Goal: Communication & Community: Answer question/provide support

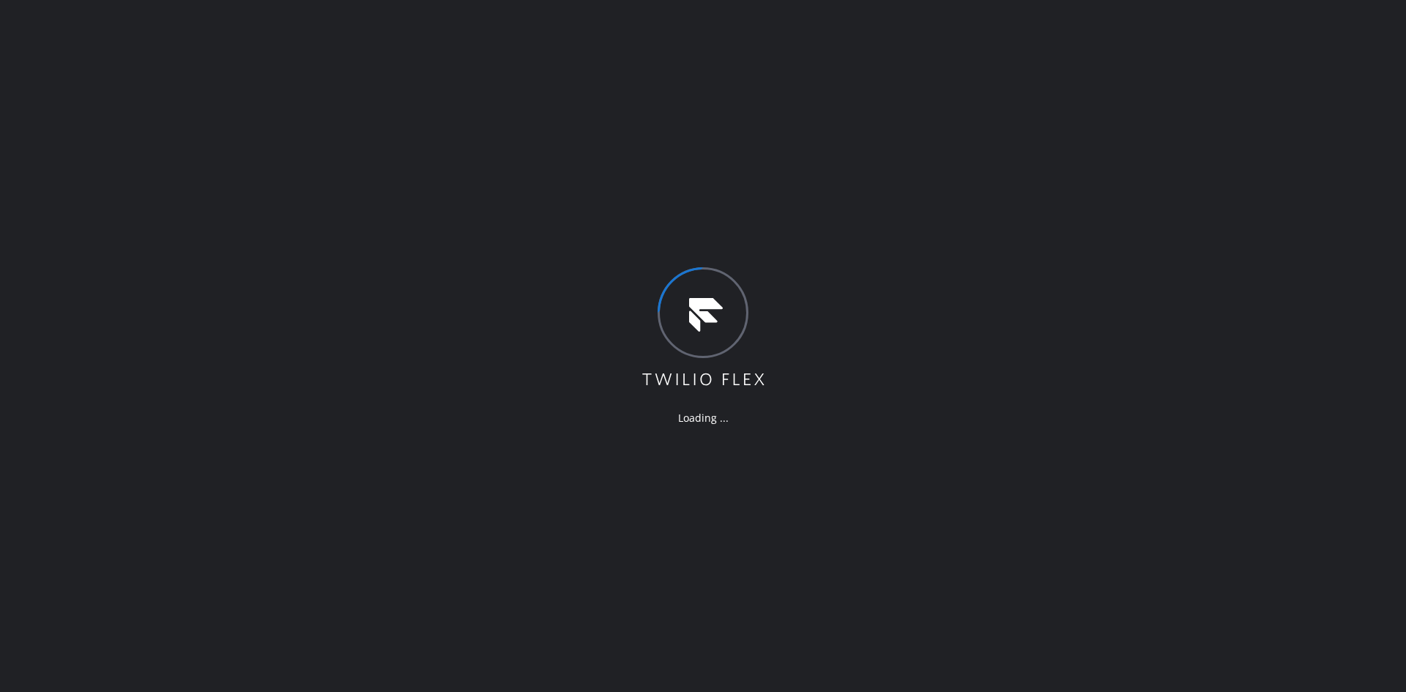
drag, startPoint x: 231, startPoint y: 279, endPoint x: 241, endPoint y: 282, distance: 10.7
click at [231, 279] on div "Loading ..." at bounding box center [703, 346] width 1406 height 692
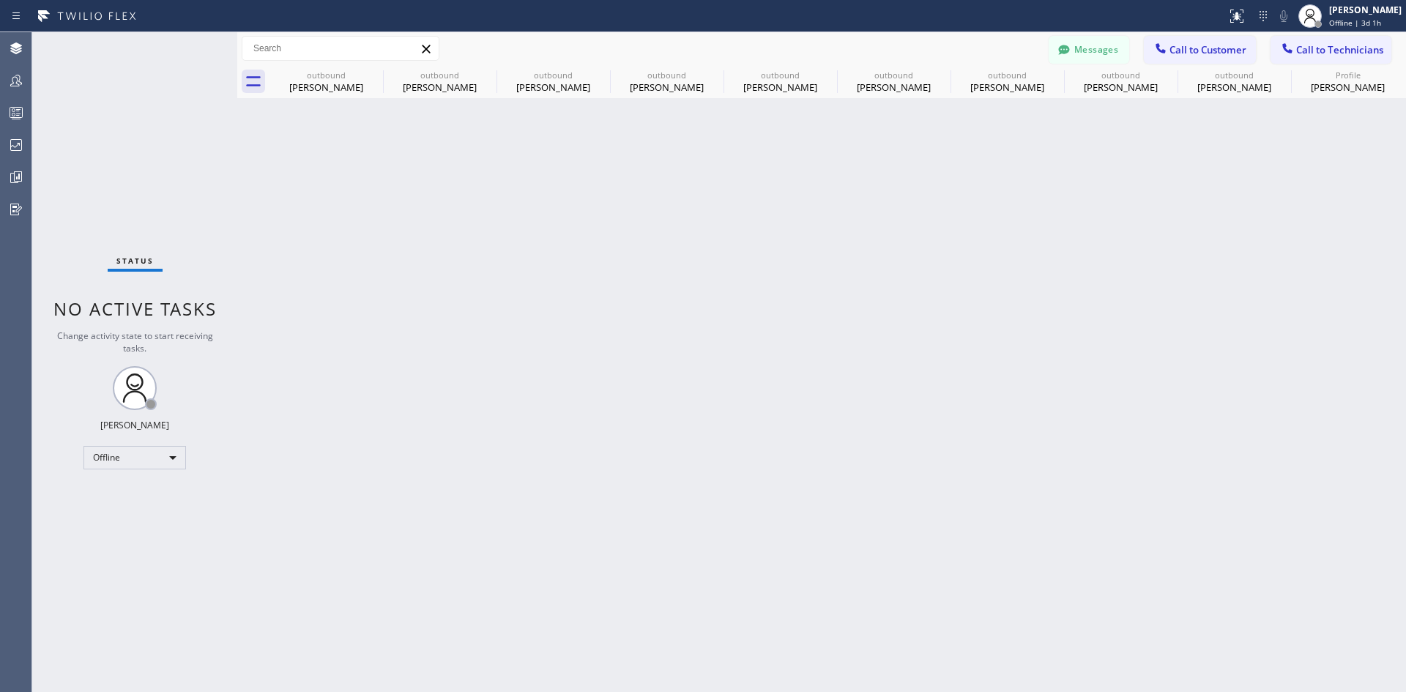
click at [212, 237] on div "Status No active tasks Change activity state to start receiving tasks. Iverson …" at bounding box center [134, 362] width 205 height 660
click at [376, 73] on icon at bounding box center [374, 75] width 18 height 18
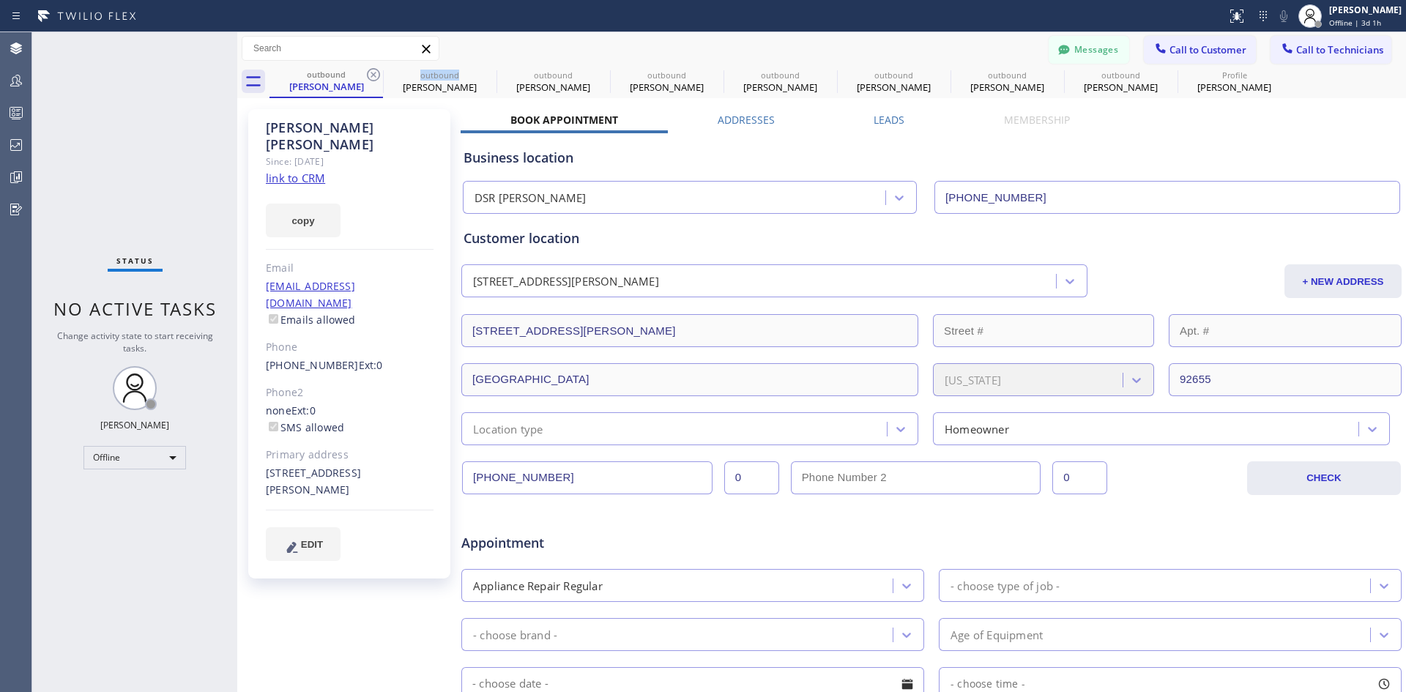
click at [376, 73] on icon at bounding box center [374, 75] width 18 height 18
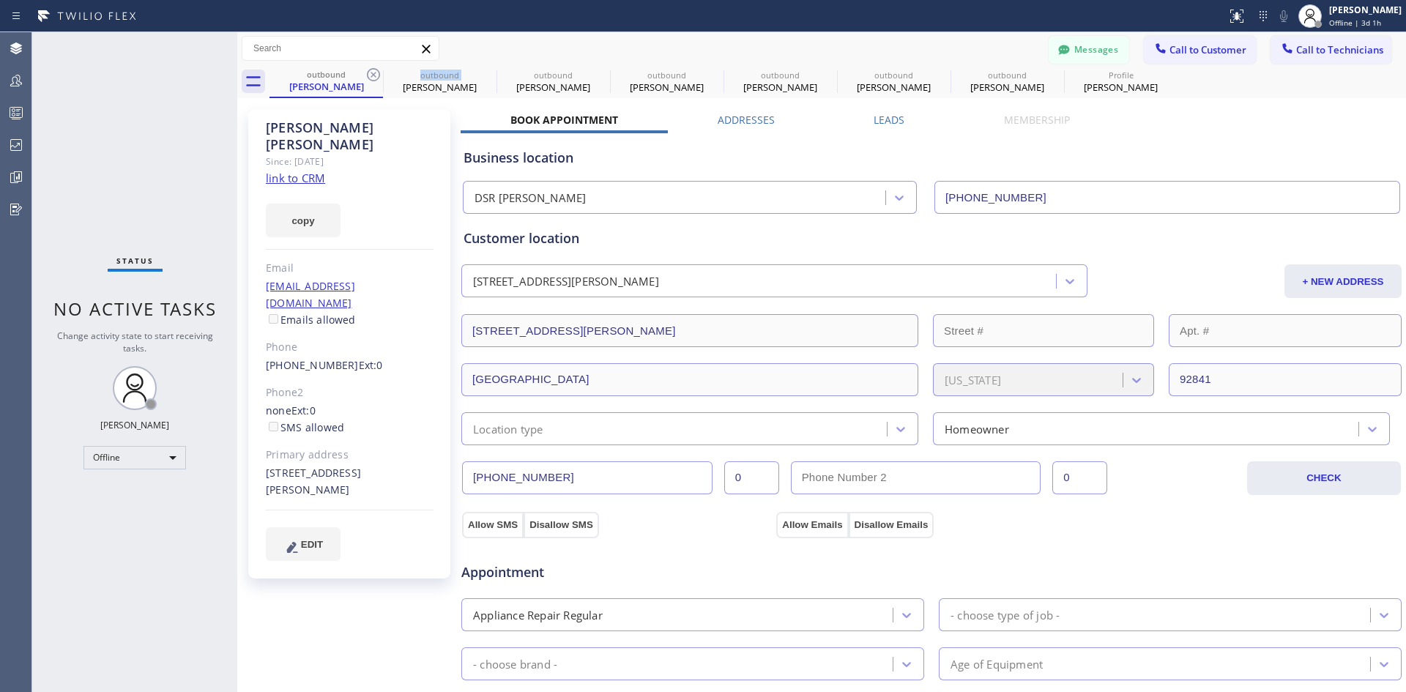
click at [376, 73] on icon at bounding box center [374, 75] width 18 height 18
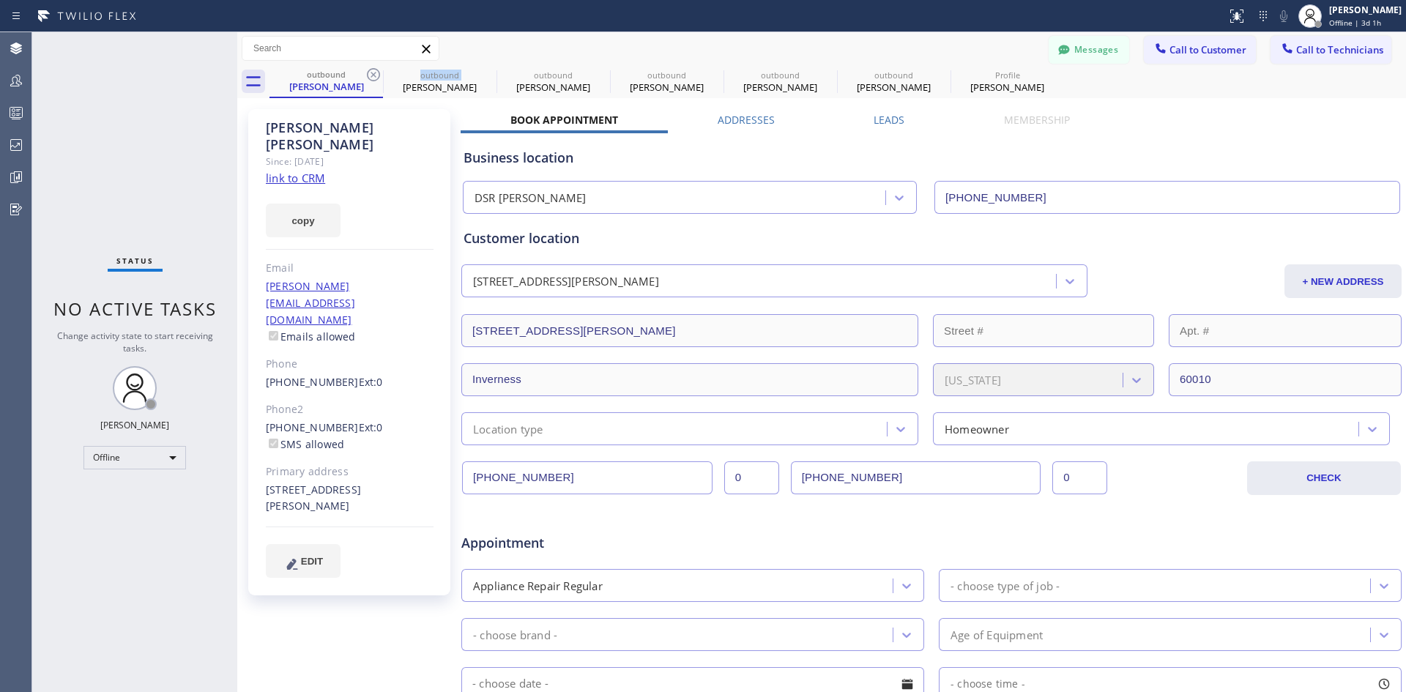
click at [376, 73] on icon at bounding box center [374, 75] width 18 height 18
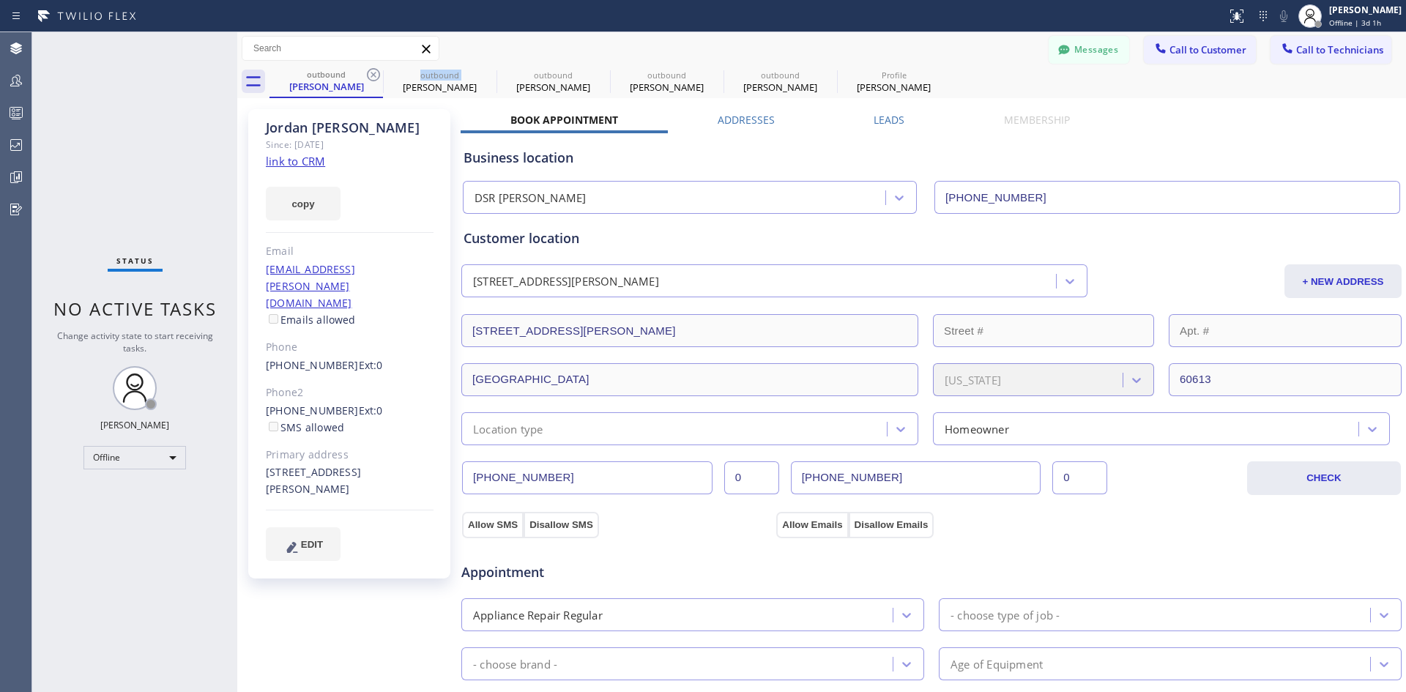
click at [376, 73] on icon at bounding box center [374, 75] width 18 height 18
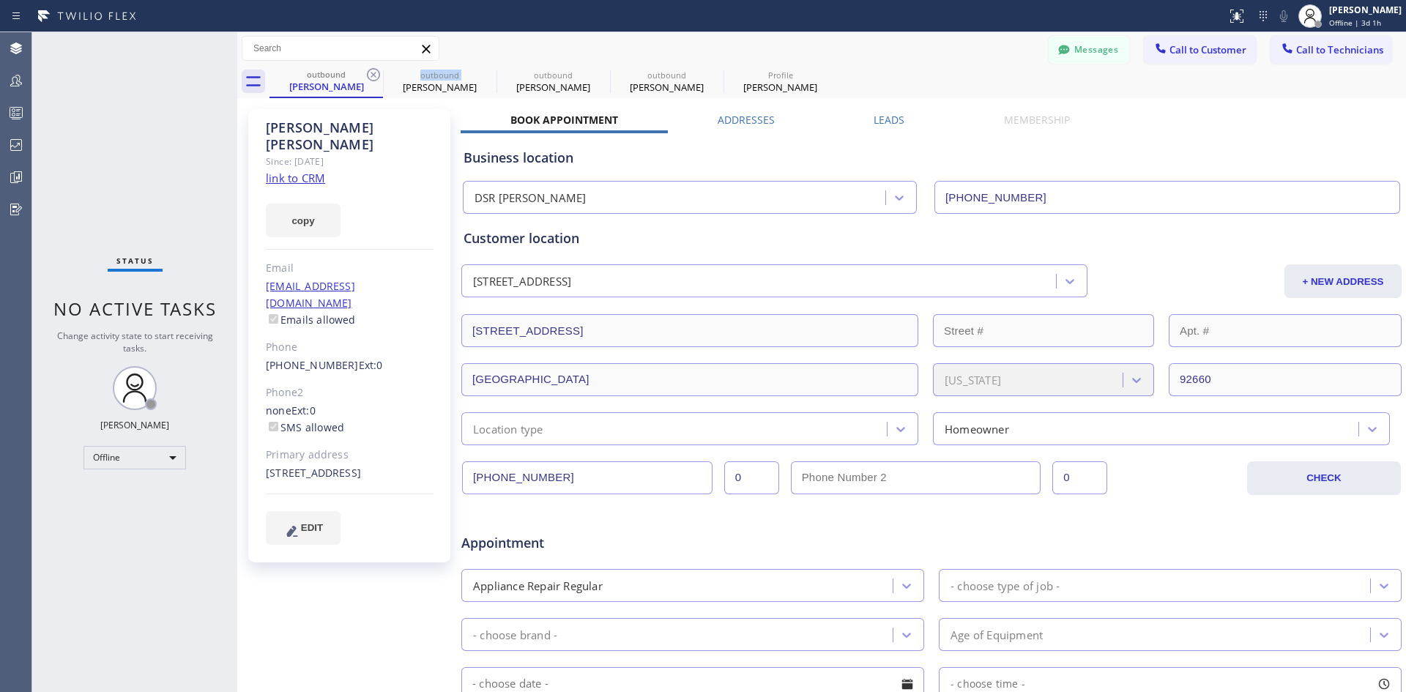
click at [376, 73] on icon at bounding box center [374, 75] width 18 height 18
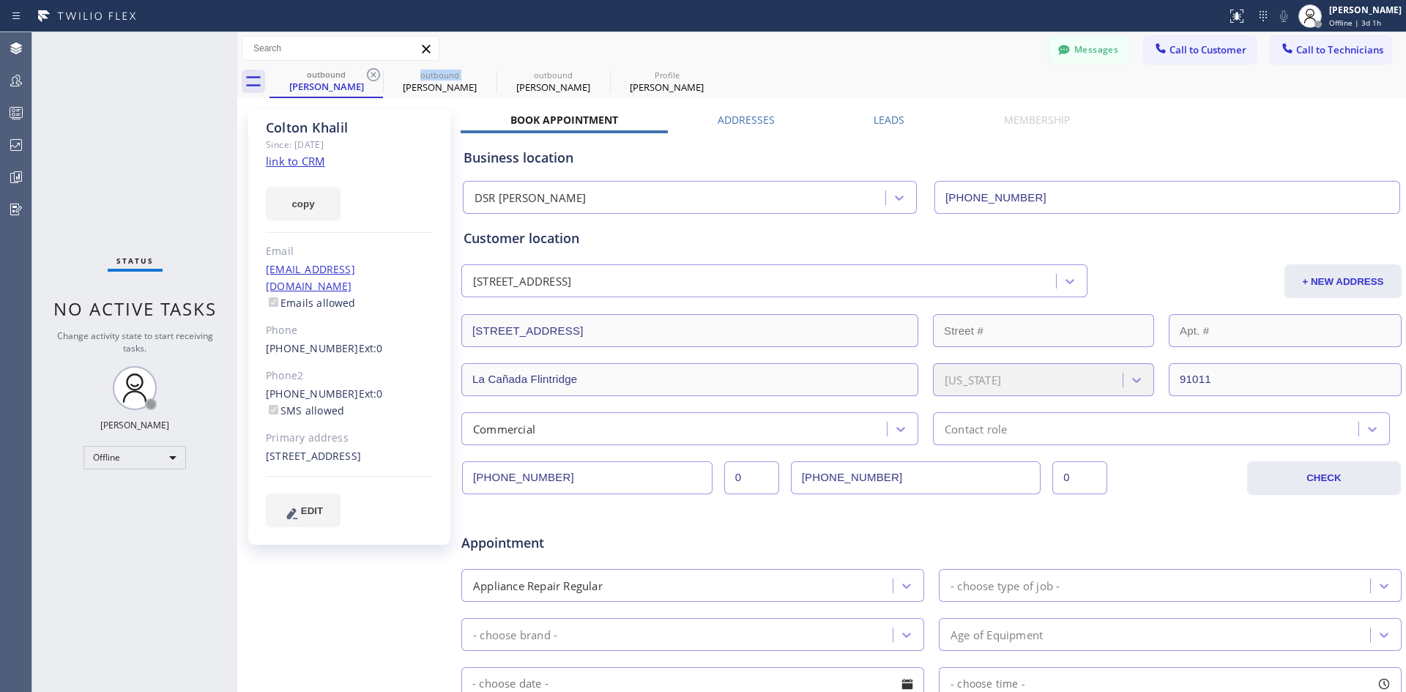
click at [376, 73] on icon at bounding box center [374, 75] width 18 height 18
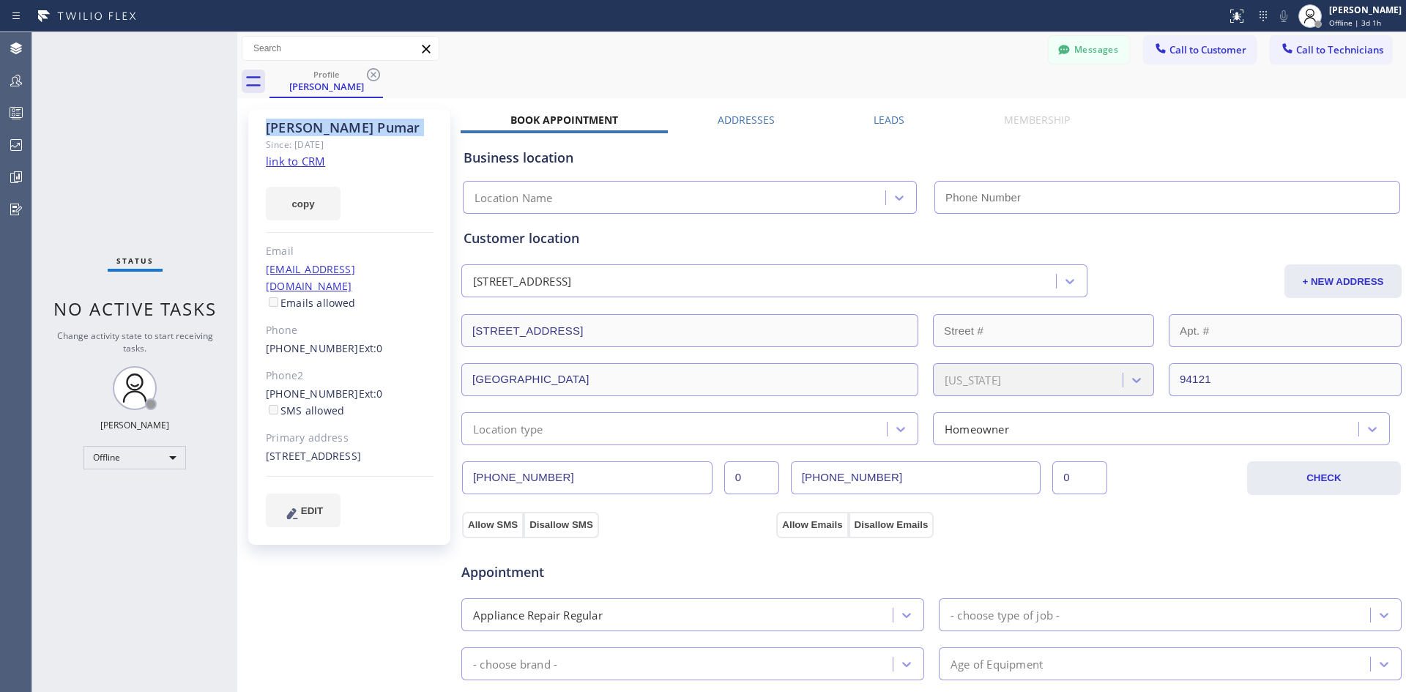
click at [376, 73] on icon at bounding box center [374, 75] width 18 height 18
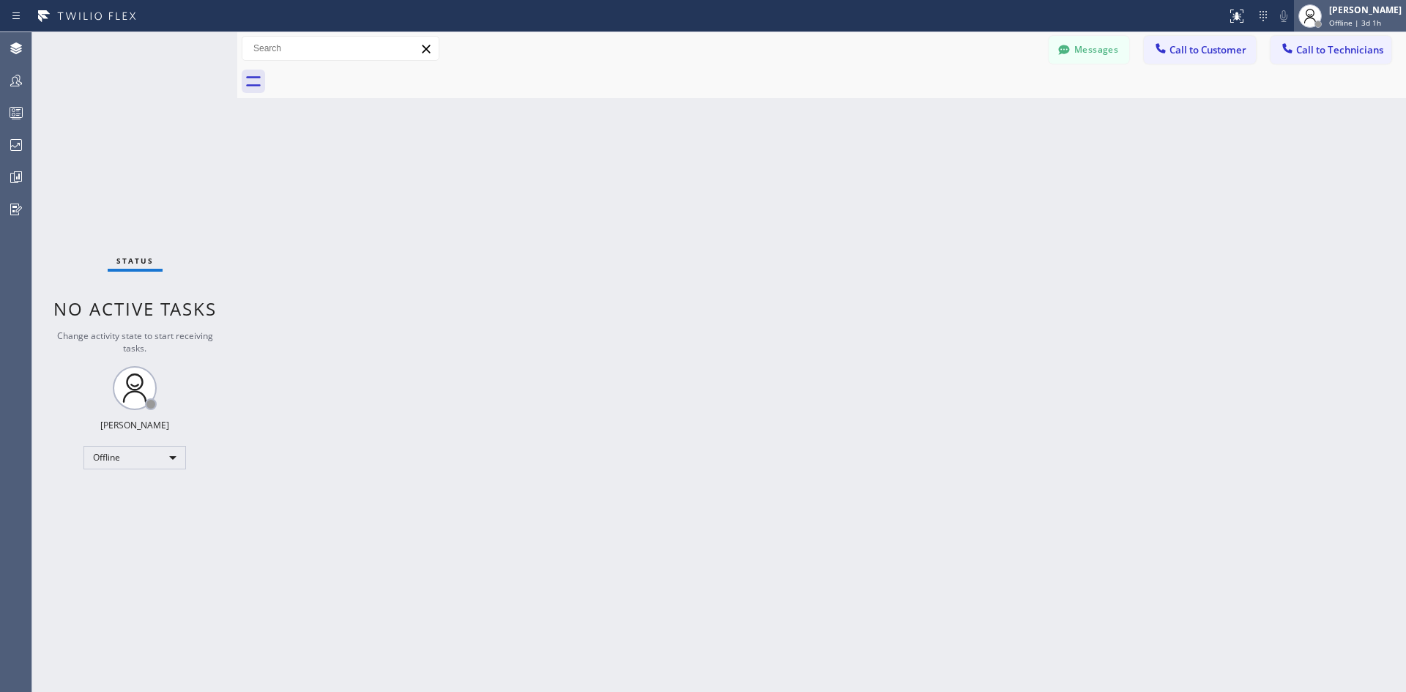
click at [1367, 11] on div "Iverson Maala Ipapo" at bounding box center [1365, 10] width 73 height 12
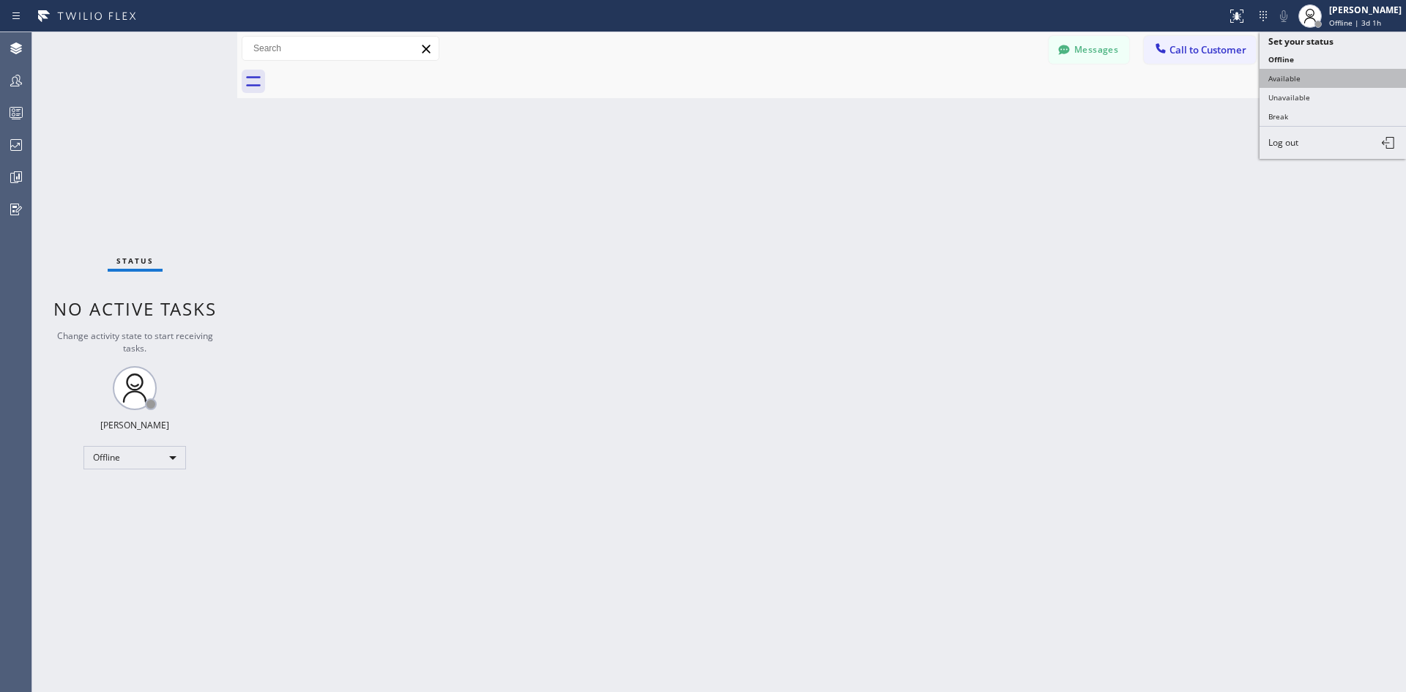
click at [1301, 76] on button "Available" at bounding box center [1333, 78] width 146 height 19
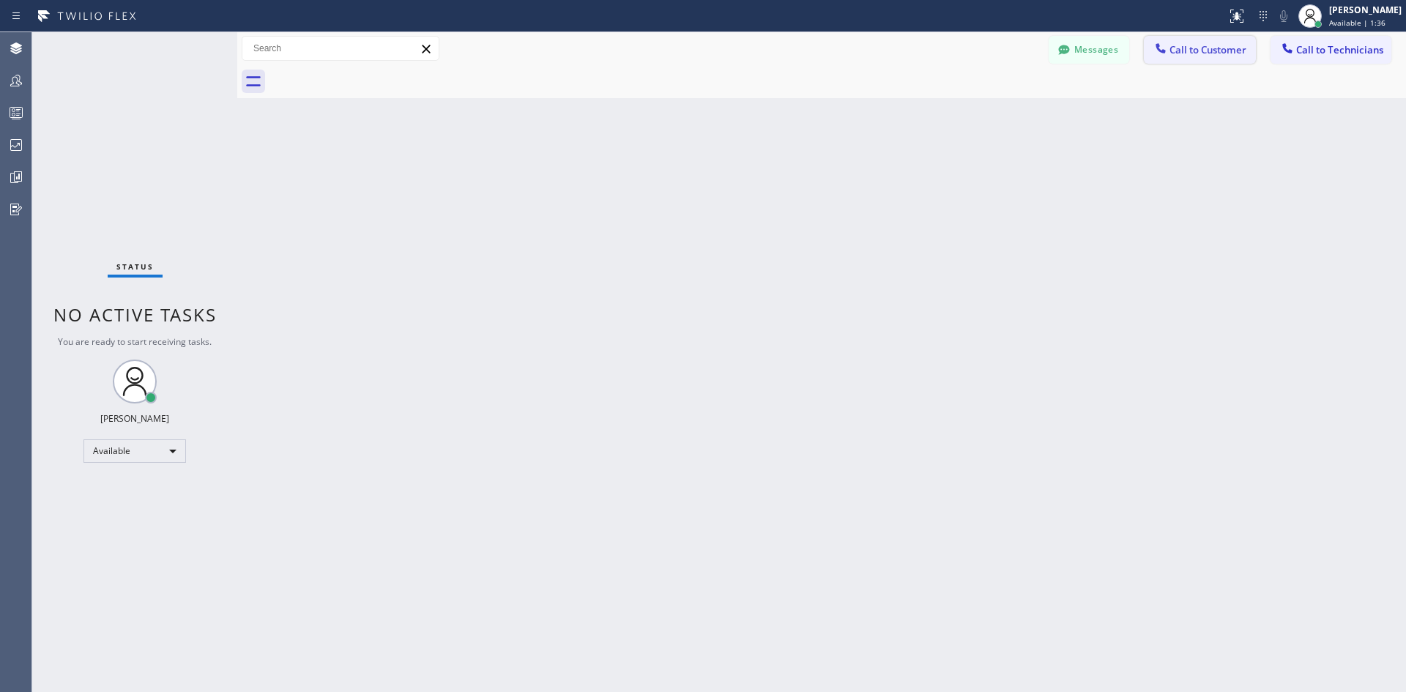
click at [1189, 57] on button "Call to Customer" at bounding box center [1200, 50] width 112 height 28
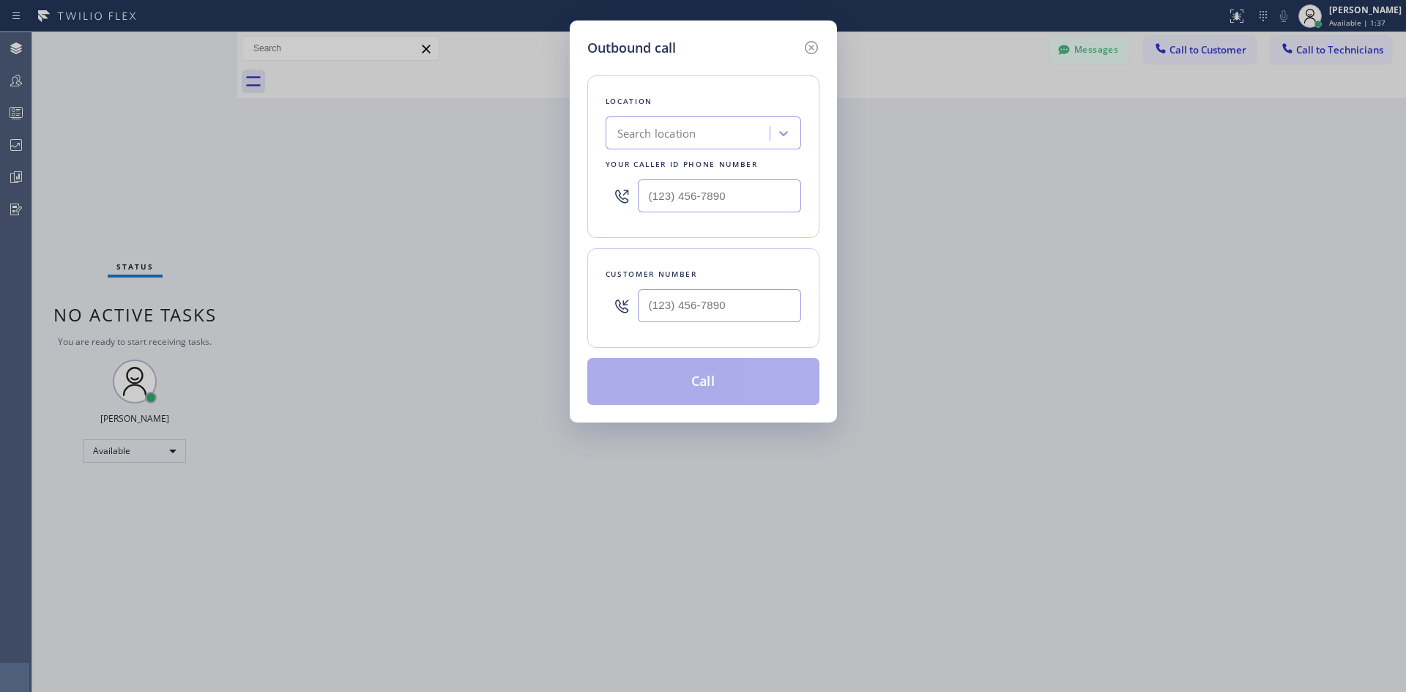
type input "(___) ___-____"
click at [722, 191] on input "(___) ___-____" at bounding box center [719, 195] width 163 height 33
click at [699, 127] on div "Search location" at bounding box center [690, 134] width 160 height 26
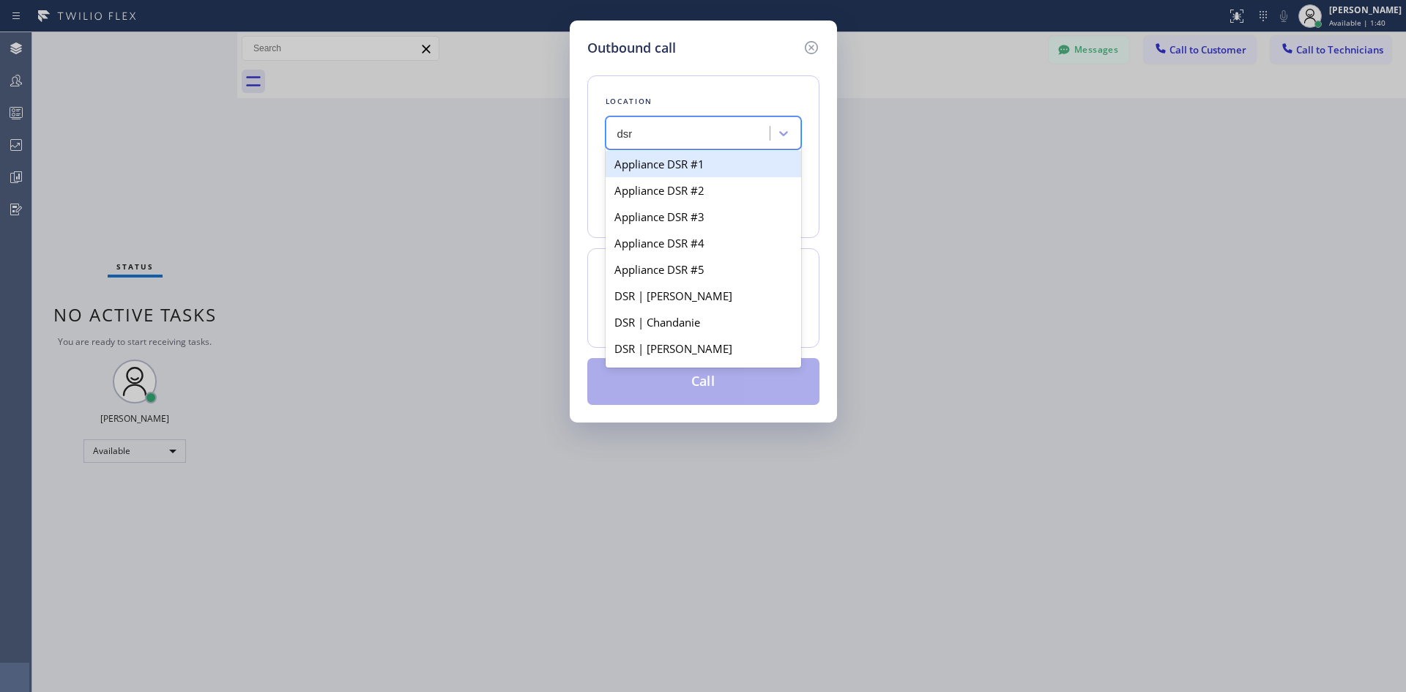
type input "dsr i"
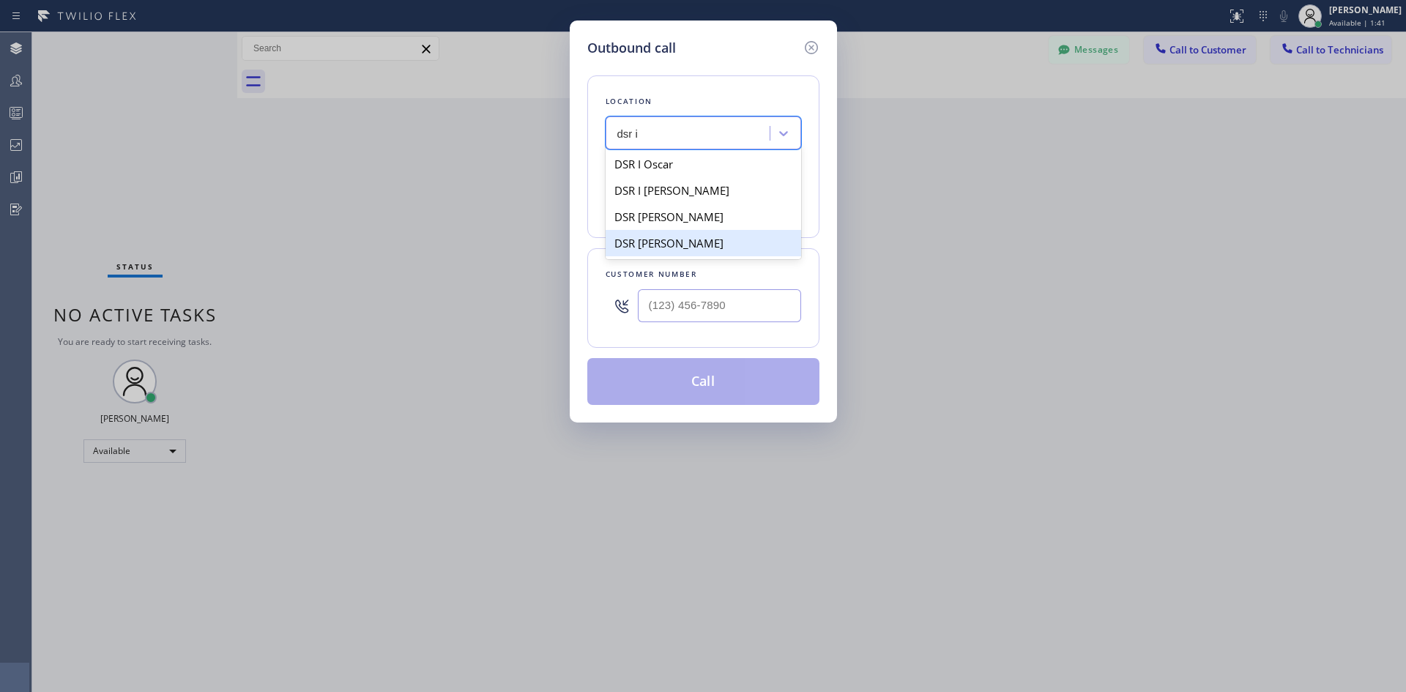
click at [708, 244] on div "DSR Iverson" at bounding box center [704, 243] width 196 height 26
type input "(213) 301-0966"
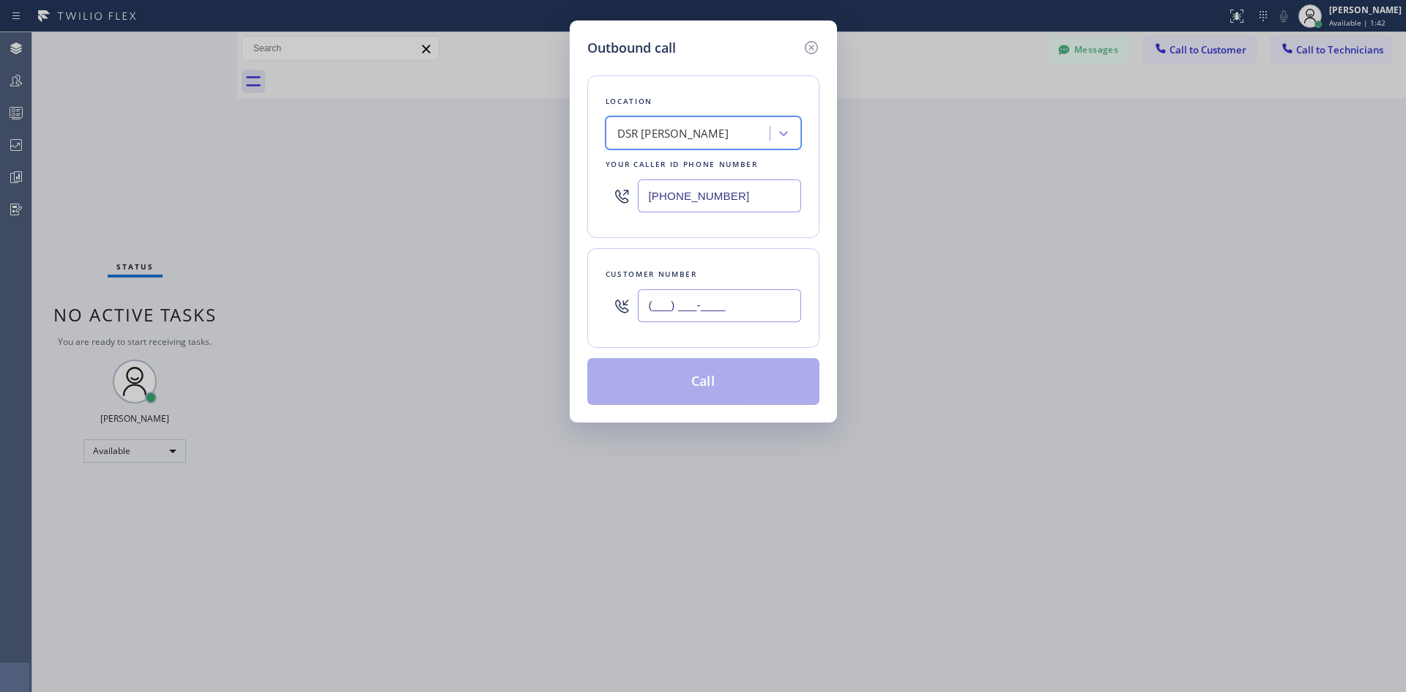
click at [691, 316] on input "(___) ___-____" at bounding box center [719, 305] width 163 height 33
paste input "516) 509-7312"
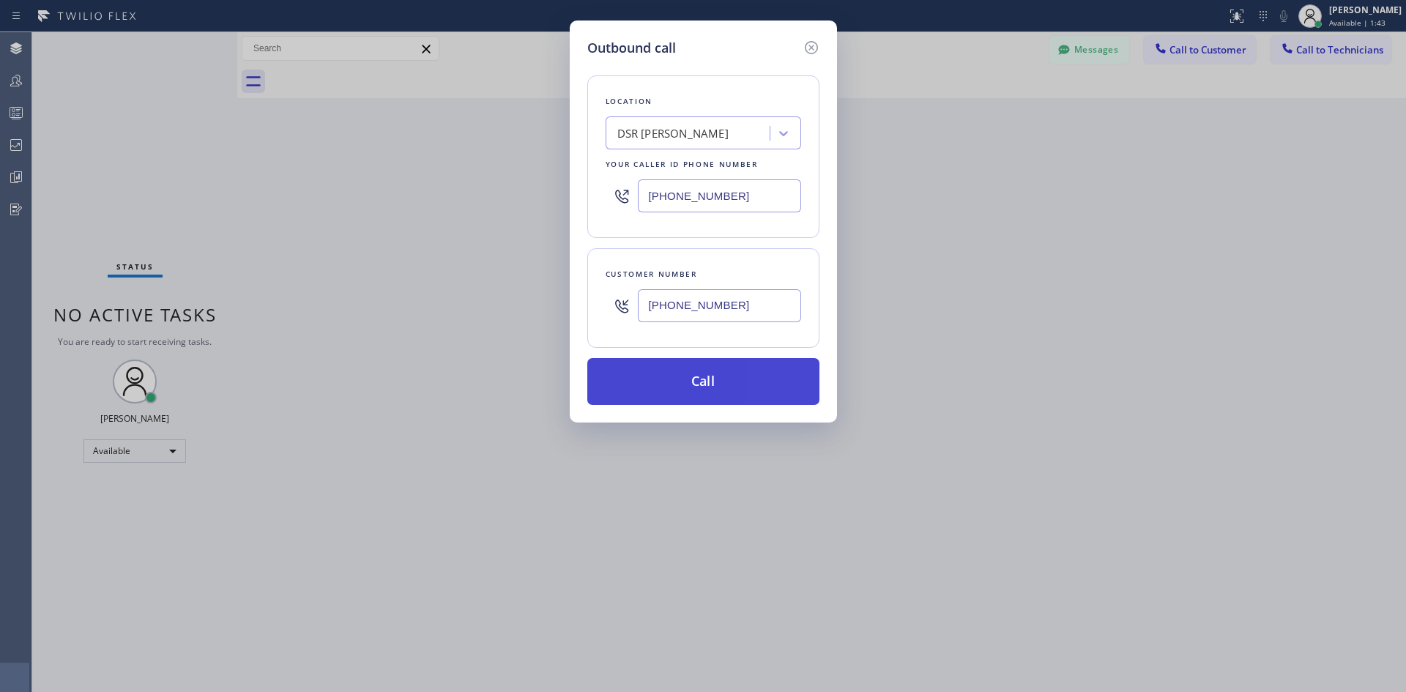
type input "(516) 509-7312"
click at [727, 385] on button "Call" at bounding box center [703, 381] width 232 height 47
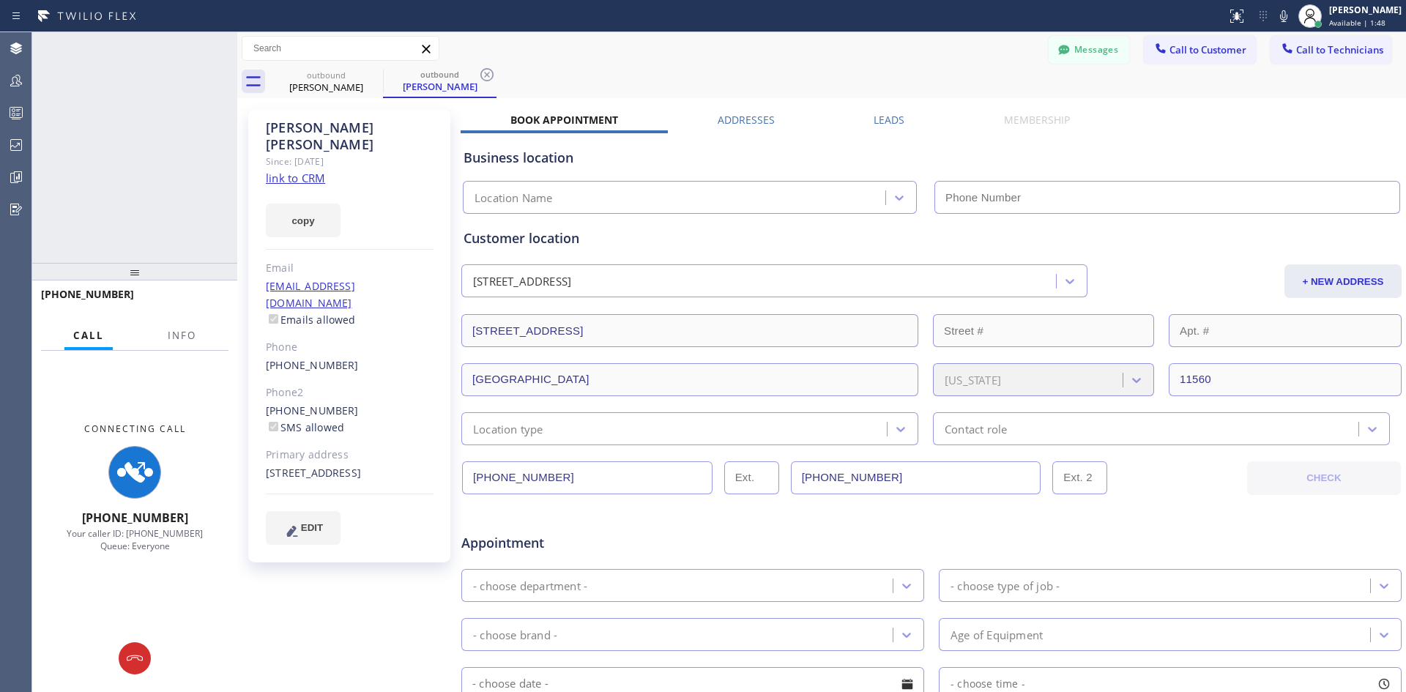
type input "(213) 301-0966"
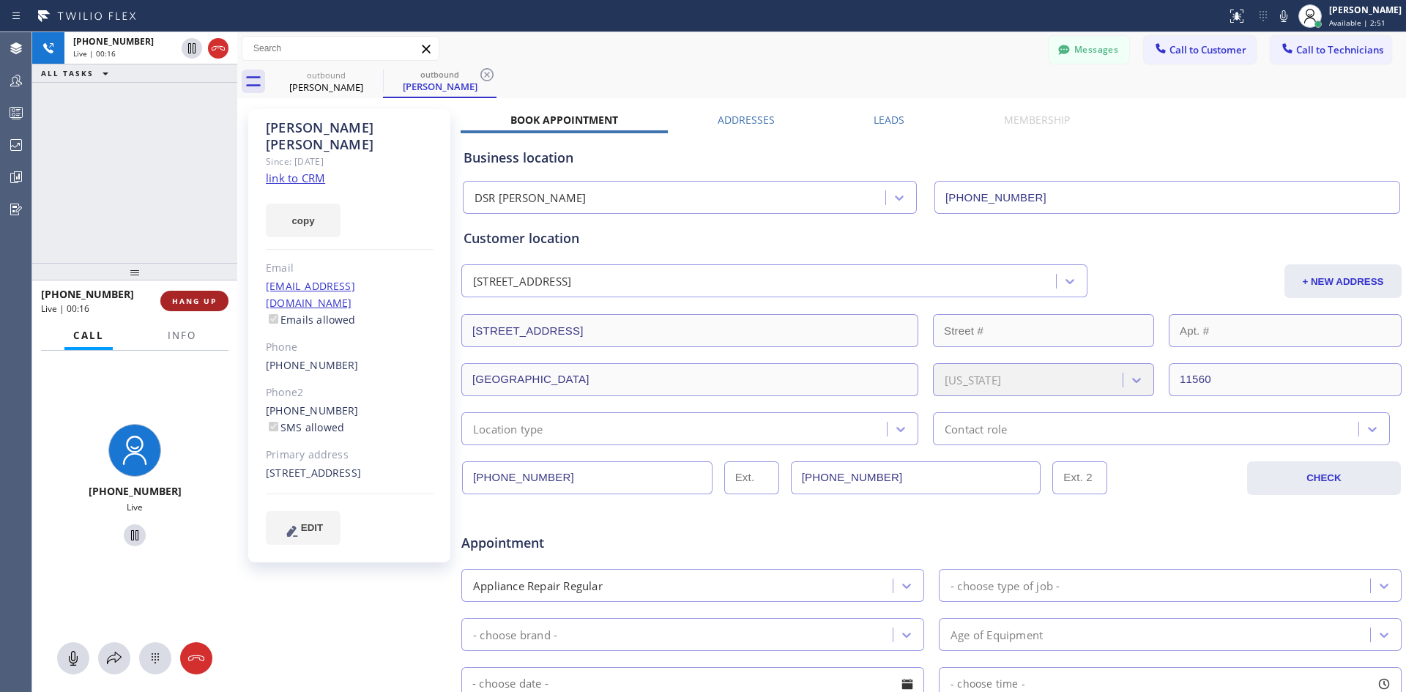
click at [164, 297] on button "HANG UP" at bounding box center [194, 301] width 68 height 21
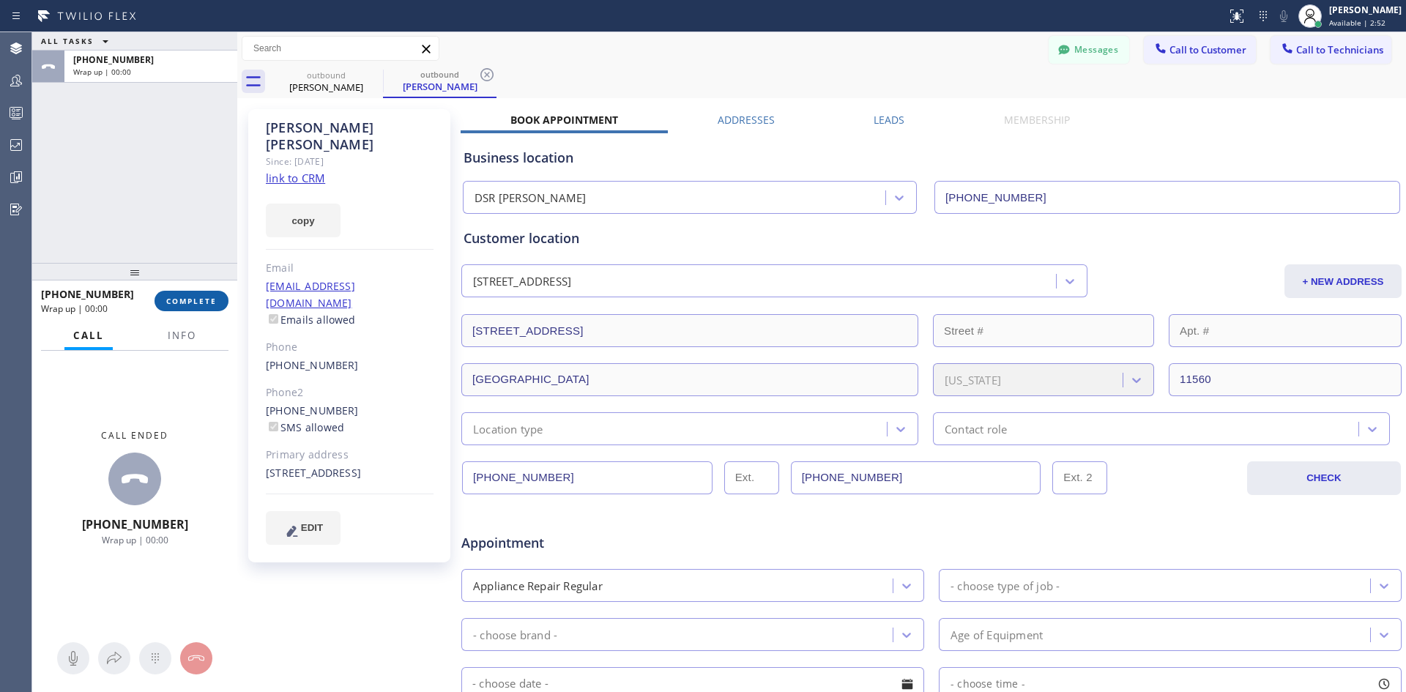
click at [196, 309] on button "COMPLETE" at bounding box center [192, 301] width 74 height 21
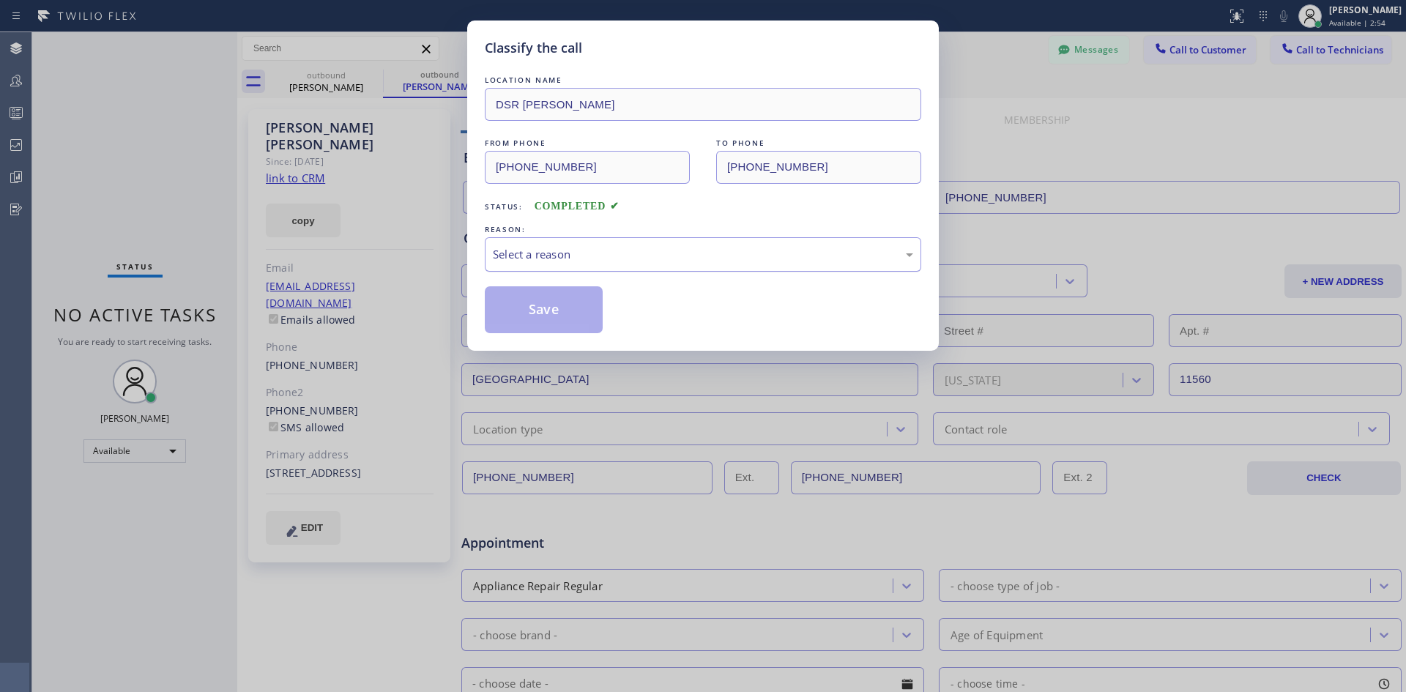
click at [631, 257] on div "Select a reason" at bounding box center [703, 254] width 420 height 17
click at [572, 284] on div "LOCATION NAME DSR Iverson FROM PHONE (213) 301-0966 TO PHONE (516) 509-7312 Sta…" at bounding box center [703, 203] width 436 height 261
click at [571, 312] on button "Save" at bounding box center [544, 309] width 118 height 47
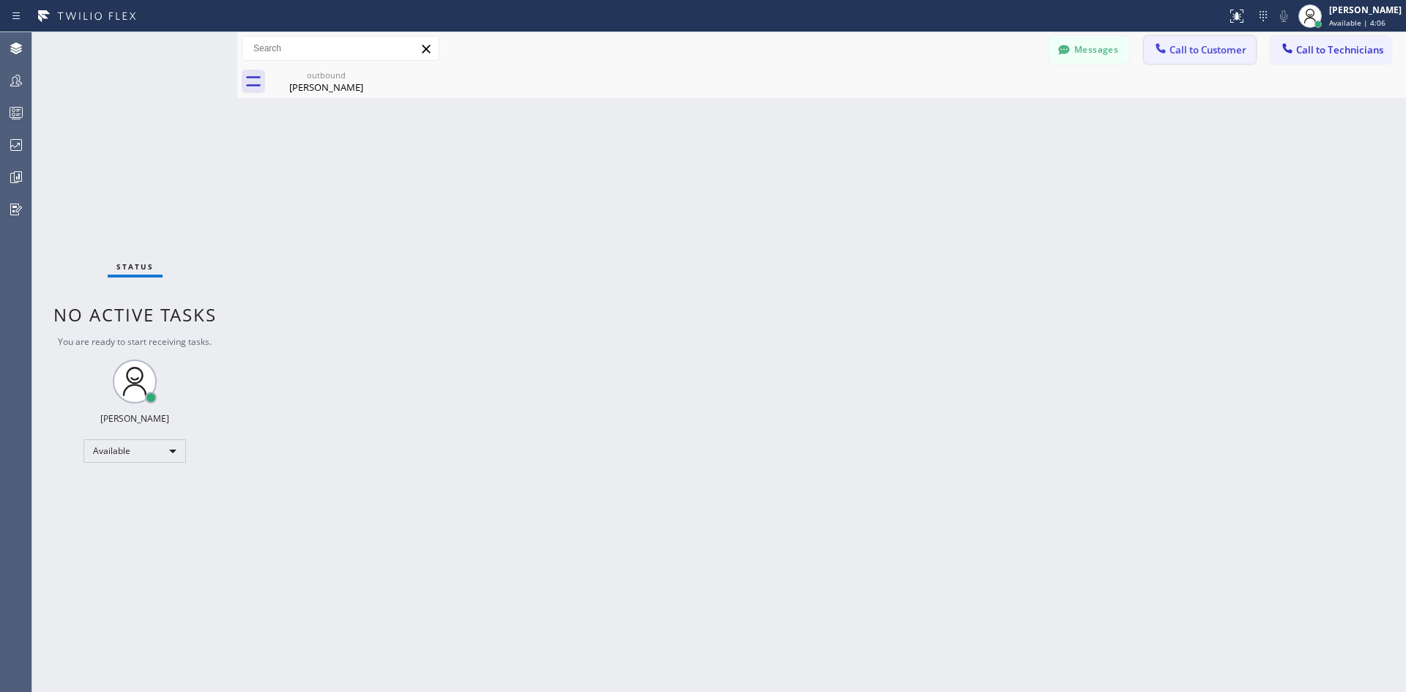
click at [1193, 42] on button "Call to Customer" at bounding box center [1200, 50] width 112 height 28
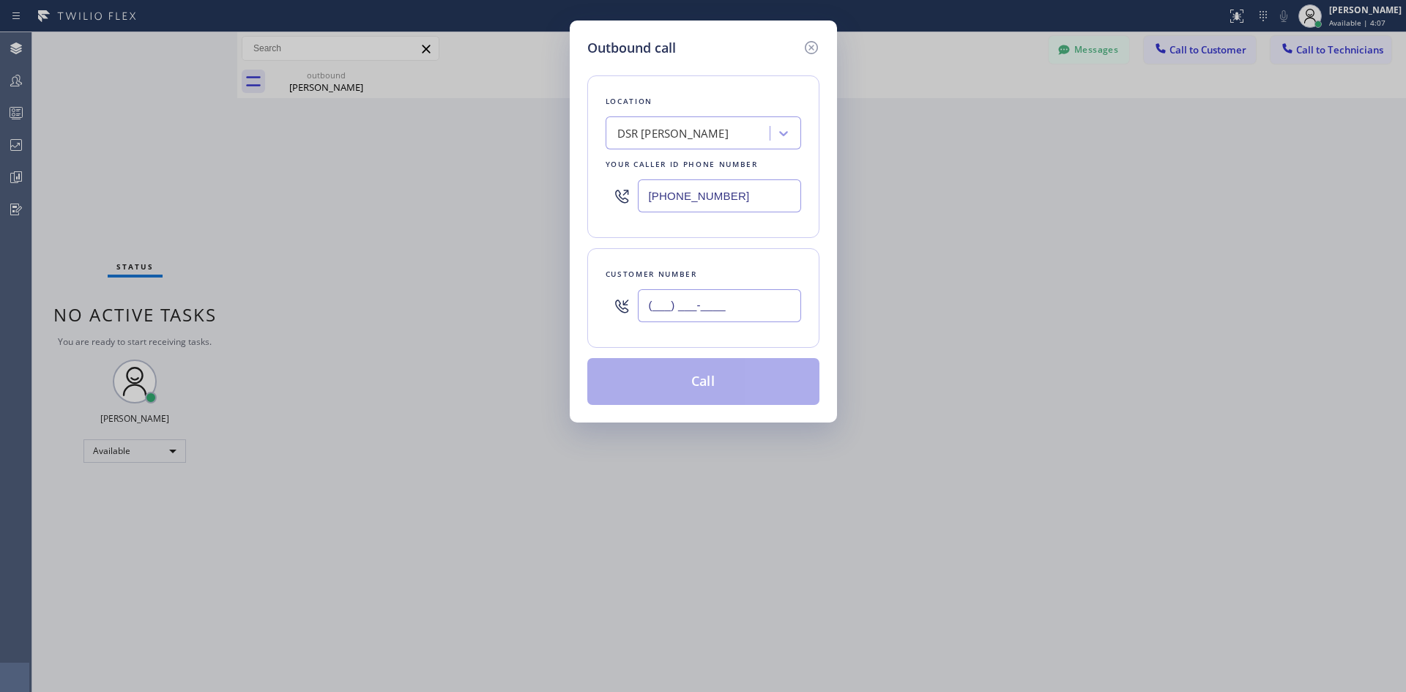
click at [700, 295] on input "(___) ___-____" at bounding box center [719, 305] width 163 height 33
paste input "914) 497-1602"
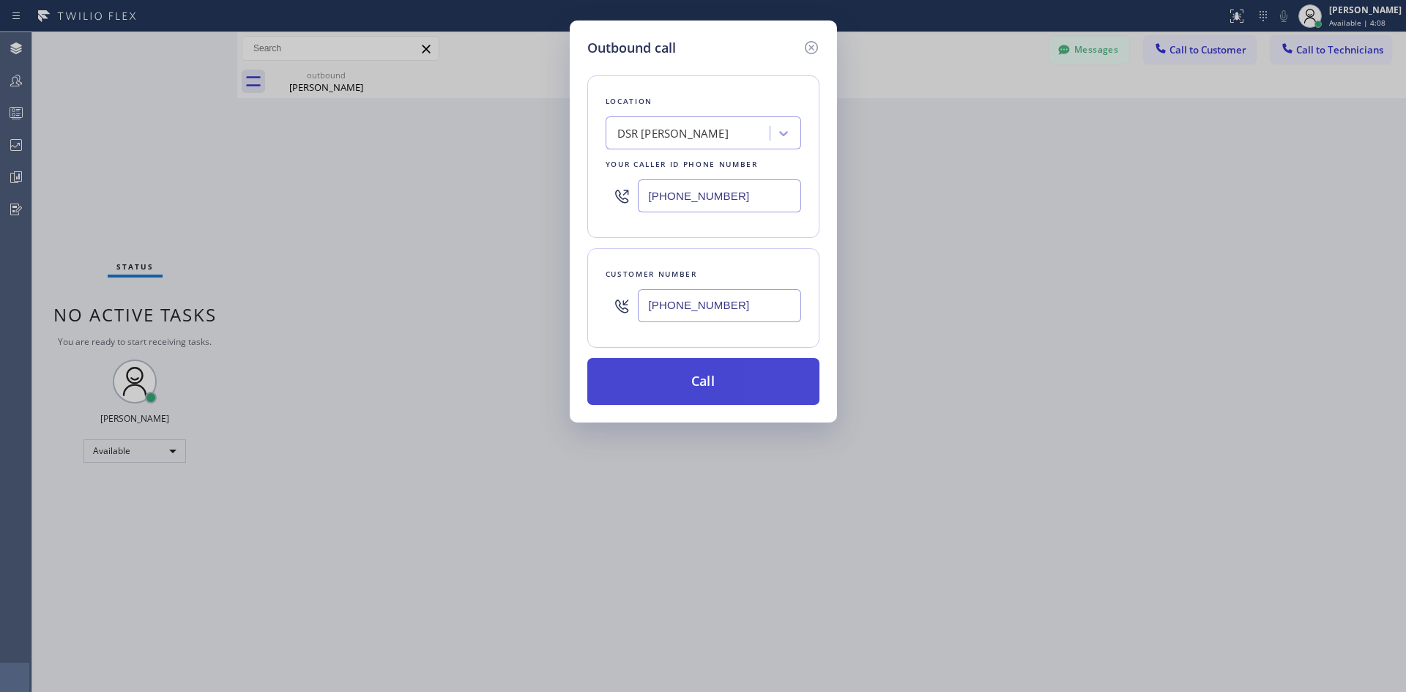
type input "(914) 497-1602"
click at [707, 387] on button "Call" at bounding box center [703, 381] width 232 height 47
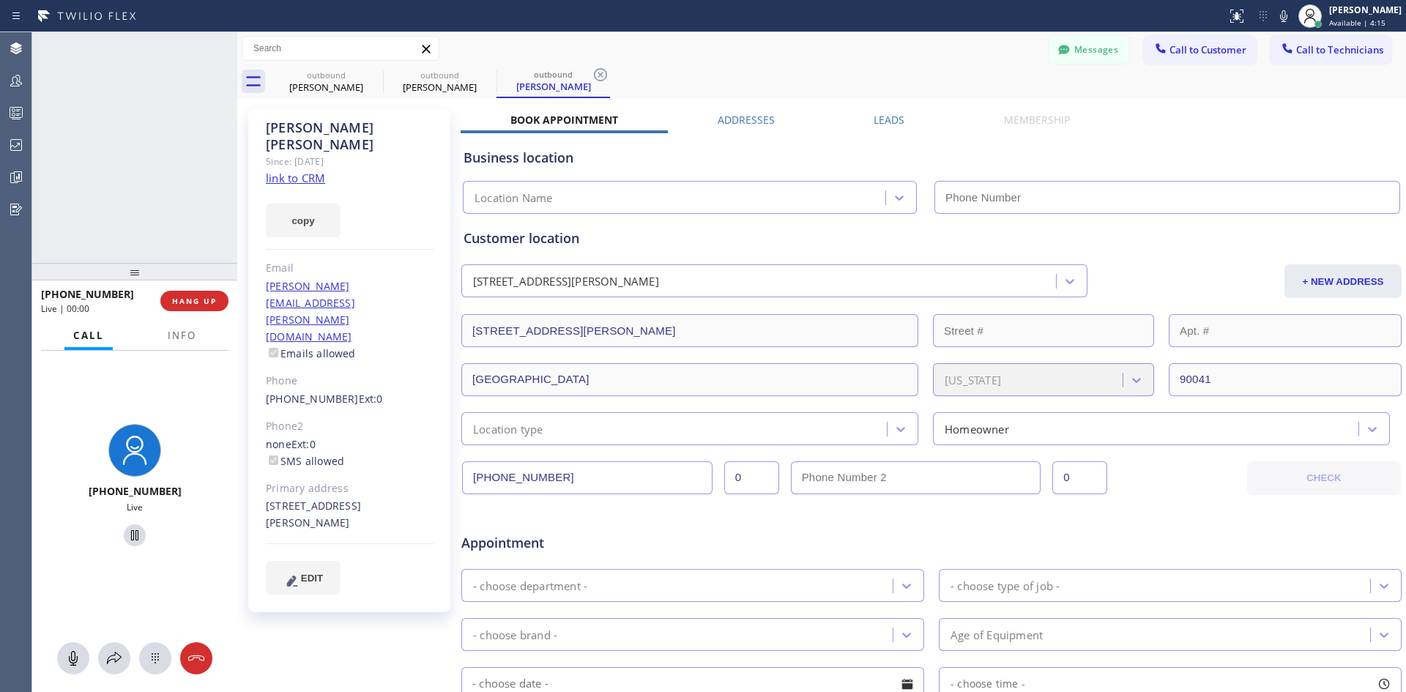
type input "(213) 301-0966"
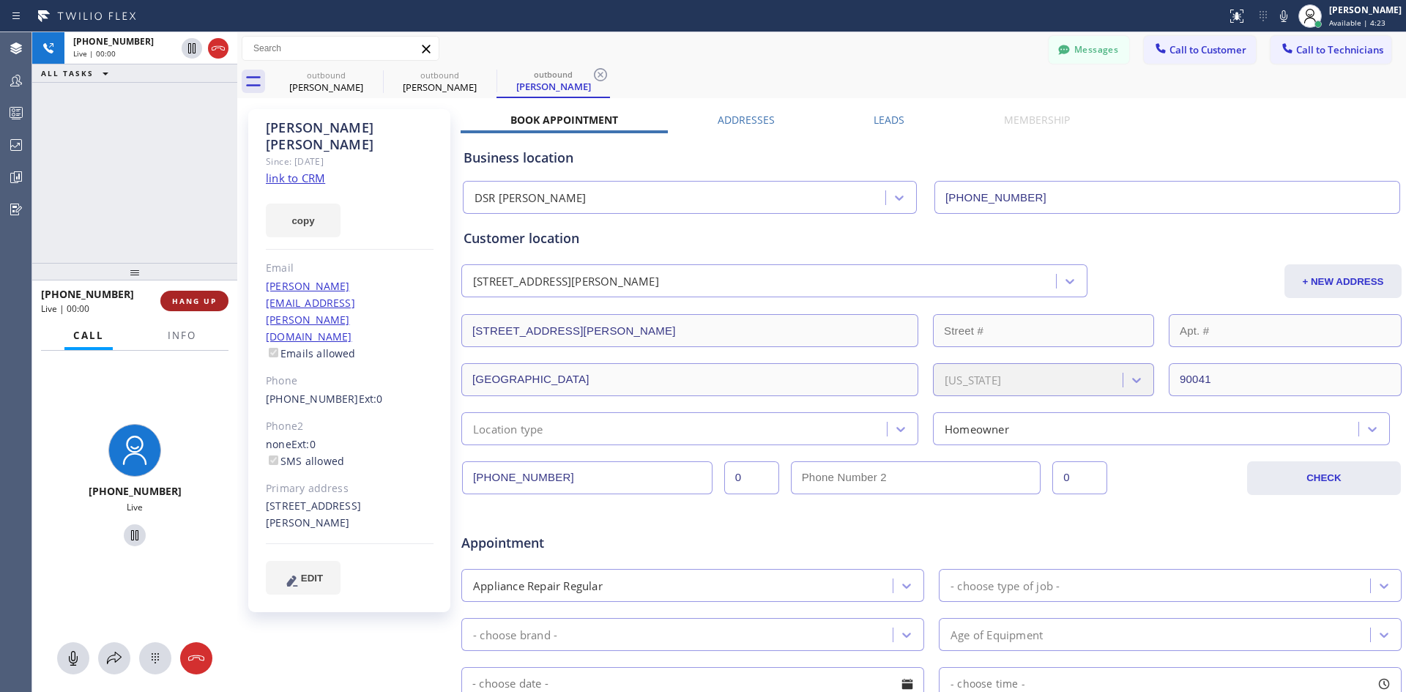
click at [179, 300] on span "HANG UP" at bounding box center [194, 301] width 45 height 10
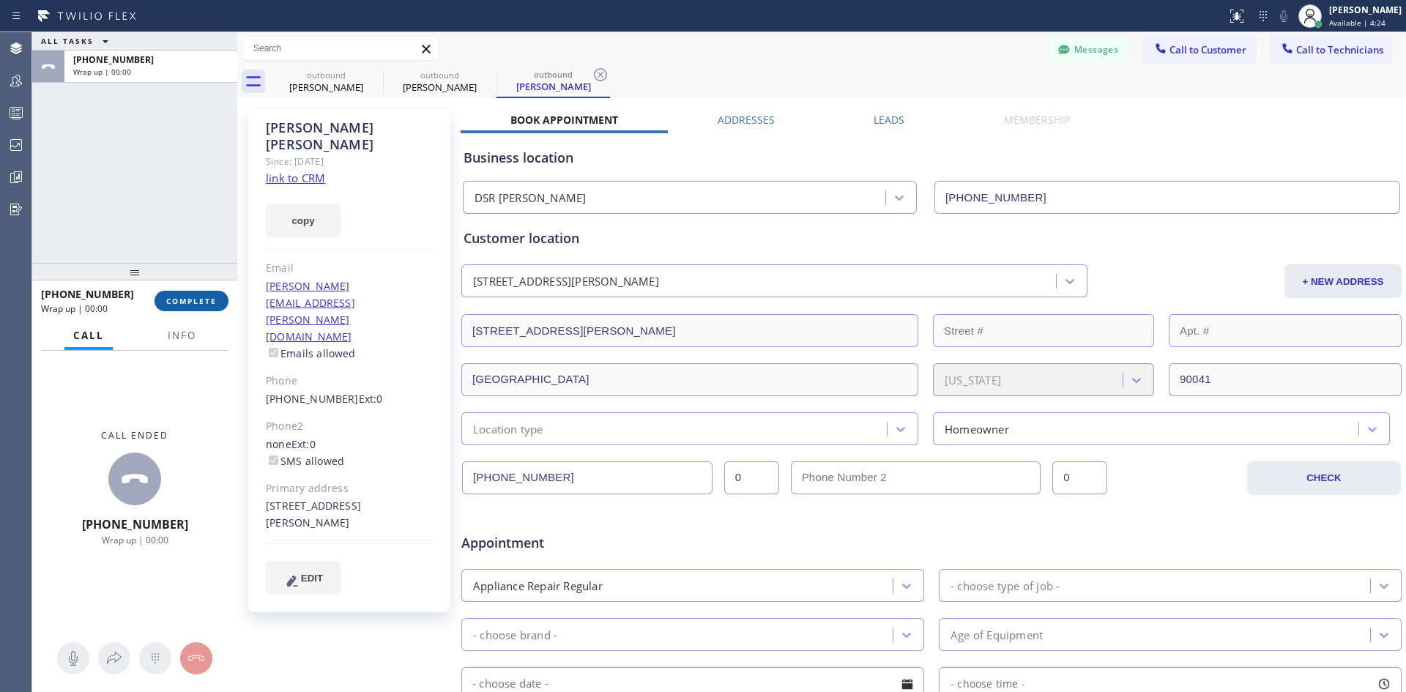
click at [196, 307] on button "COMPLETE" at bounding box center [192, 301] width 74 height 21
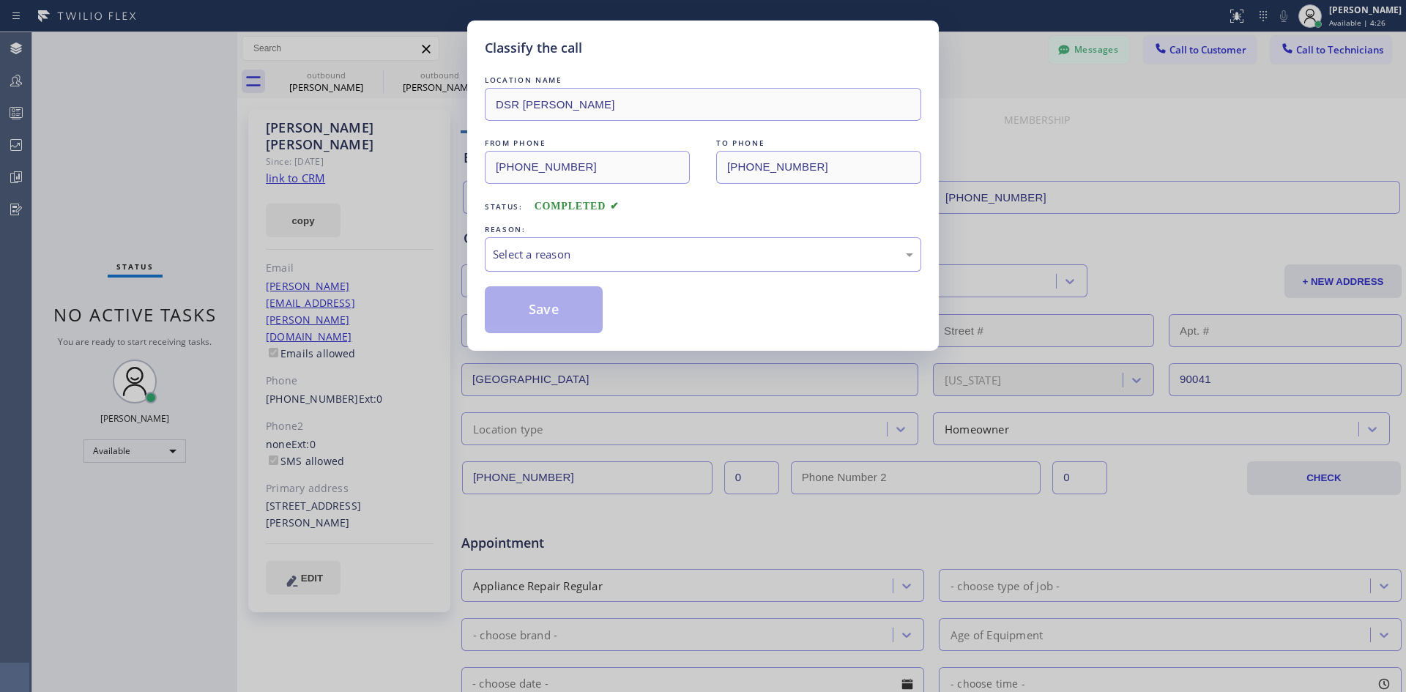
click at [706, 242] on div "Select a reason" at bounding box center [703, 254] width 436 height 34
click at [542, 313] on button "Save" at bounding box center [544, 309] width 118 height 47
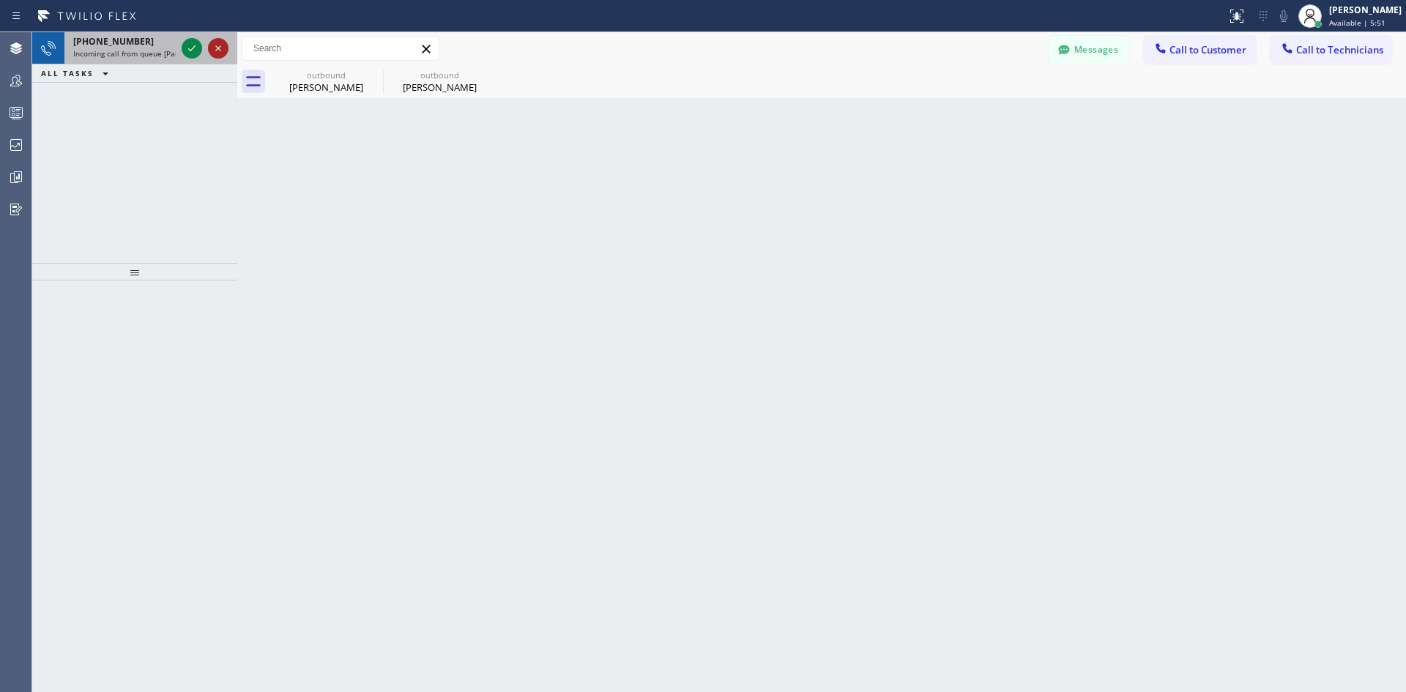
click at [225, 47] on icon at bounding box center [218, 49] width 18 height 18
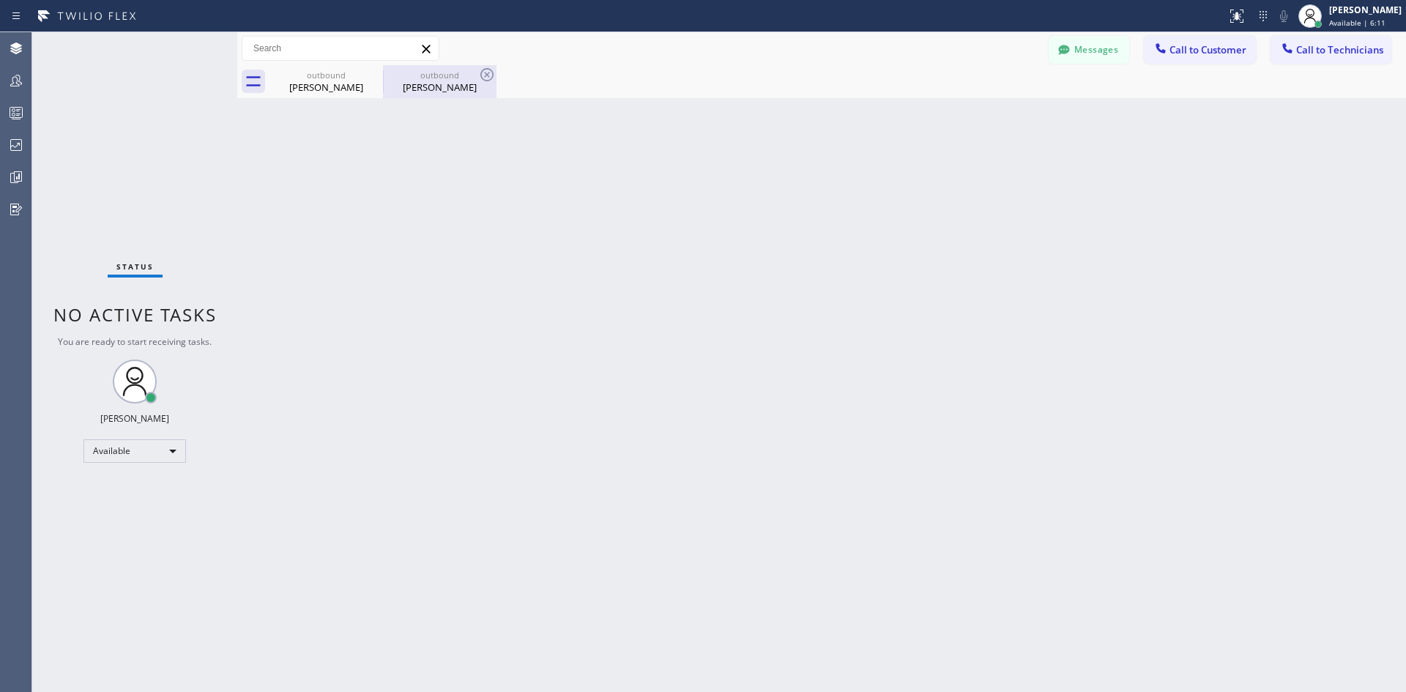
click at [423, 88] on div "Eric Goldrich" at bounding box center [439, 87] width 111 height 13
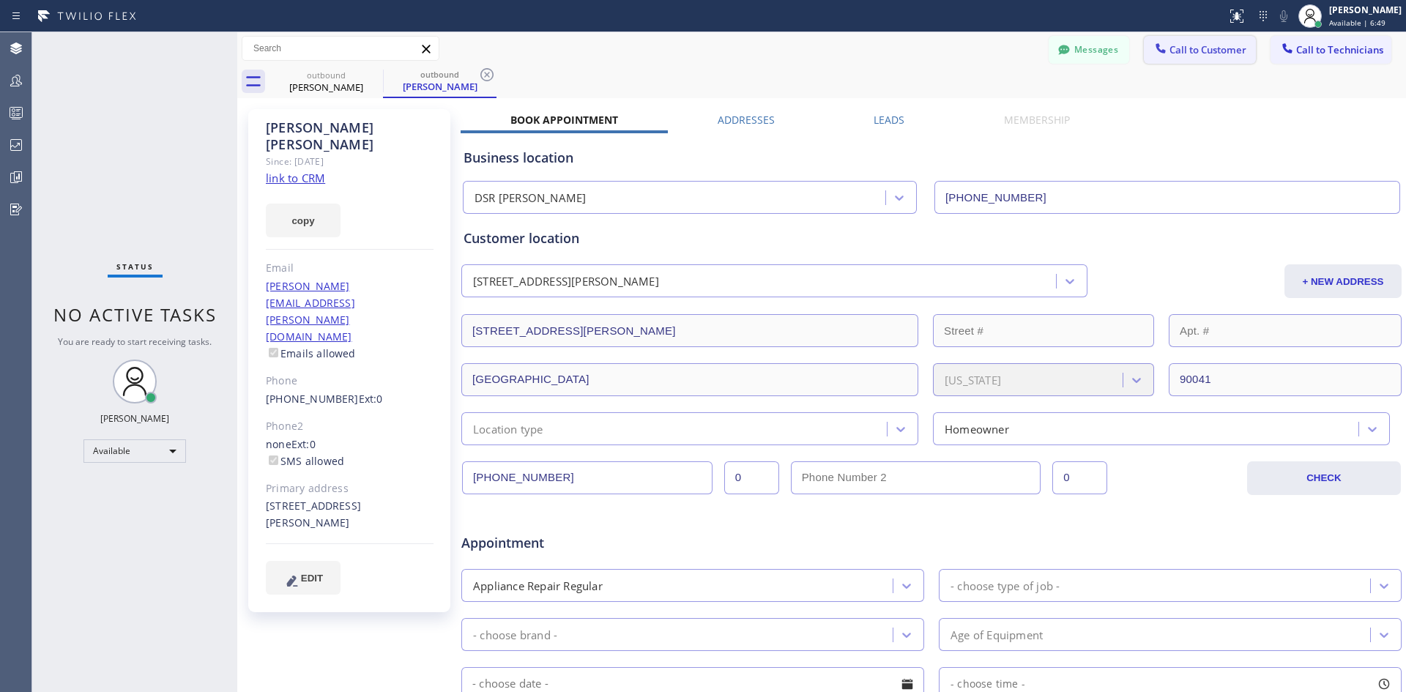
click at [1198, 40] on button "Call to Customer" at bounding box center [1200, 50] width 112 height 28
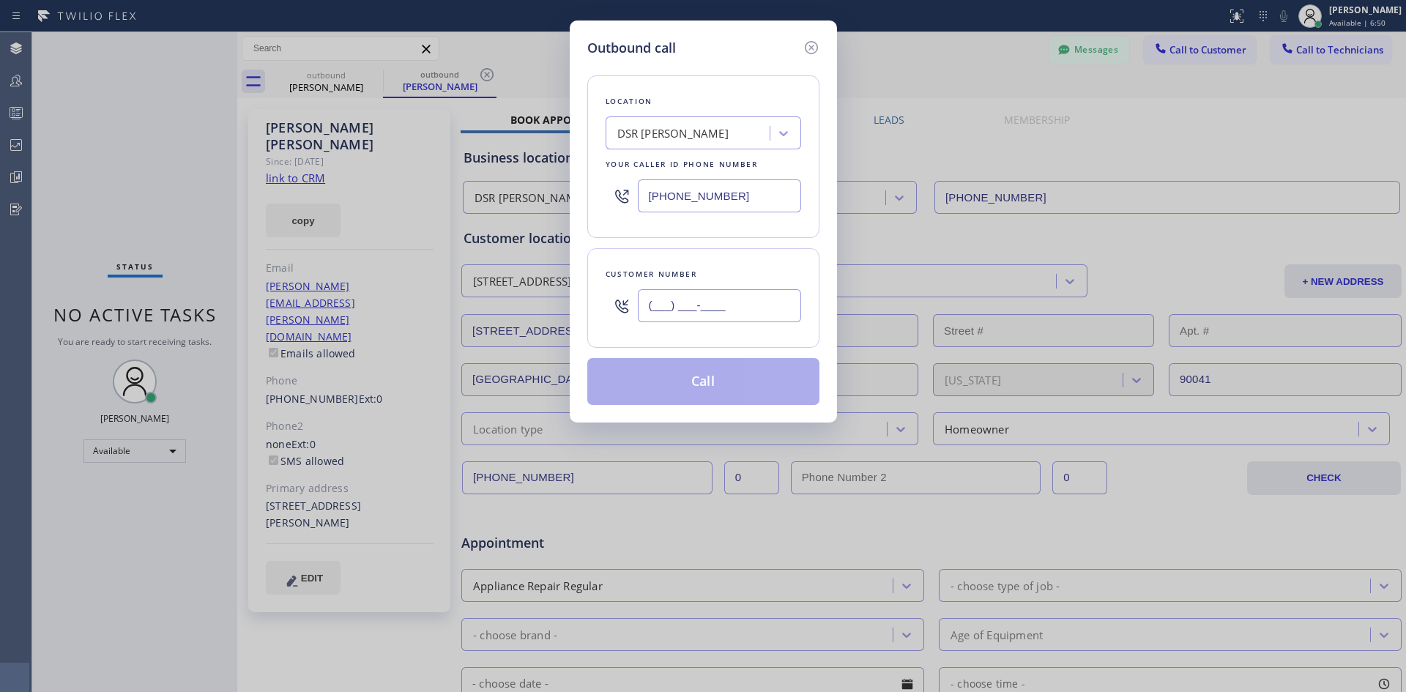
click at [777, 305] on input "(___) ___-____" at bounding box center [719, 305] width 163 height 33
paste input "626) 394-3125"
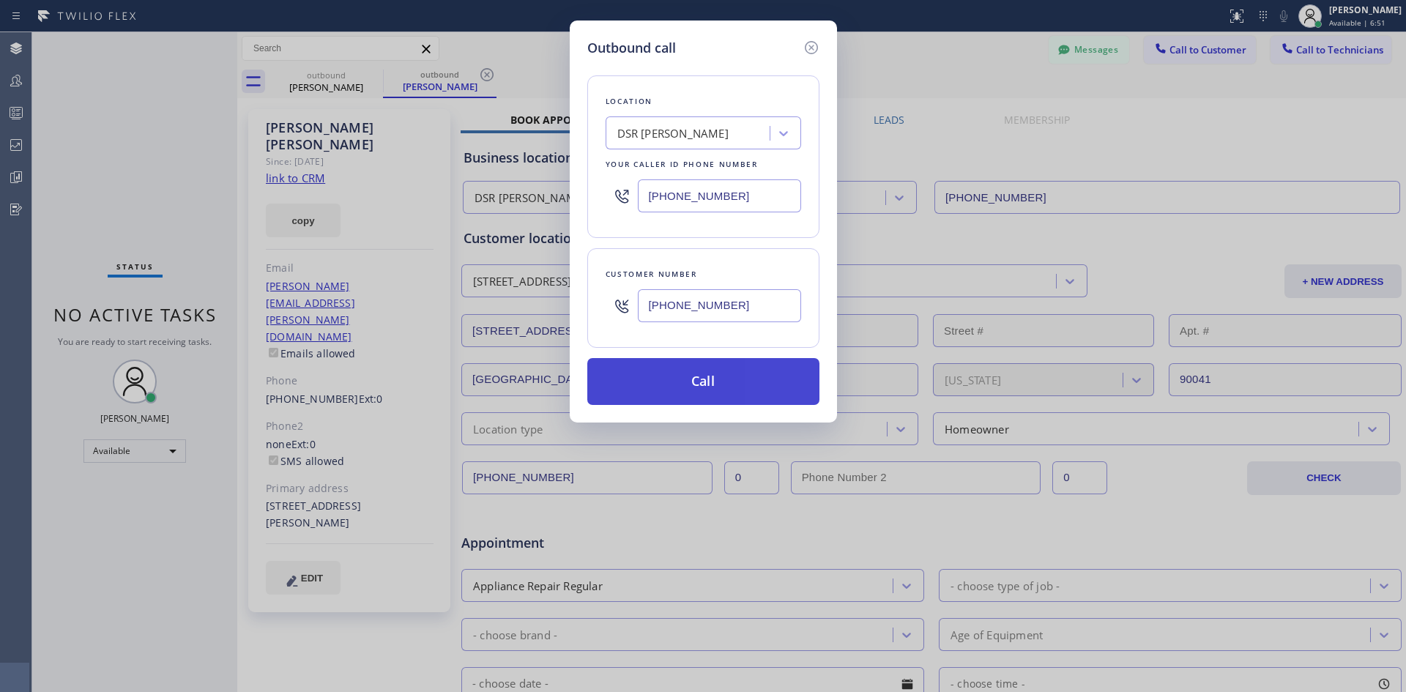
type input "(626) 394-3125"
click at [720, 371] on button "Call" at bounding box center [703, 381] width 232 height 47
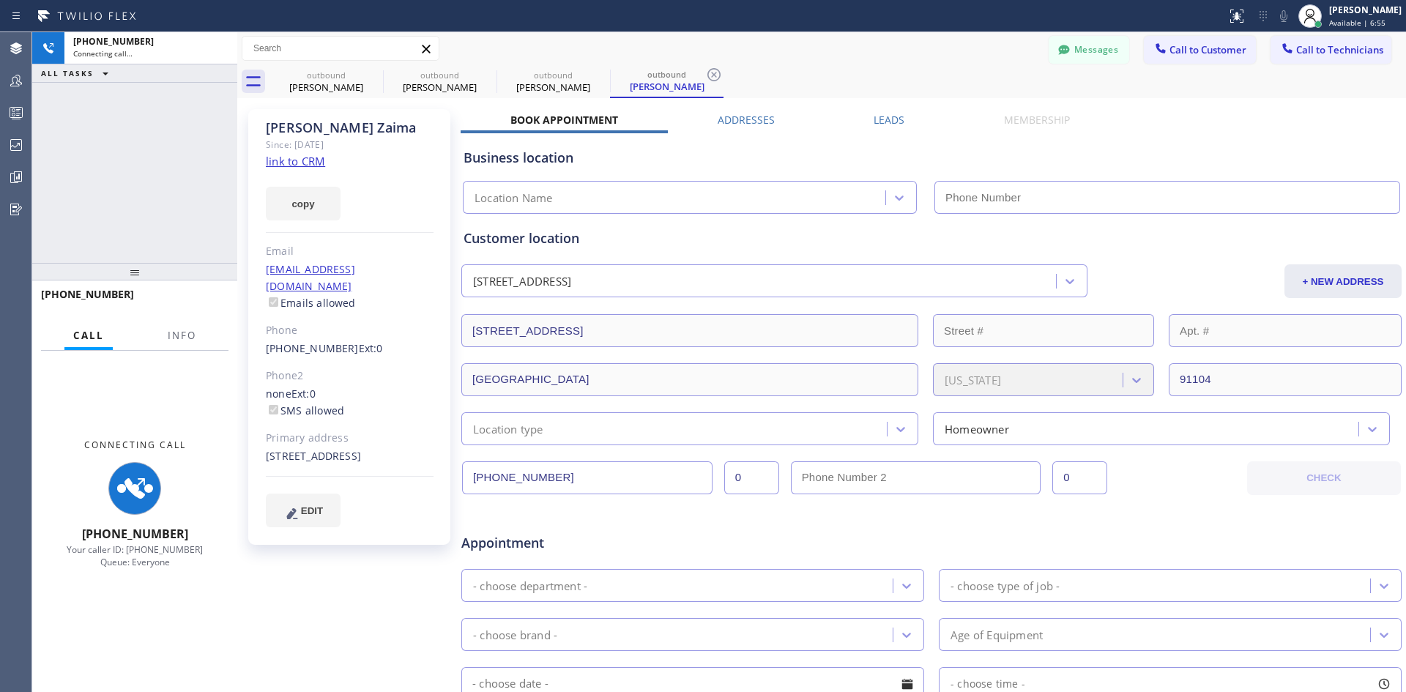
type input "(213) 301-0966"
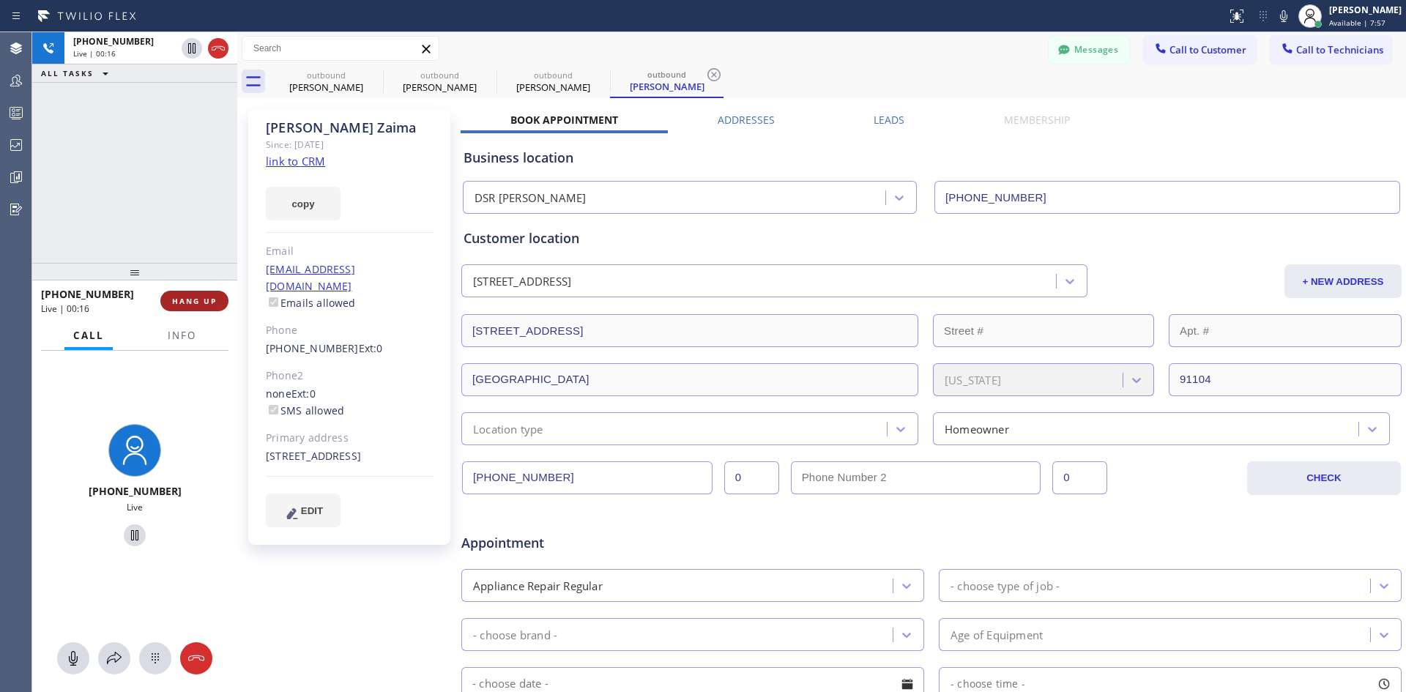
click at [172, 308] on button "HANG UP" at bounding box center [194, 301] width 68 height 21
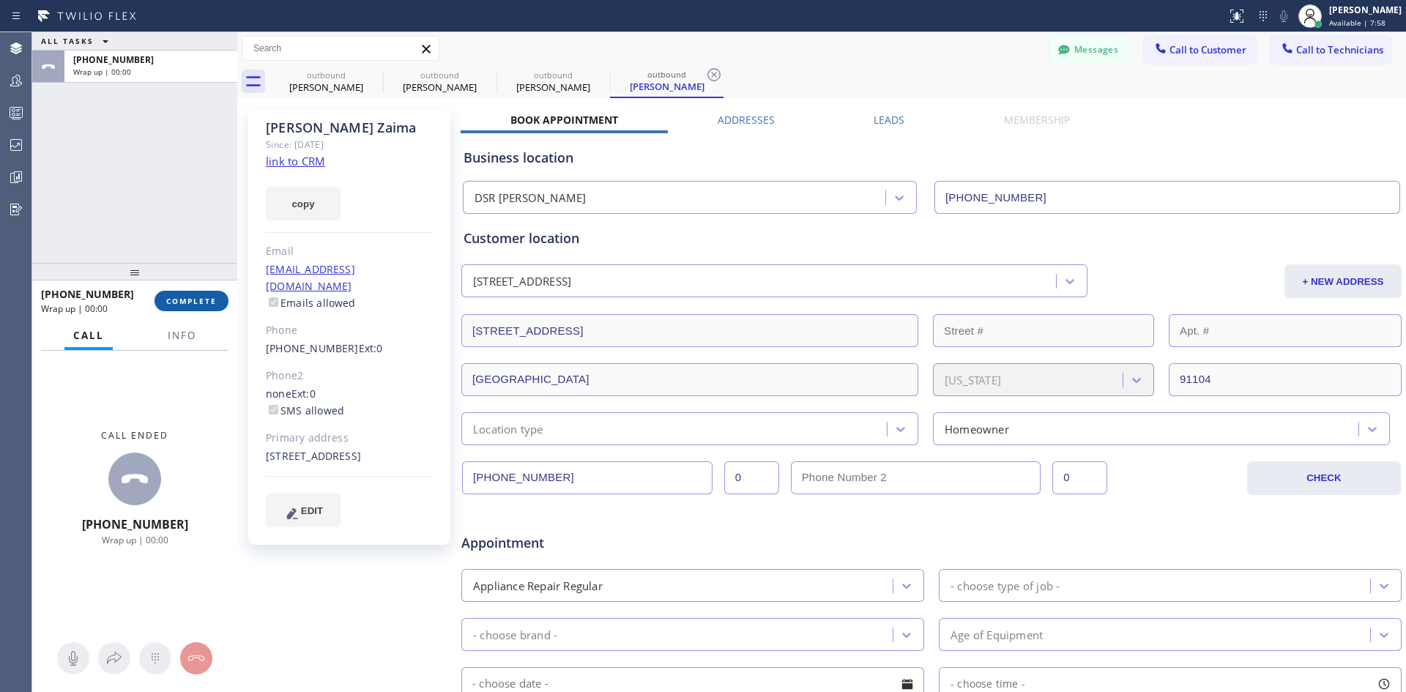
click at [188, 302] on span "COMPLETE" at bounding box center [191, 301] width 51 height 10
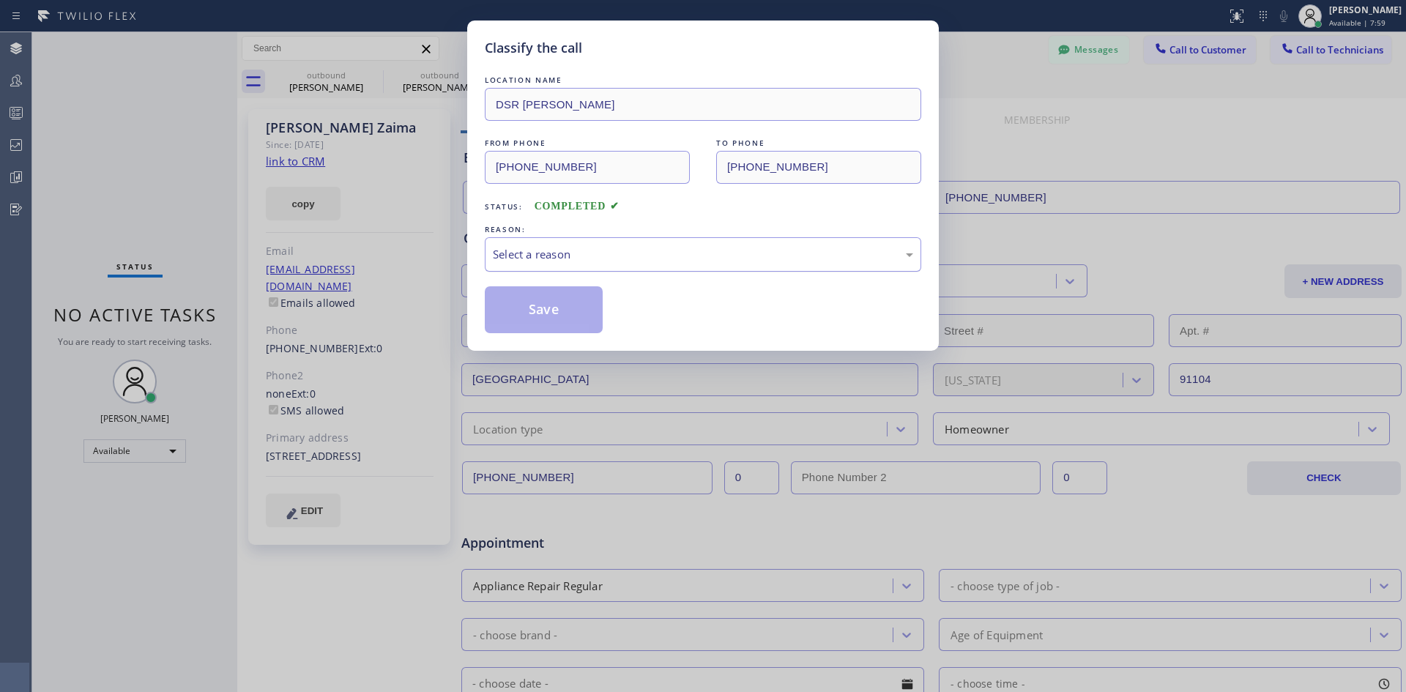
click at [658, 246] on div "Select a reason" at bounding box center [703, 254] width 420 height 17
click at [582, 312] on button "Save" at bounding box center [544, 309] width 118 height 47
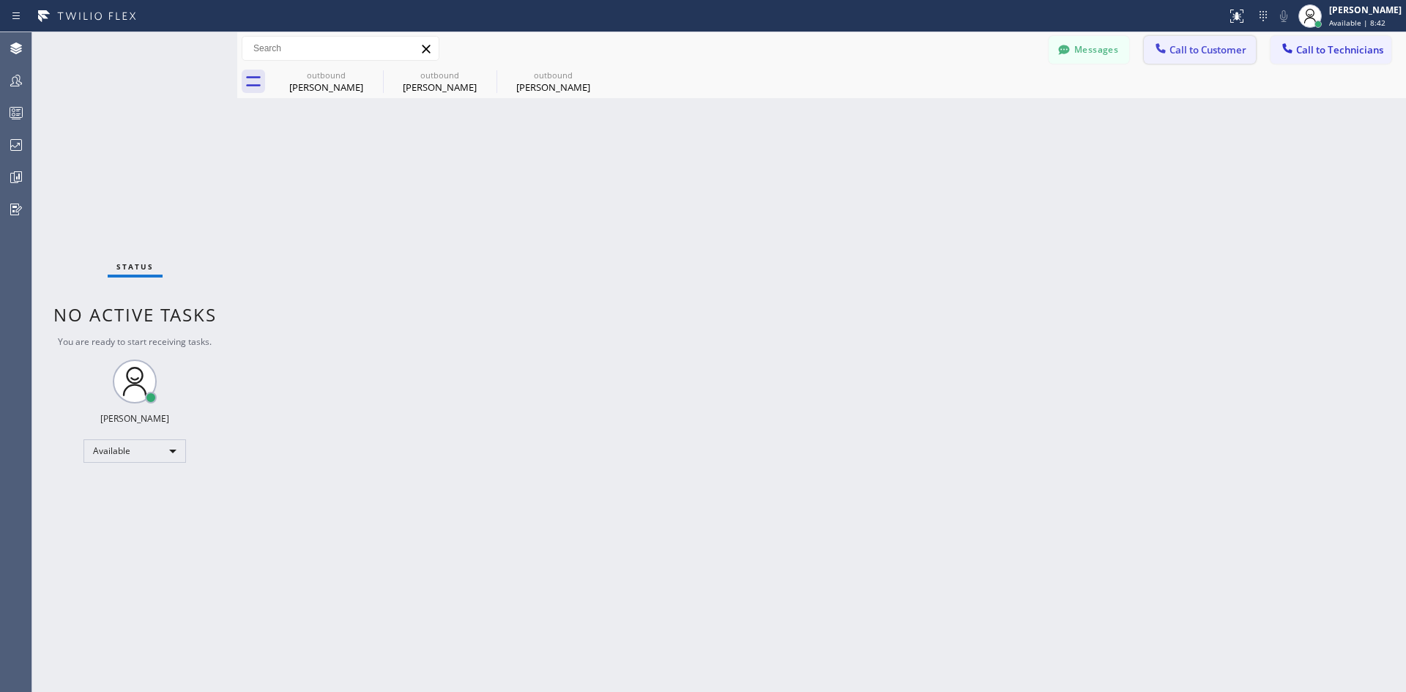
click at [1173, 50] on span "Call to Customer" at bounding box center [1208, 49] width 77 height 13
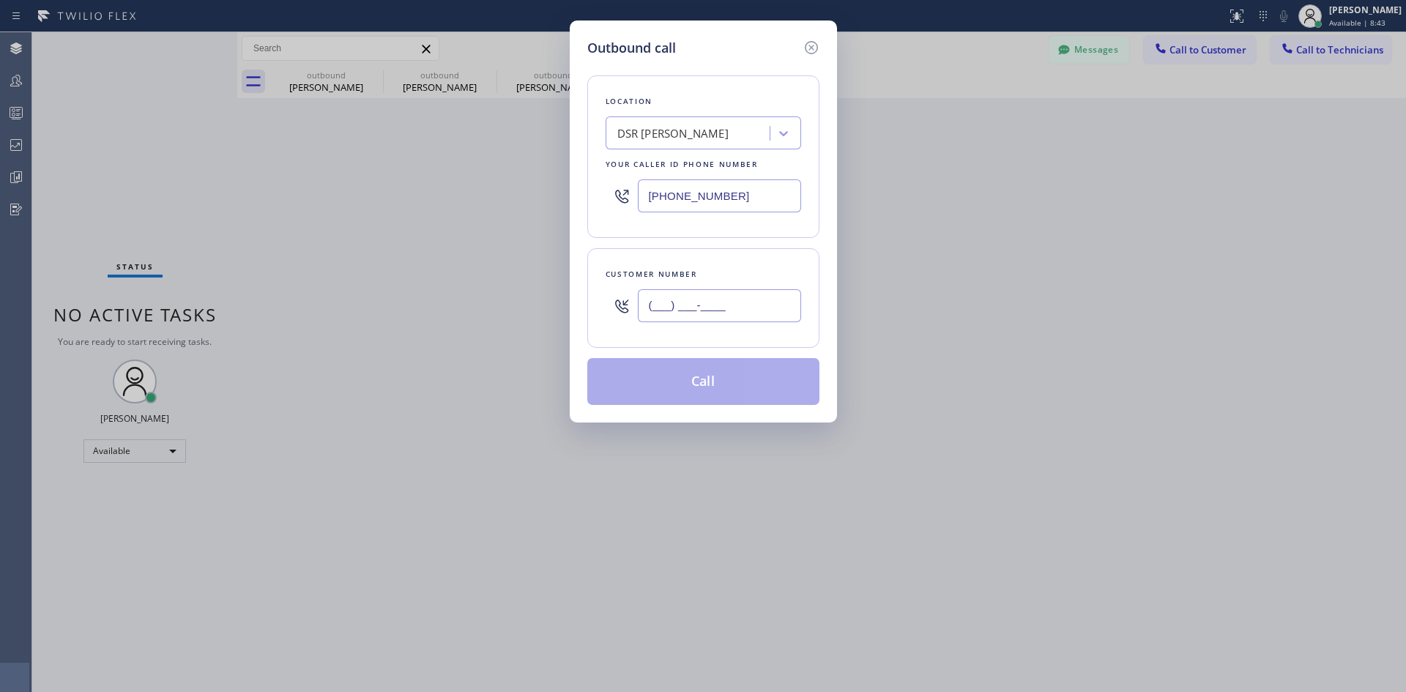
click at [767, 293] on input "(___) ___-____" at bounding box center [719, 305] width 163 height 33
paste input "650) 387-8481"
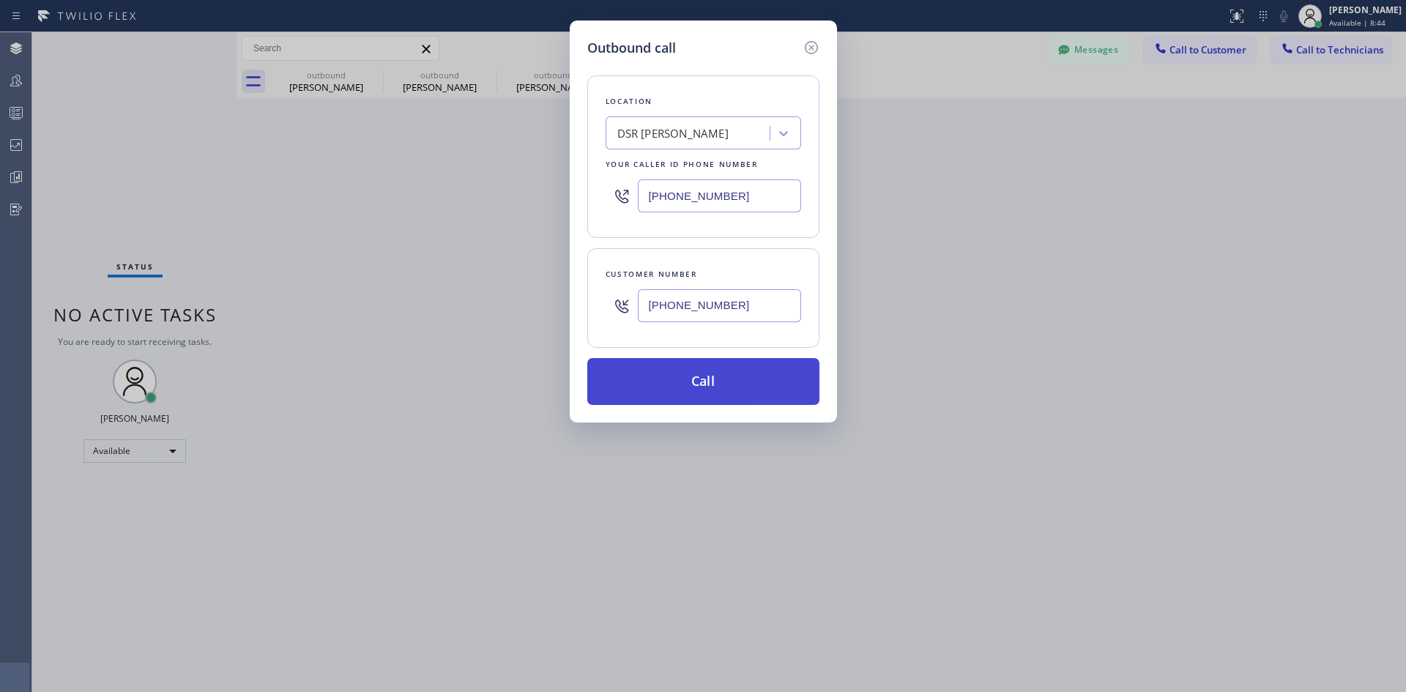
type input "(650) 387-8481"
click at [741, 368] on button "Call" at bounding box center [703, 381] width 232 height 47
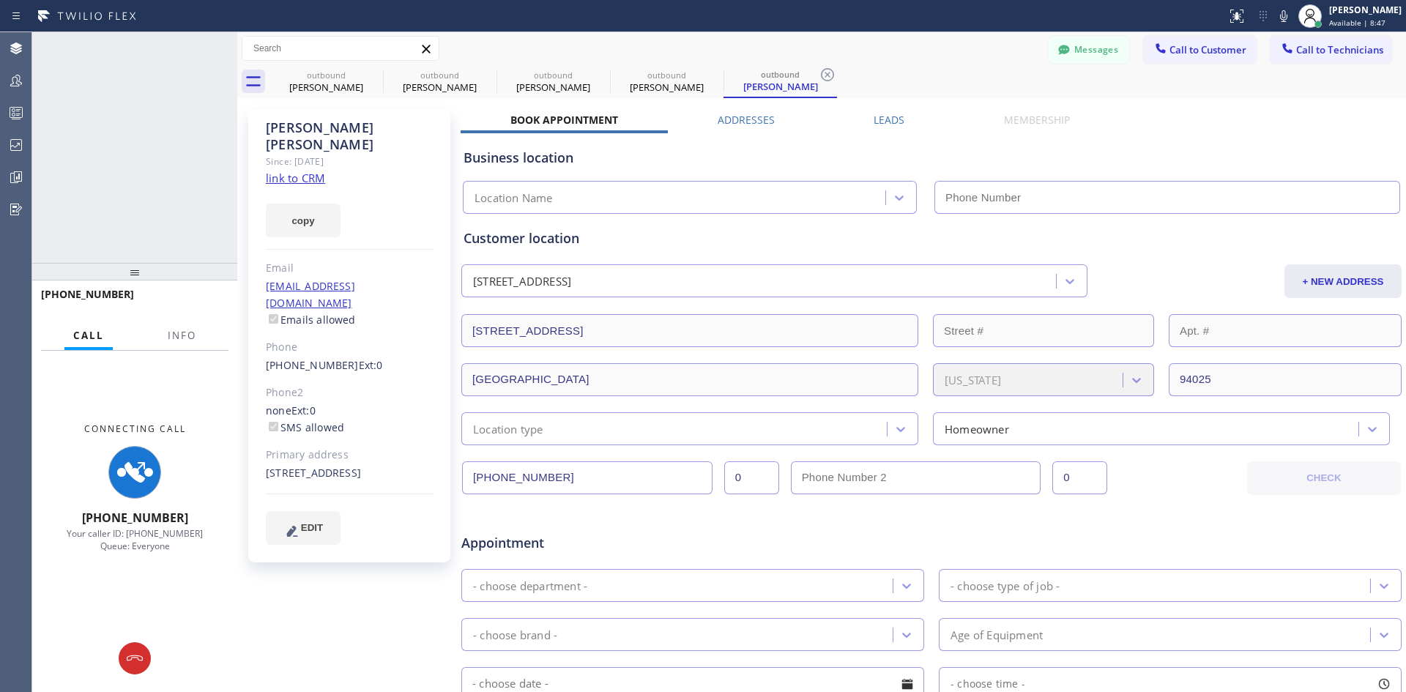
type input "(213) 301-0966"
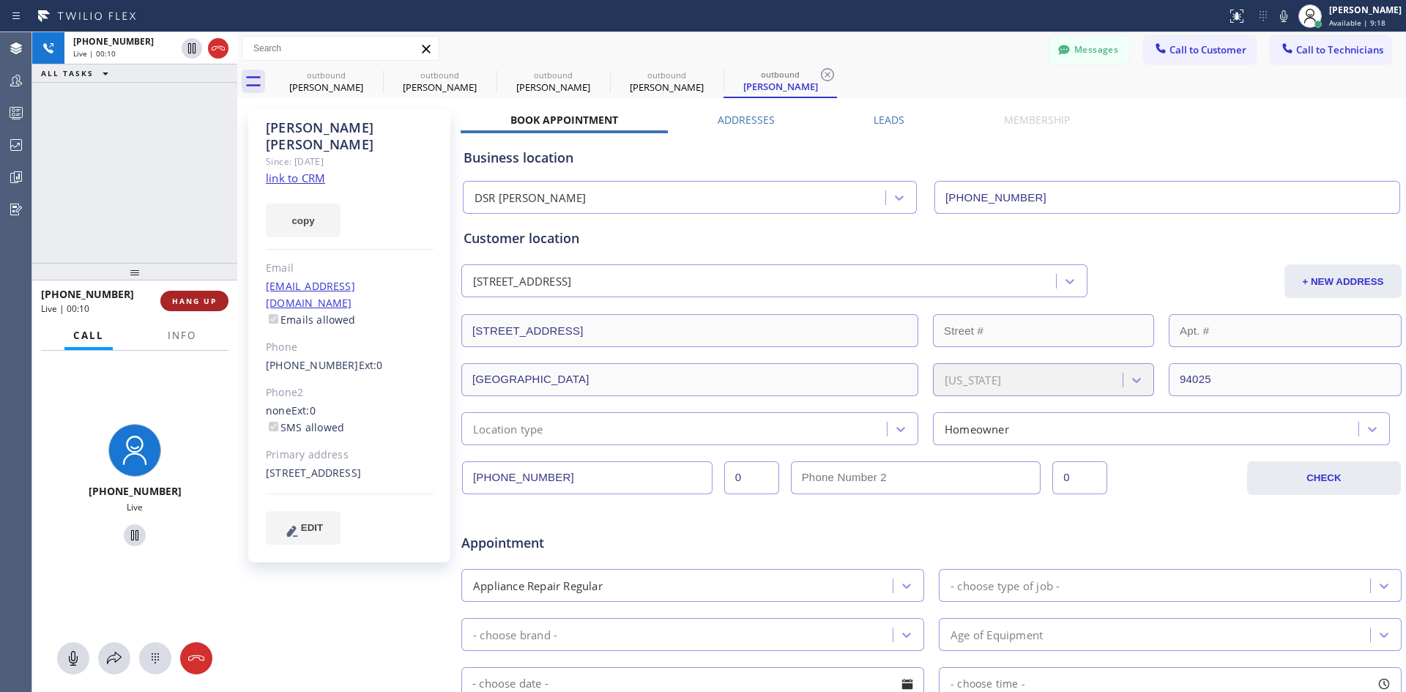
click at [205, 306] on span "HANG UP" at bounding box center [194, 301] width 45 height 10
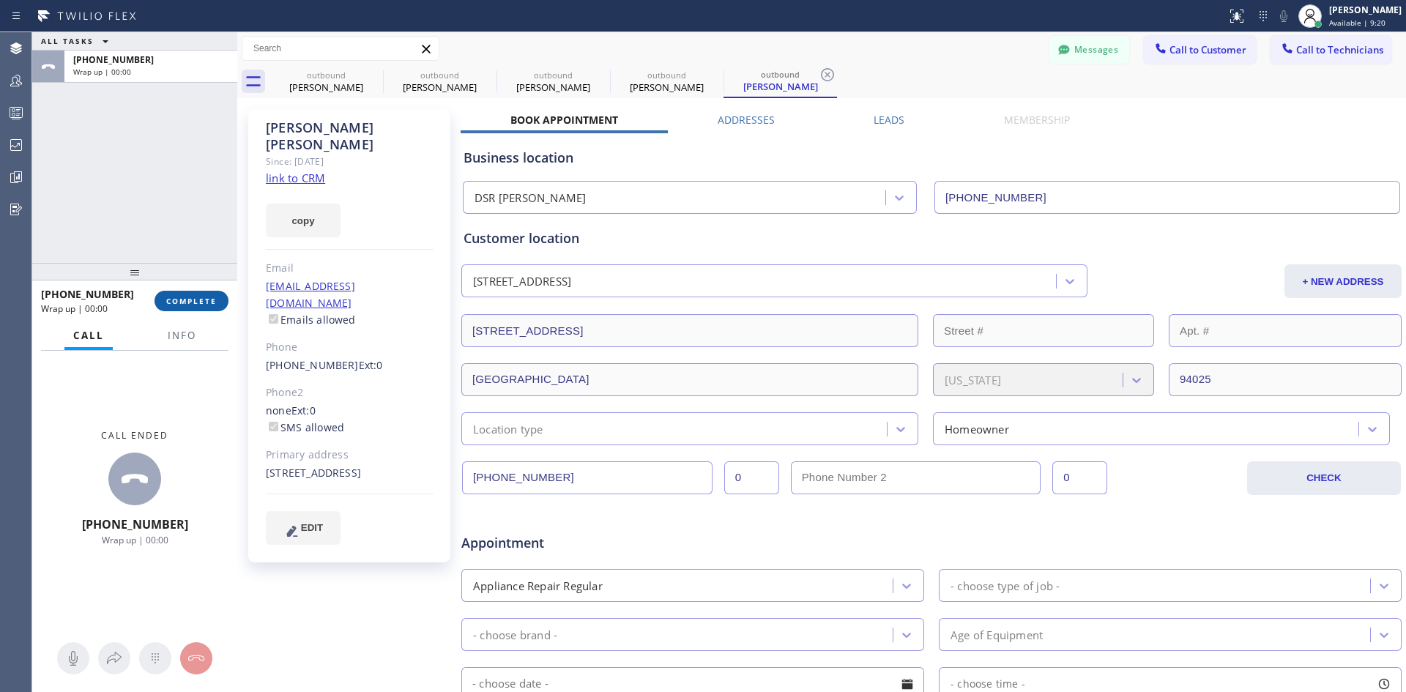
click at [215, 291] on button "COMPLETE" at bounding box center [192, 301] width 74 height 21
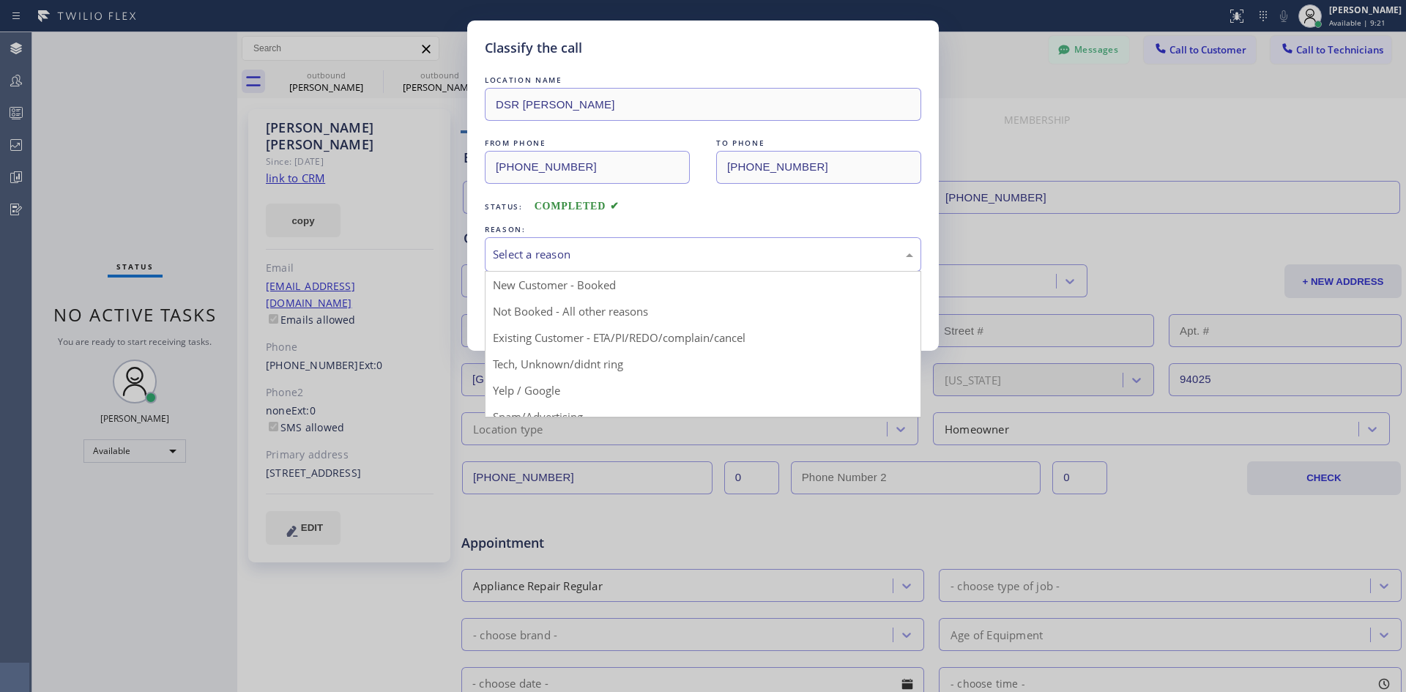
click at [701, 246] on div "Select a reason" at bounding box center [703, 254] width 420 height 17
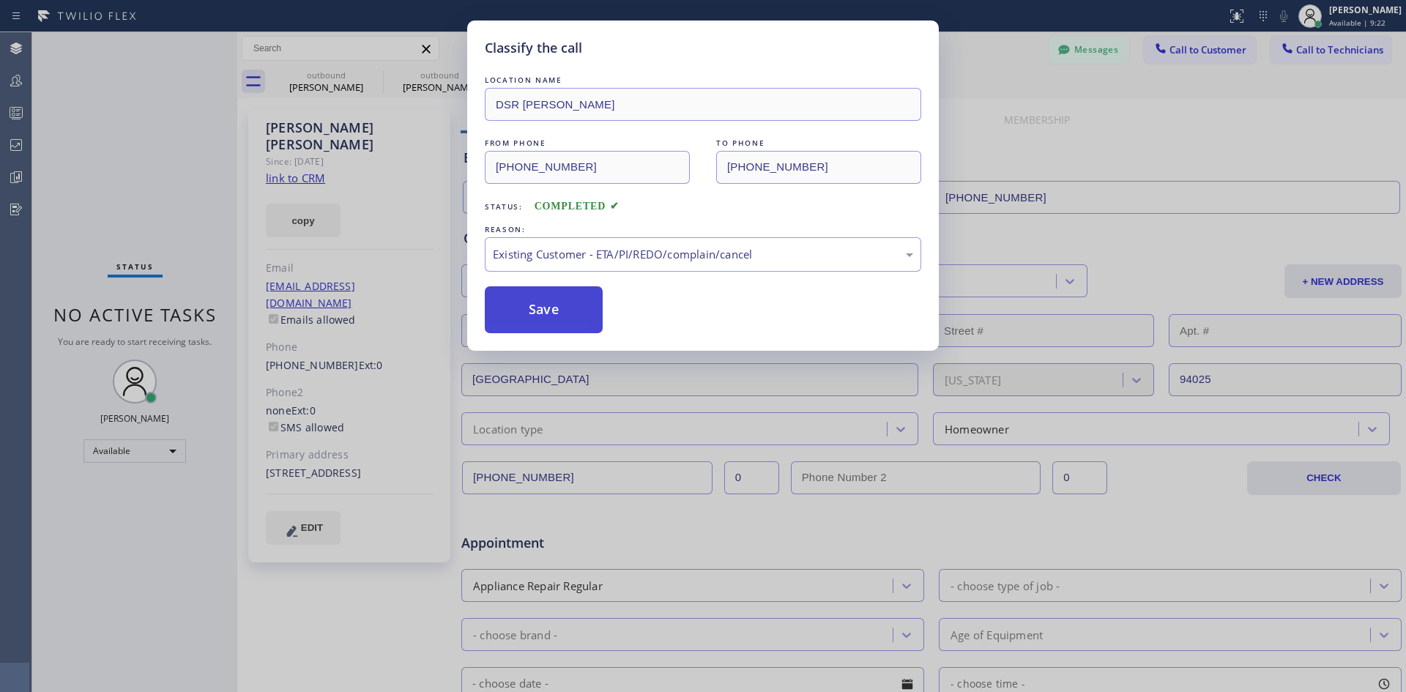
click at [567, 309] on button "Save" at bounding box center [544, 309] width 118 height 47
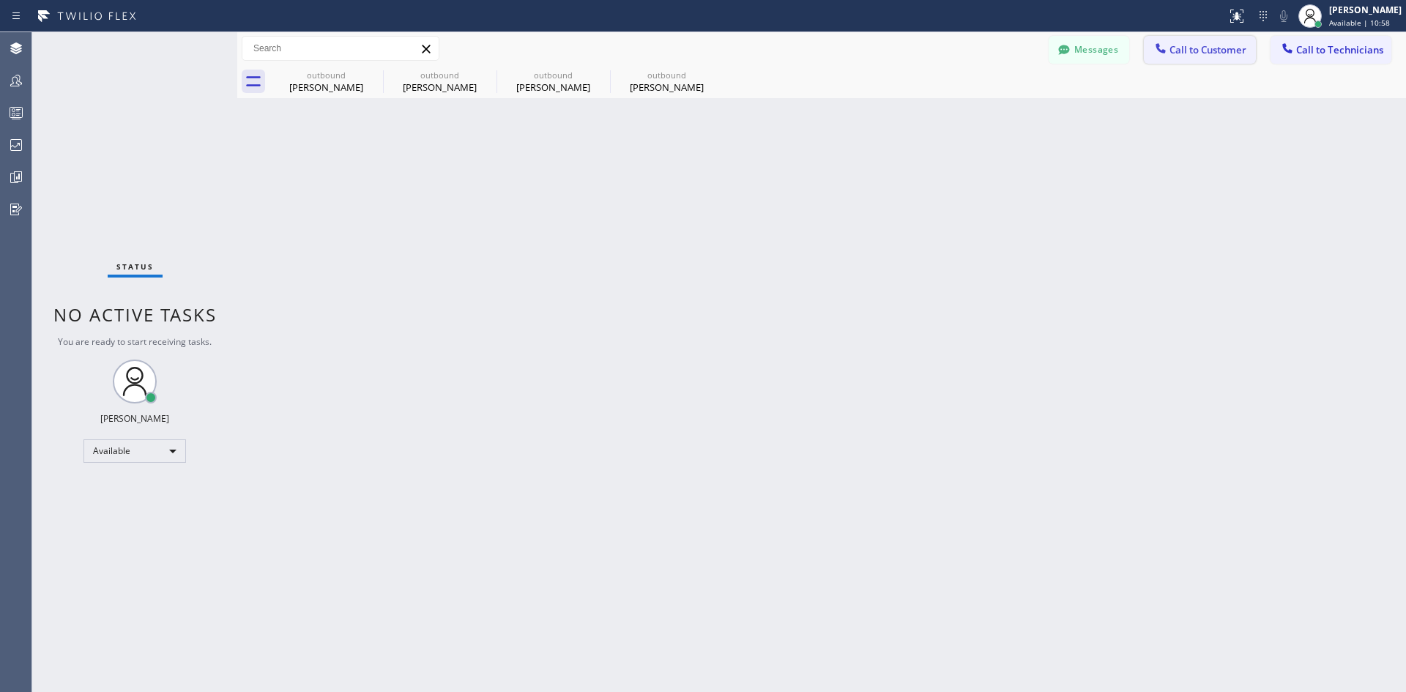
click at [1194, 56] on button "Call to Customer" at bounding box center [1200, 50] width 112 height 28
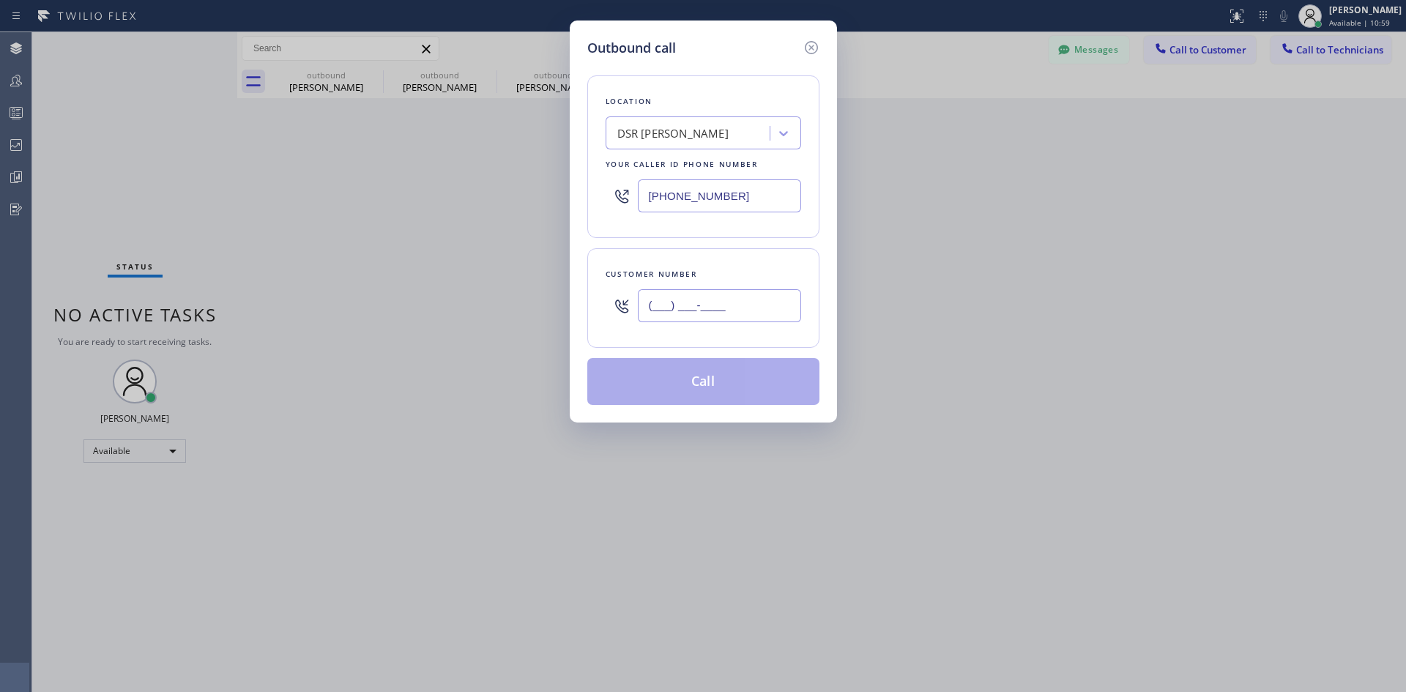
click at [705, 319] on input "(___) ___-____" at bounding box center [719, 305] width 163 height 33
paste input "303) 995-0165"
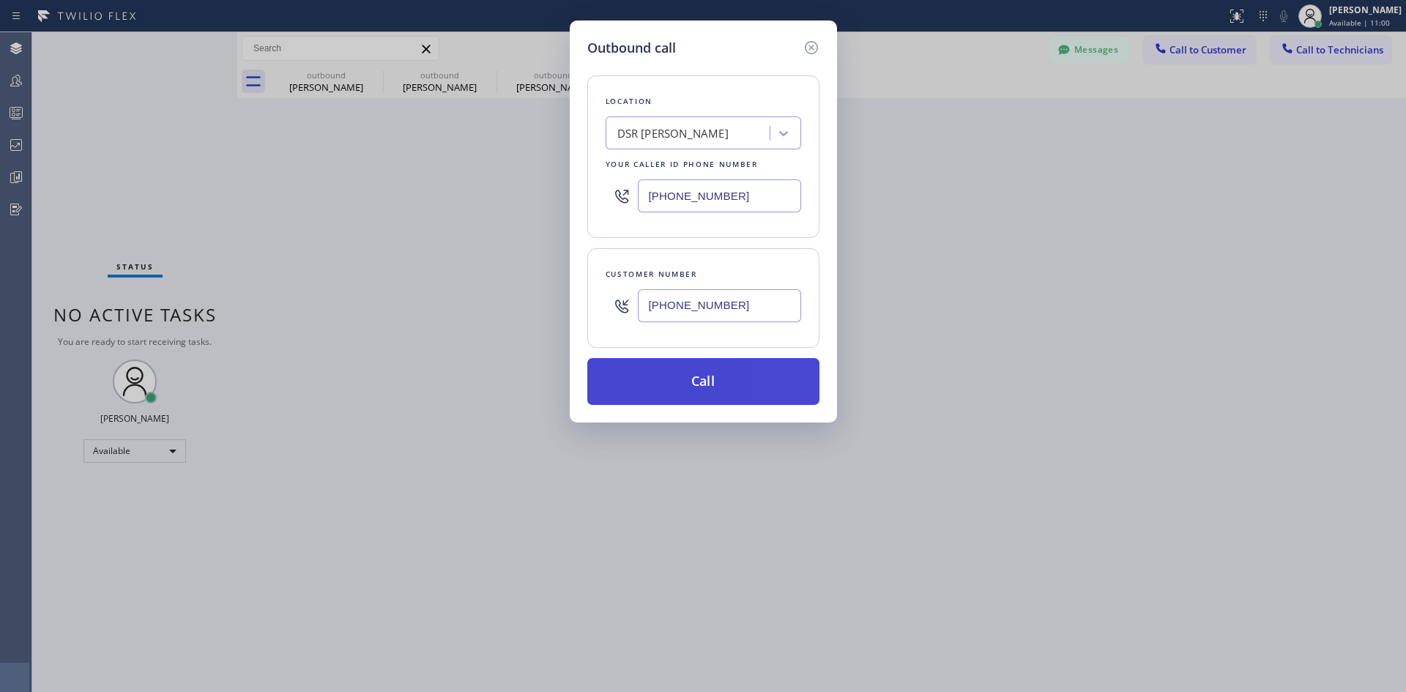
type input "(303) 995-0165"
click at [746, 395] on button "Call" at bounding box center [703, 381] width 232 height 47
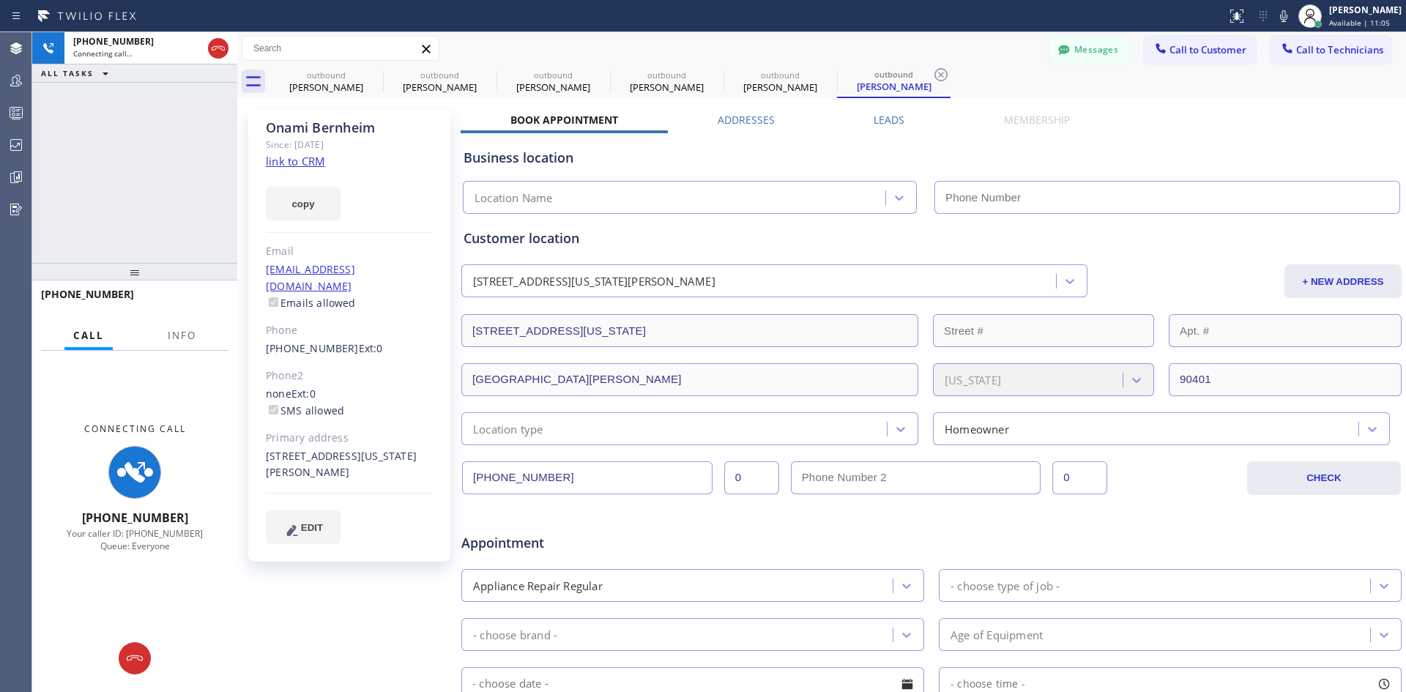
type input "(213) 301-0966"
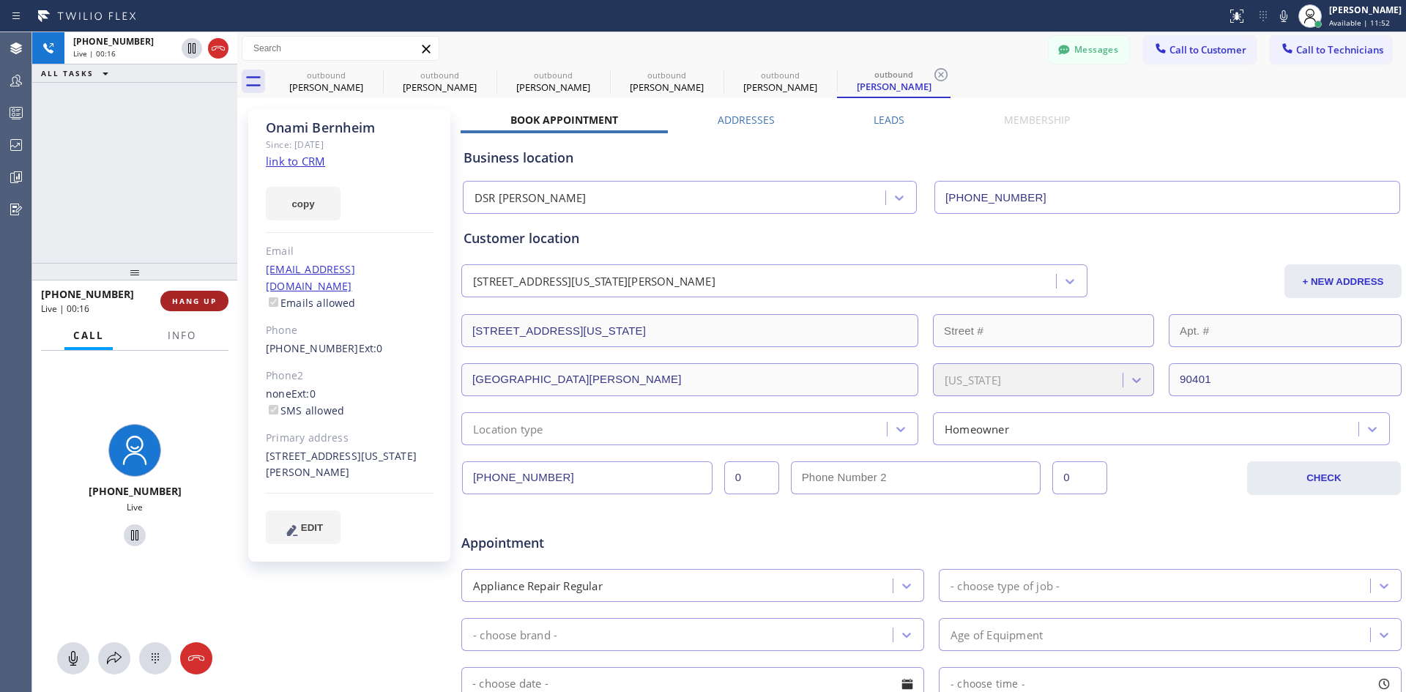
click at [203, 302] on span "HANG UP" at bounding box center [194, 301] width 45 height 10
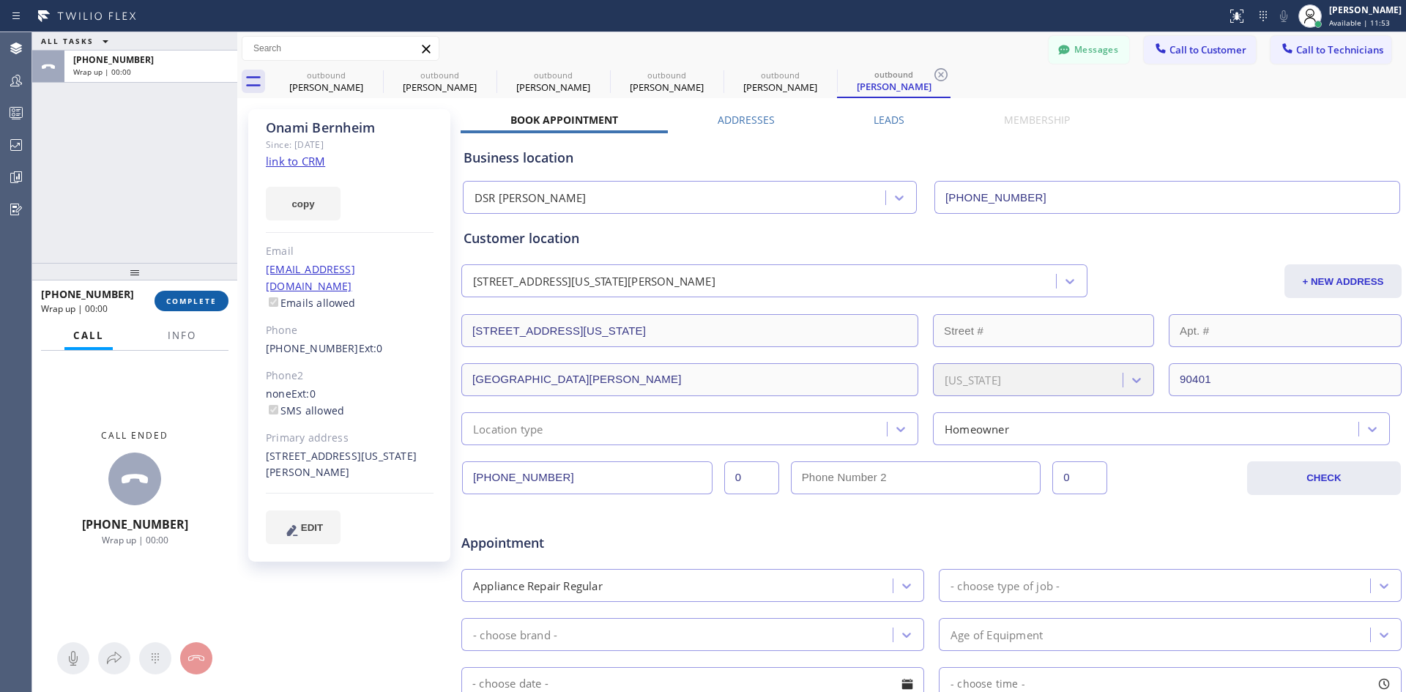
click at [194, 302] on span "COMPLETE" at bounding box center [191, 301] width 51 height 10
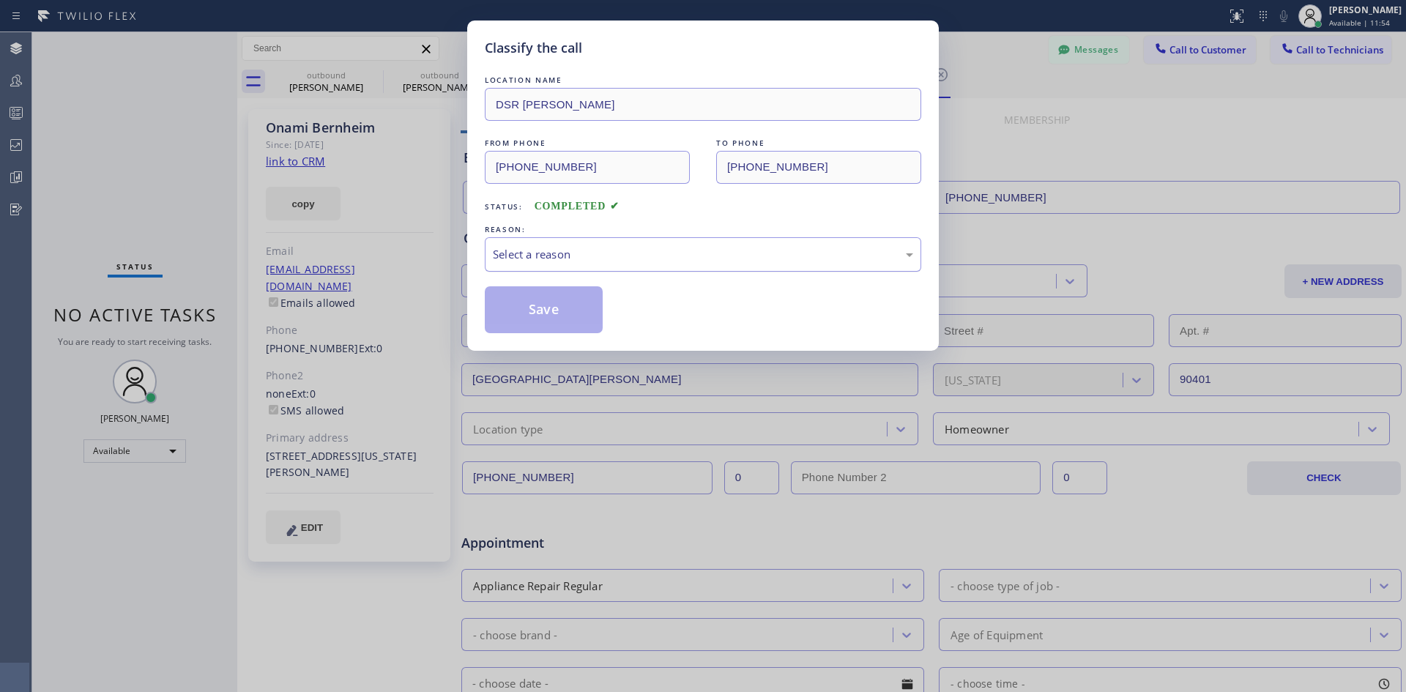
click at [740, 257] on div "Select a reason" at bounding box center [703, 254] width 420 height 17
click at [574, 324] on button "Save" at bounding box center [544, 309] width 118 height 47
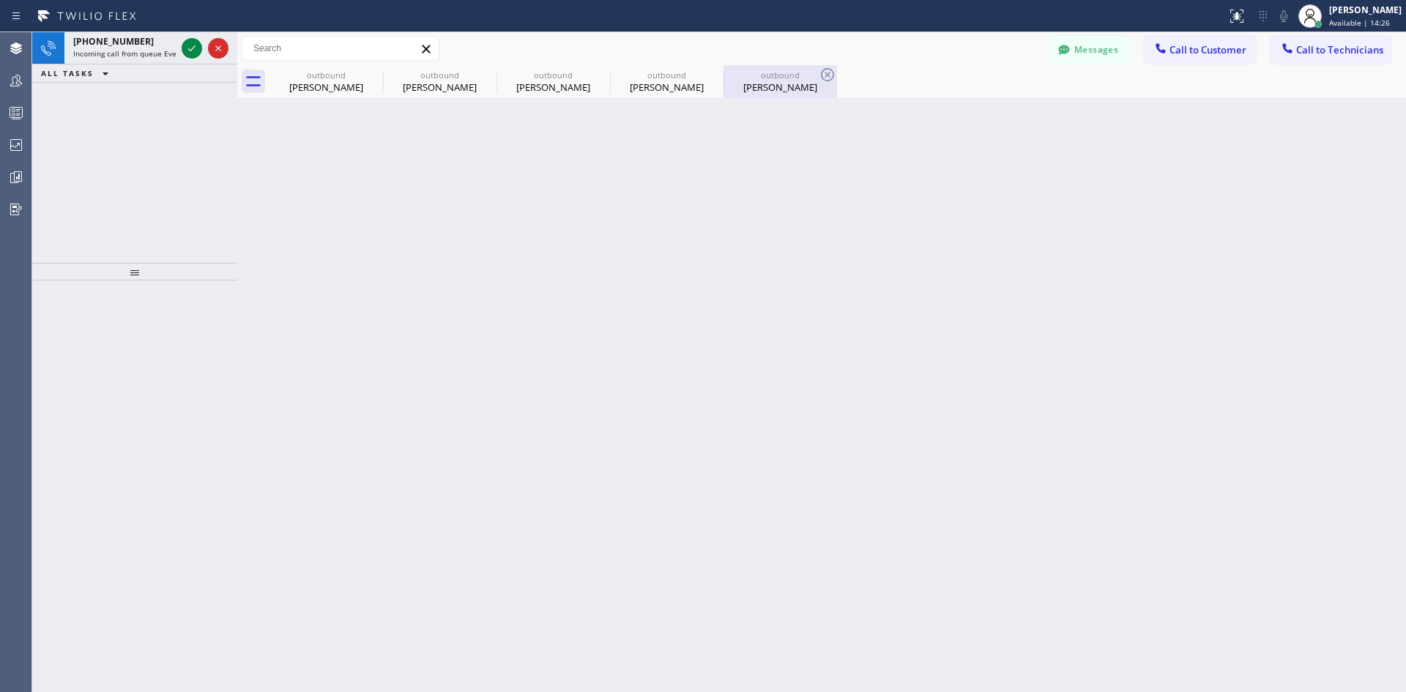
click at [773, 77] on div "outbound" at bounding box center [780, 75] width 111 height 11
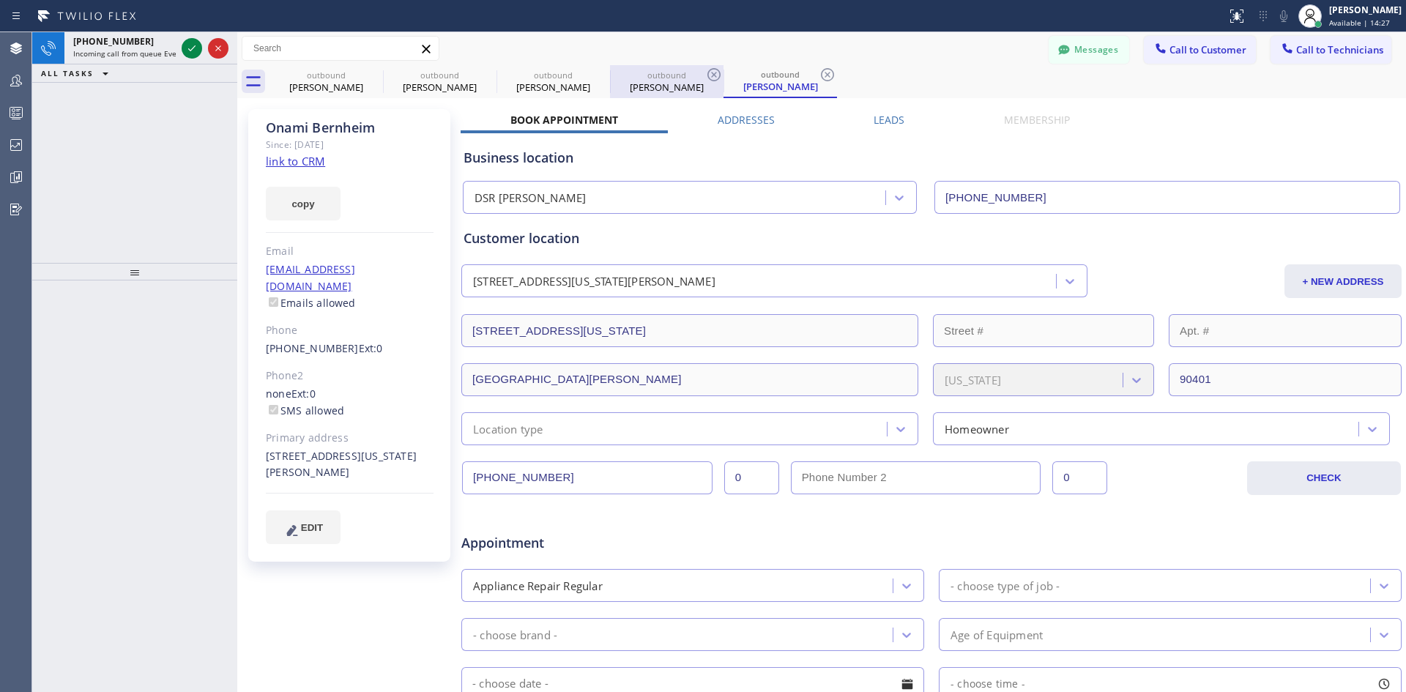
click at [638, 94] on div "outbound Harvey Fishman" at bounding box center [667, 81] width 111 height 33
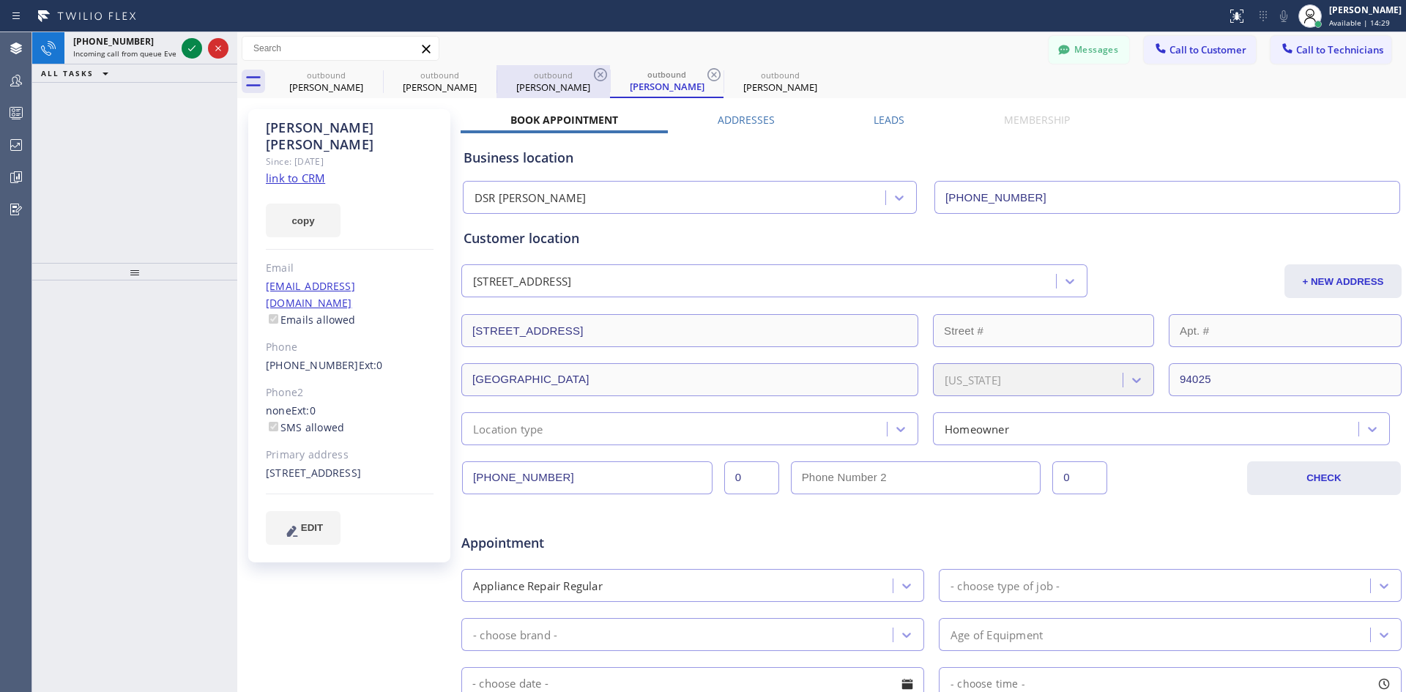
click at [543, 82] on div "Aaron Zaima" at bounding box center [553, 87] width 111 height 13
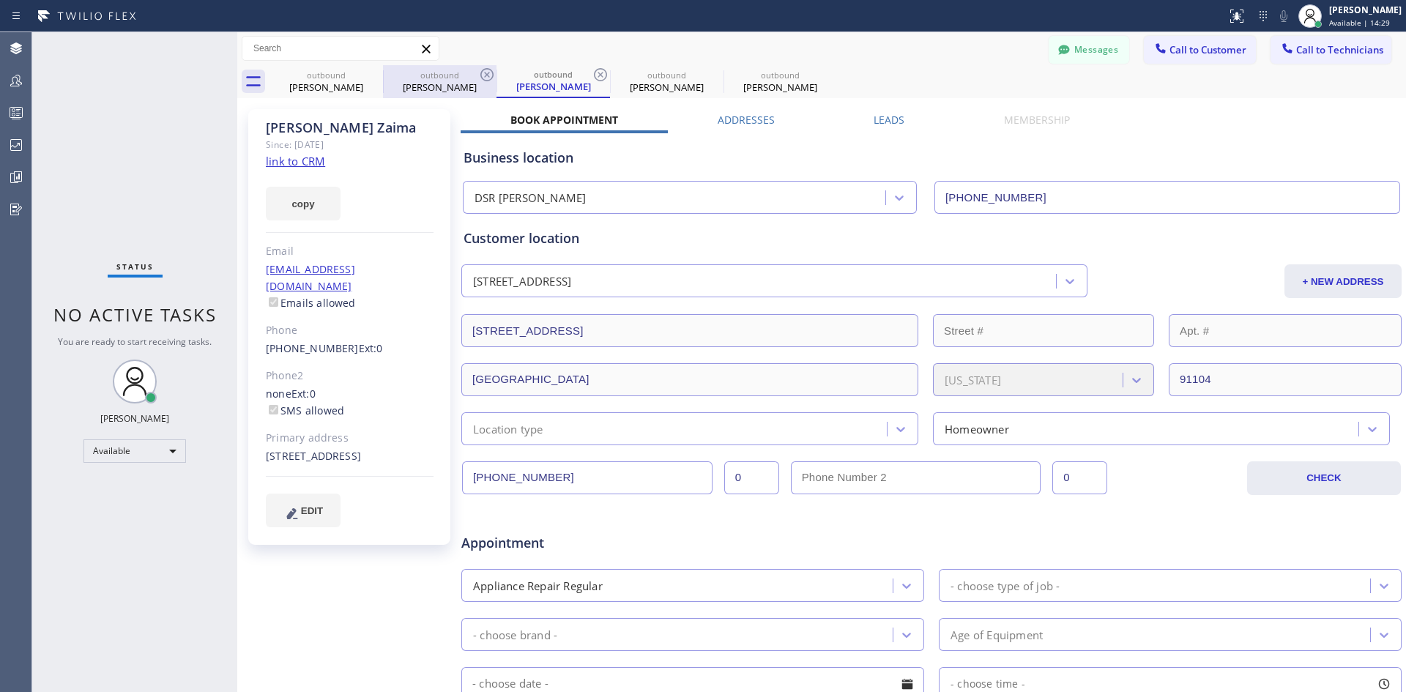
click at [422, 93] on div "Eric Goldrich" at bounding box center [439, 87] width 111 height 13
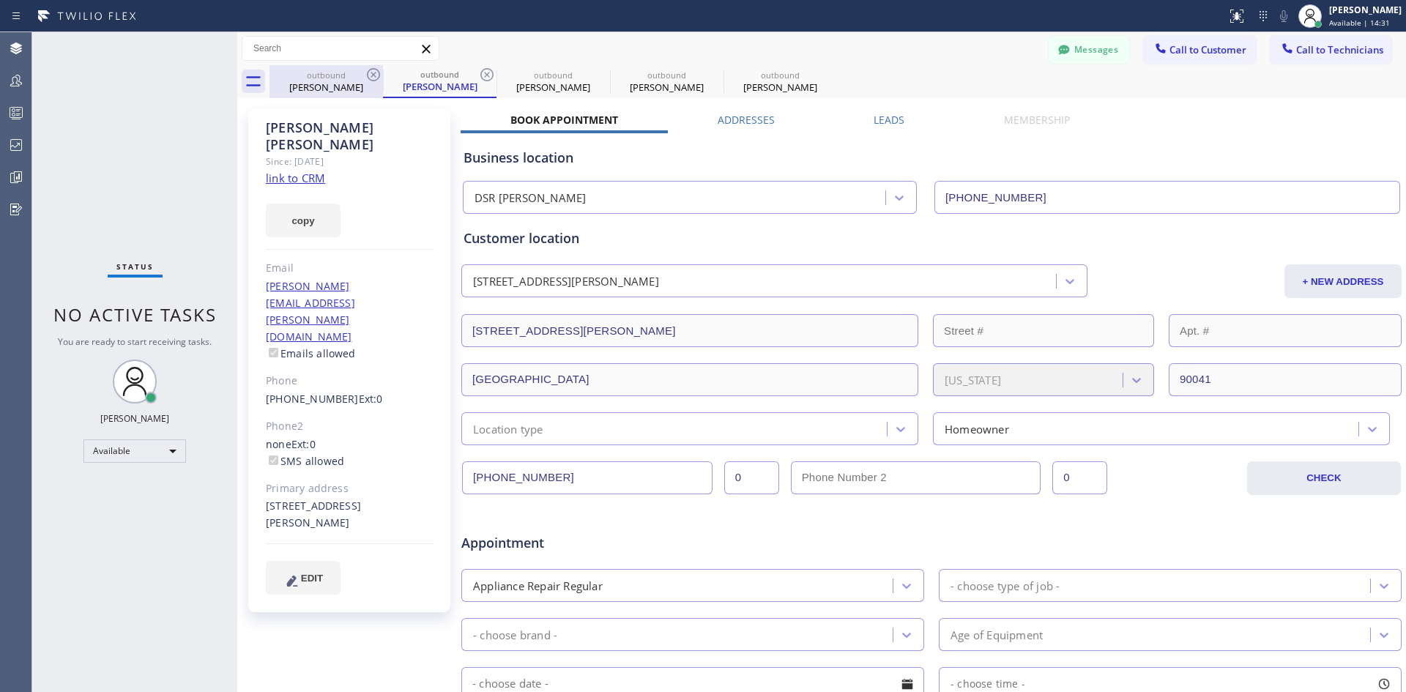
click at [326, 89] on div "Nicholas Dellafera" at bounding box center [326, 87] width 111 height 13
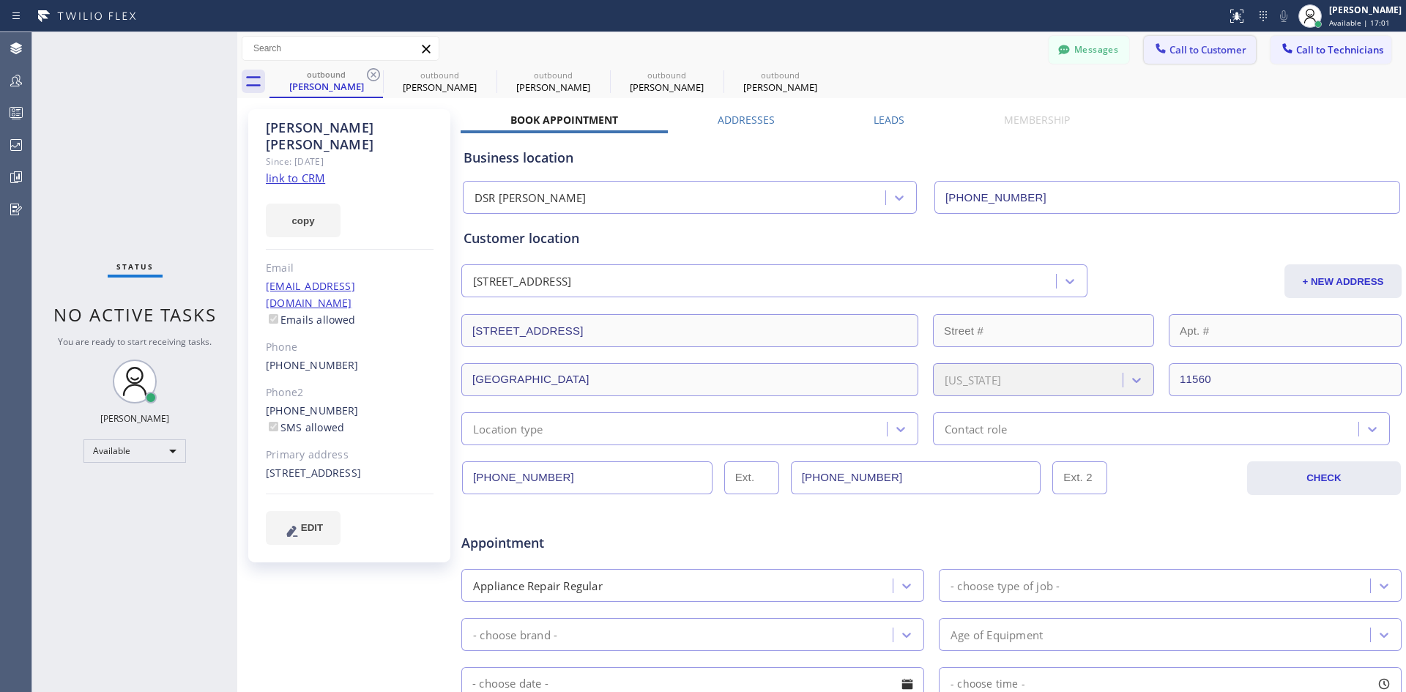
click at [1171, 42] on button "Call to Customer" at bounding box center [1200, 50] width 112 height 28
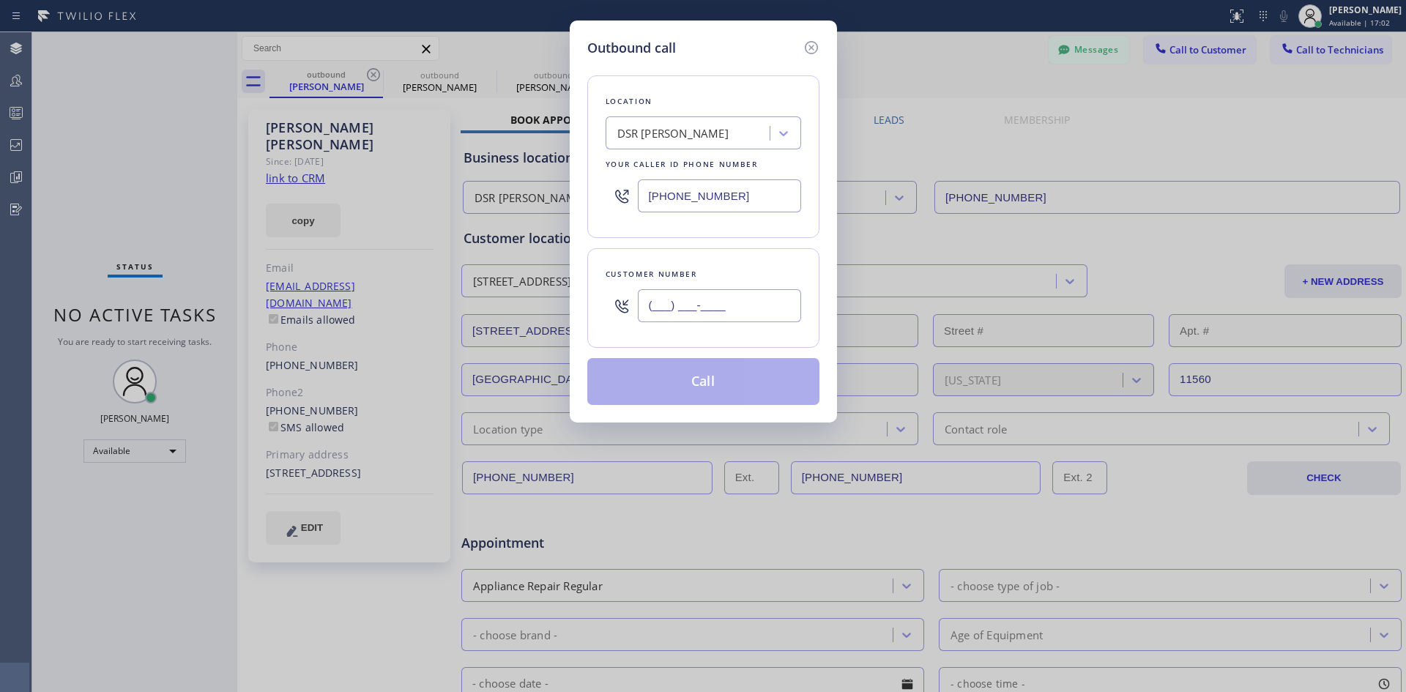
click at [674, 300] on input "(___) ___-____" at bounding box center [719, 305] width 163 height 33
paste input "818) 281-8903"
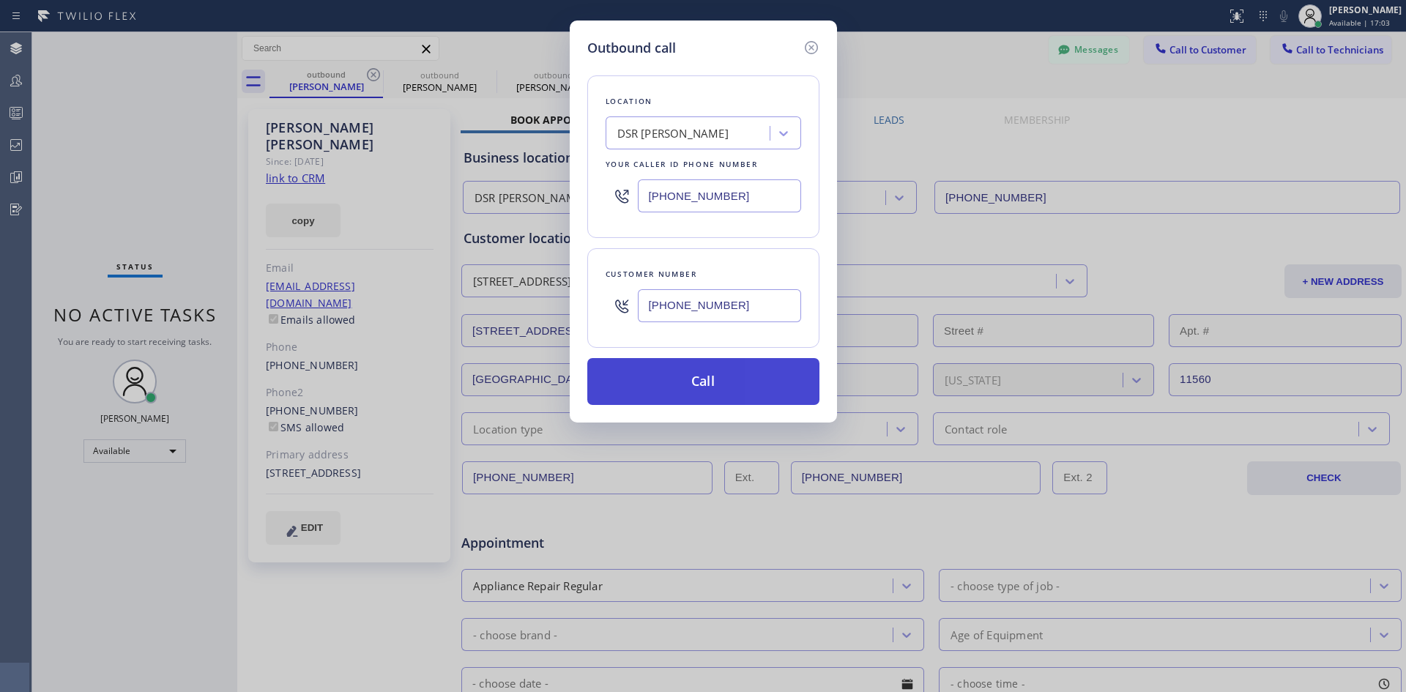
type input "(818) 281-8903"
click at [683, 398] on button "Call" at bounding box center [703, 381] width 232 height 47
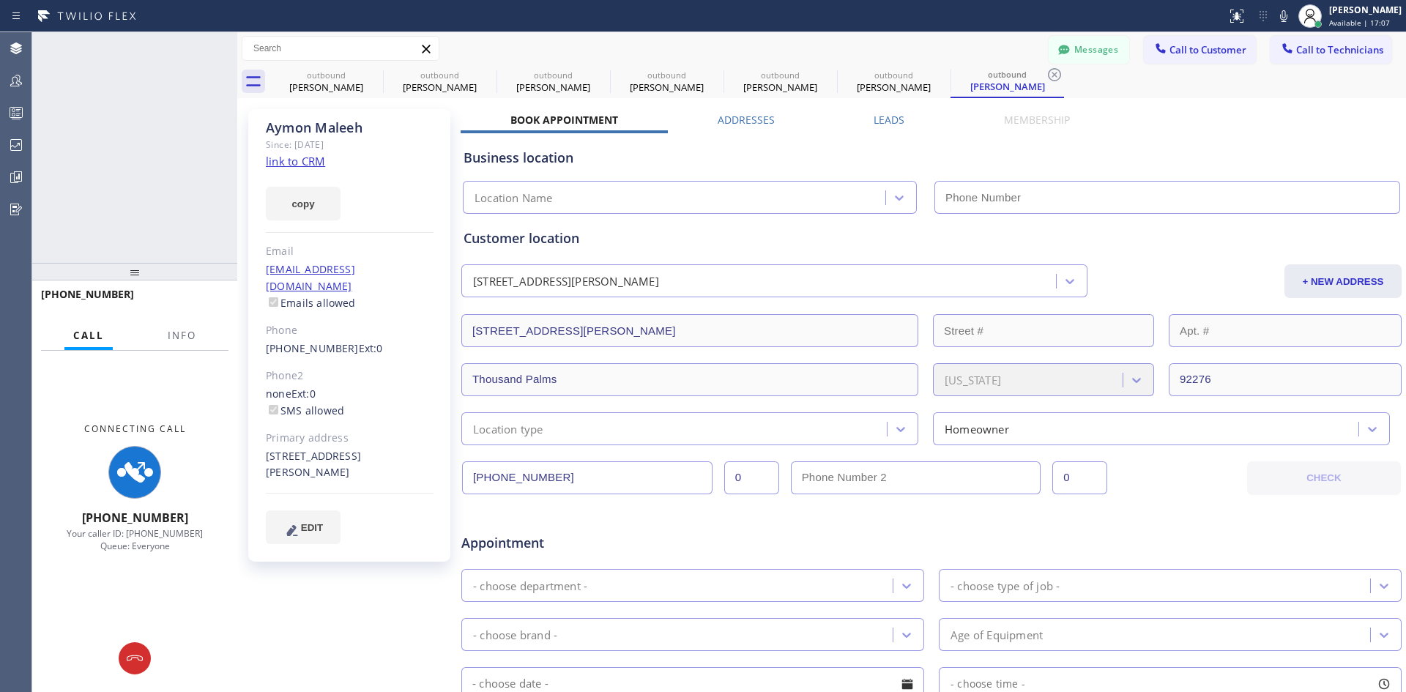
type input "(213) 301-0966"
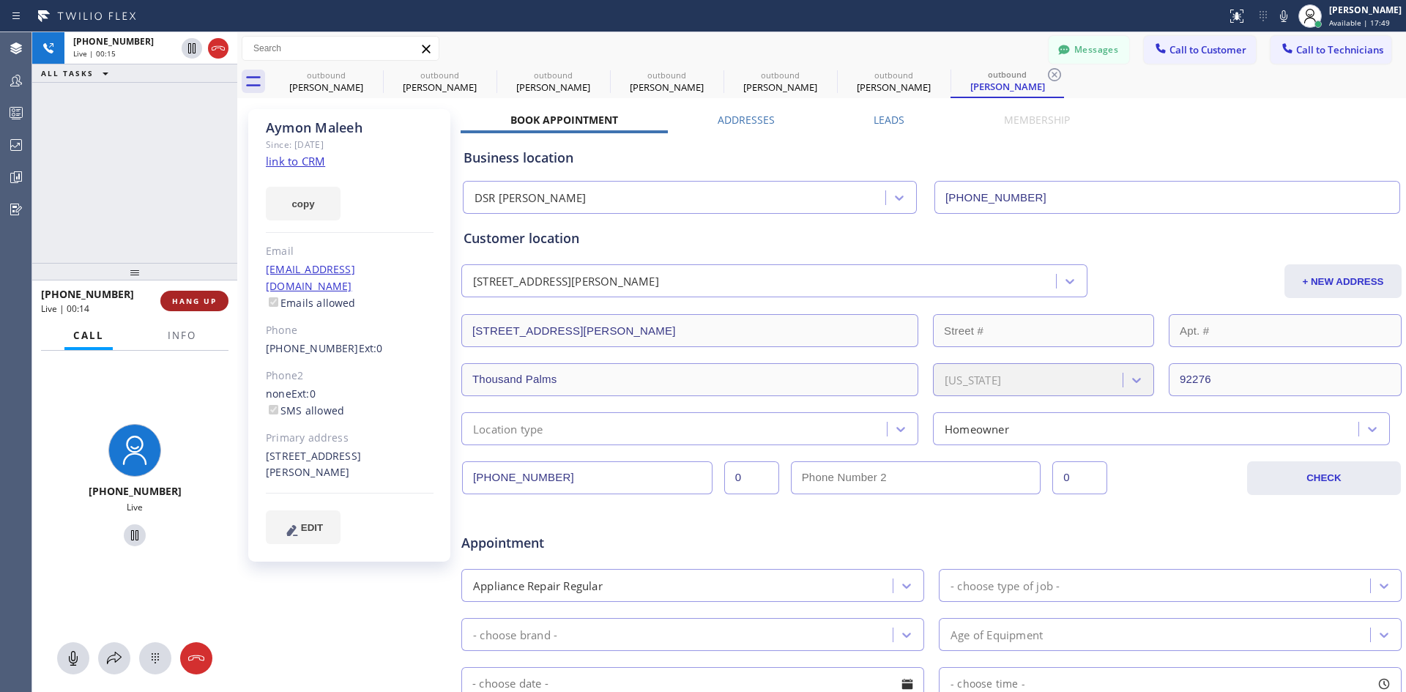
click at [193, 291] on button "HANG UP" at bounding box center [194, 301] width 68 height 21
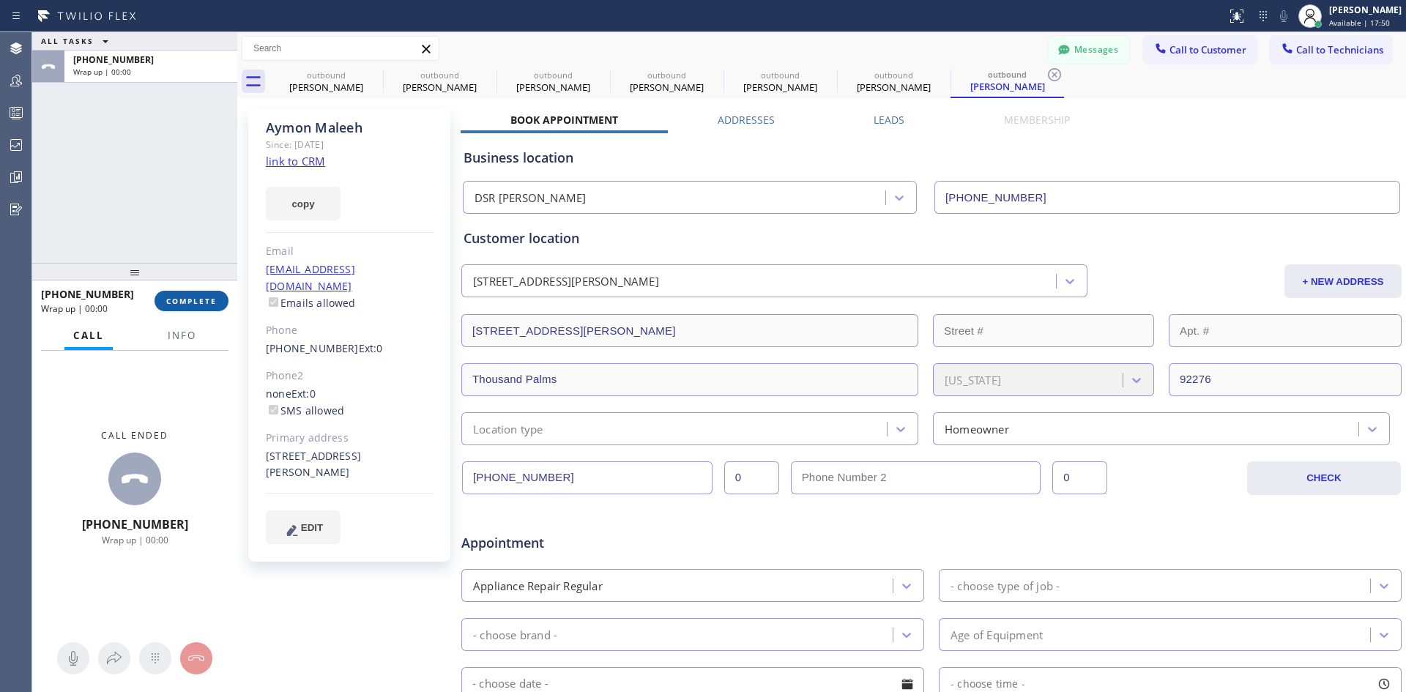
click at [190, 306] on span "COMPLETE" at bounding box center [191, 301] width 51 height 10
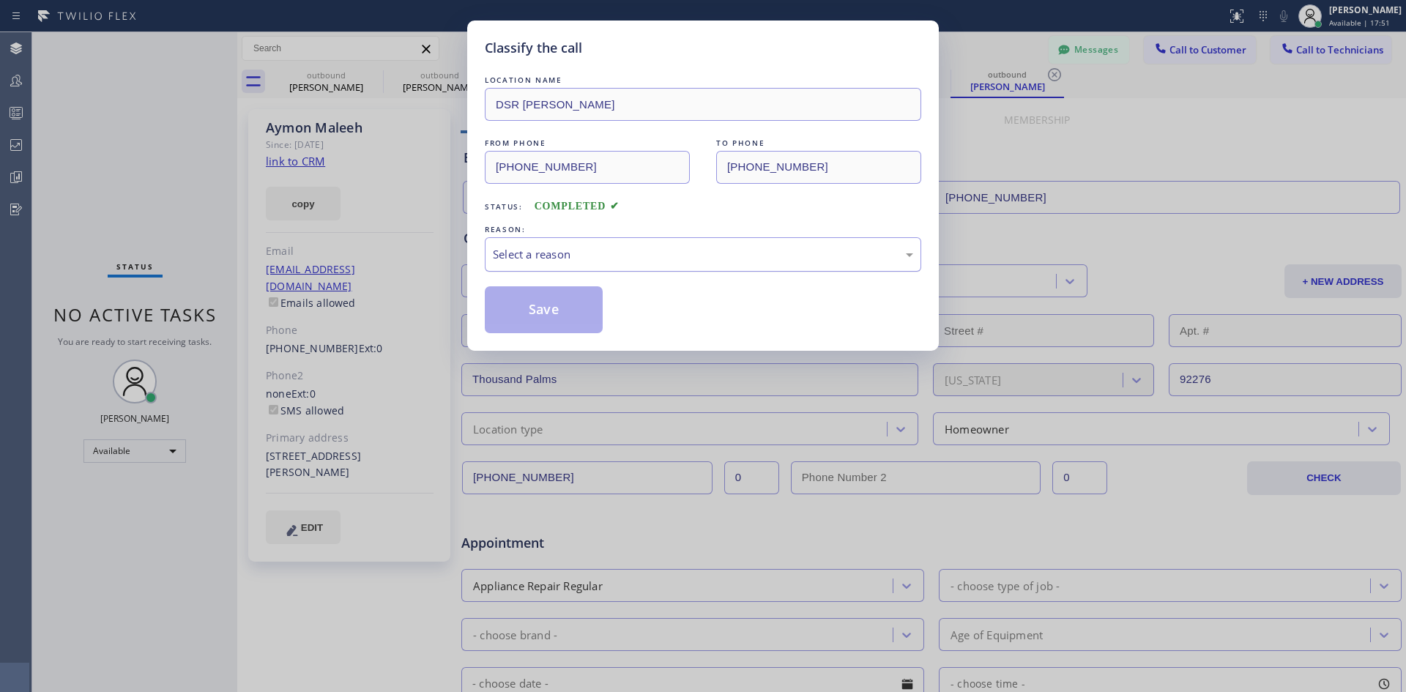
click at [707, 256] on div "Select a reason" at bounding box center [703, 254] width 420 height 17
click at [557, 320] on button "Save" at bounding box center [544, 309] width 118 height 47
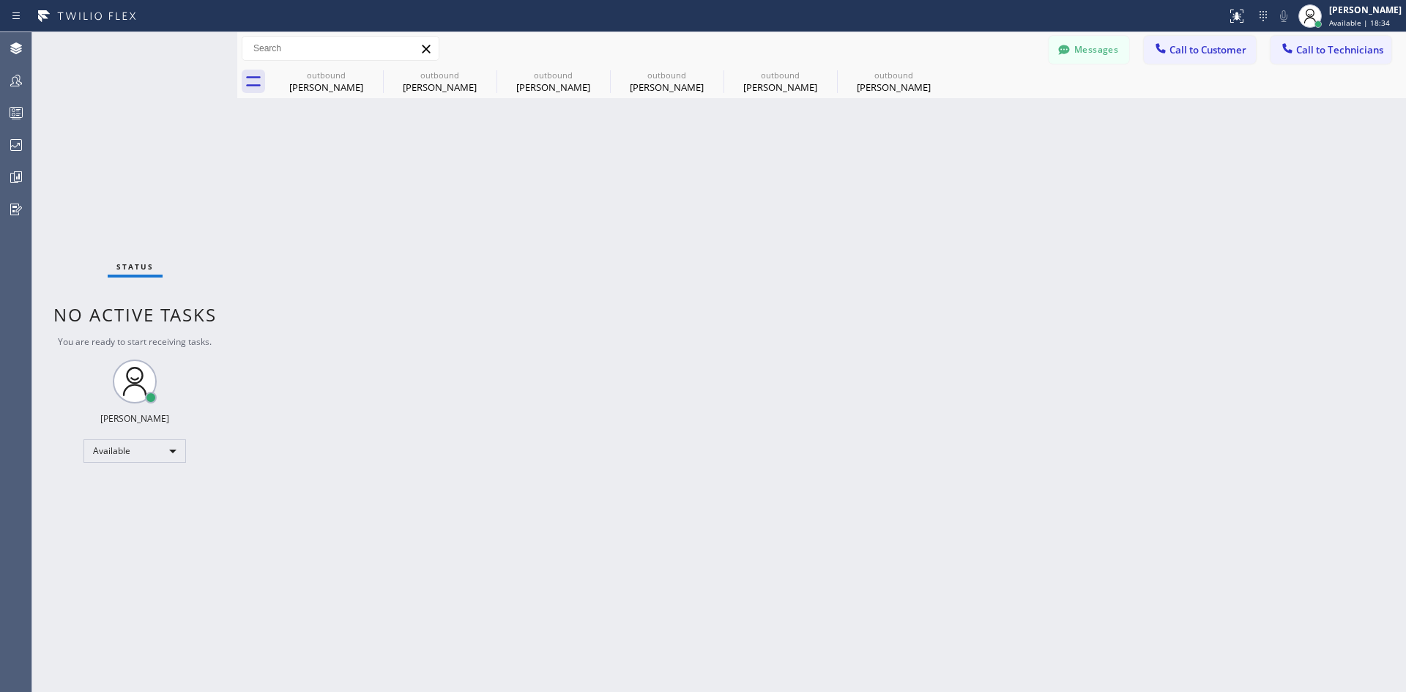
drag, startPoint x: 1198, startPoint y: 58, endPoint x: 865, endPoint y: 159, distance: 348.2
click at [1194, 58] on button "Call to Customer" at bounding box center [1200, 50] width 112 height 28
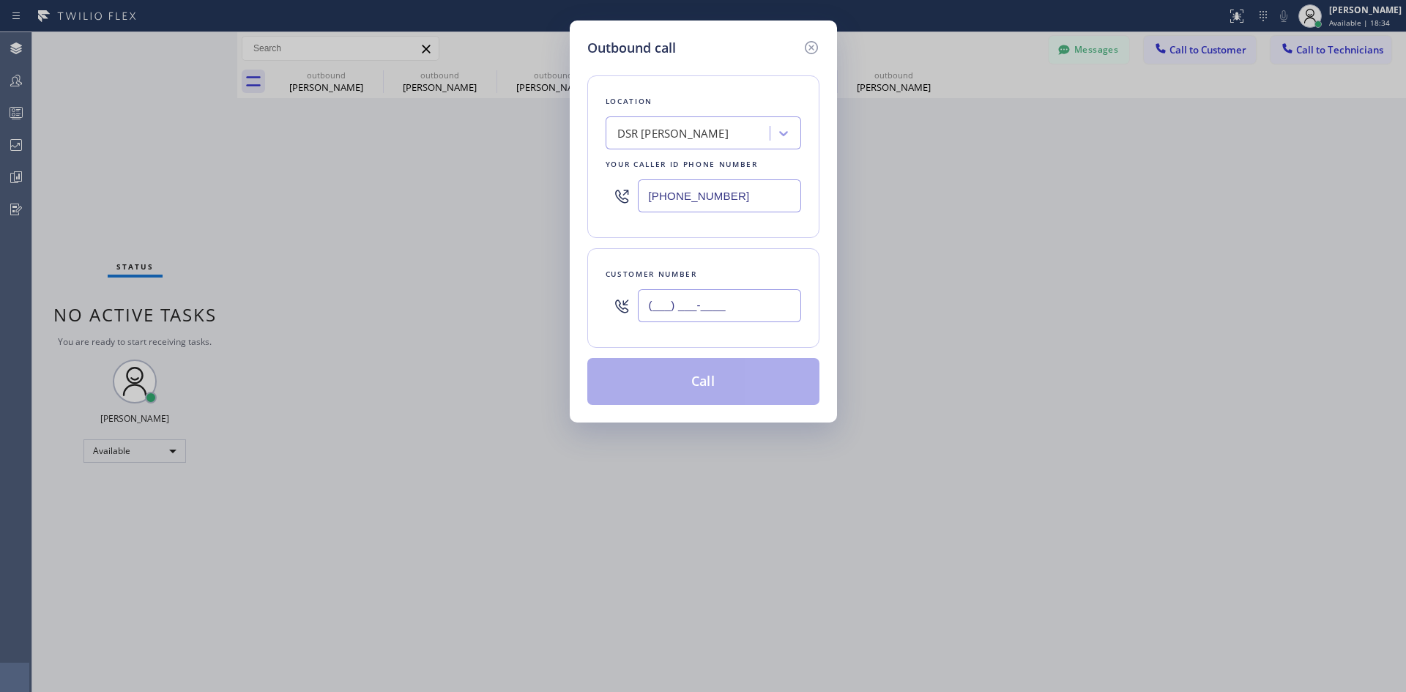
click at [729, 321] on input "(___) ___-____" at bounding box center [719, 305] width 163 height 33
click at [740, 301] on input "(___) ___-____" at bounding box center [719, 305] width 163 height 33
paste input "text"
click at [653, 305] on input "(___) ___-____" at bounding box center [719, 305] width 163 height 33
paste input "818) 324-0882"
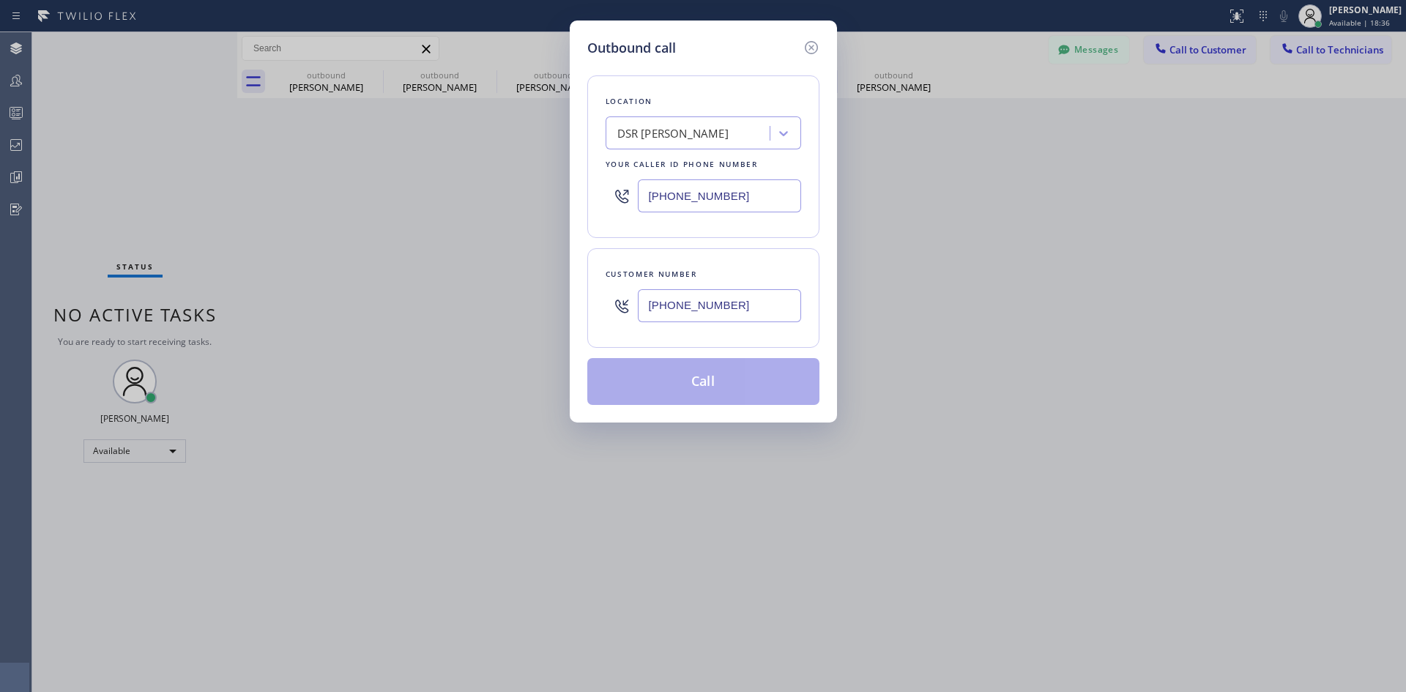
type input "(818) 324-0882"
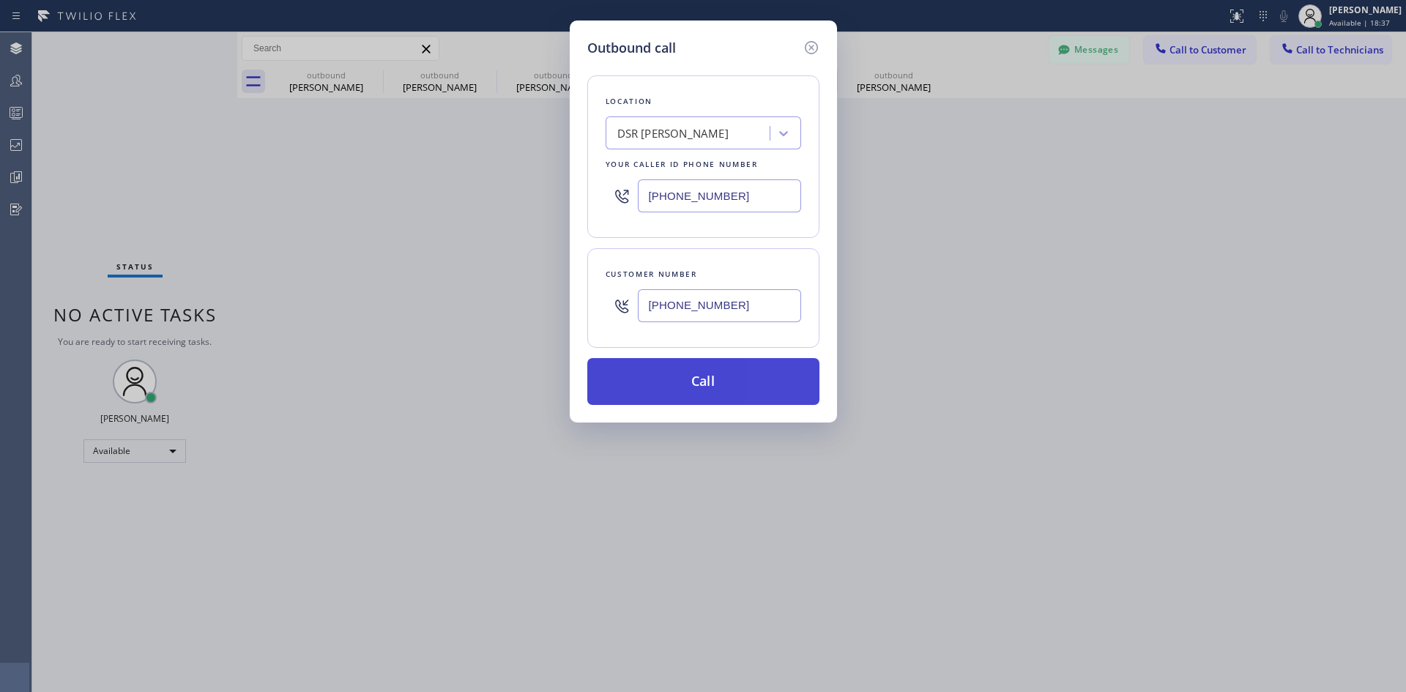
click at [769, 371] on button "Call" at bounding box center [703, 381] width 232 height 47
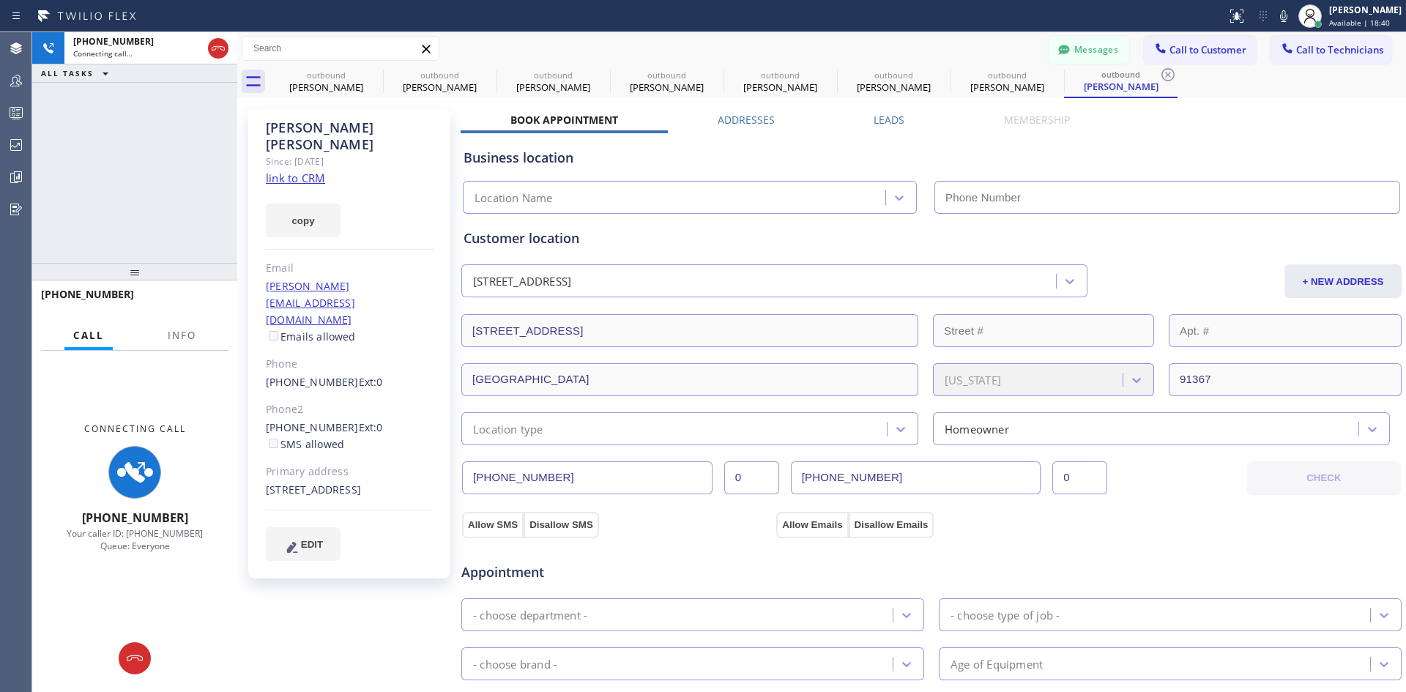
type input "(213) 301-0966"
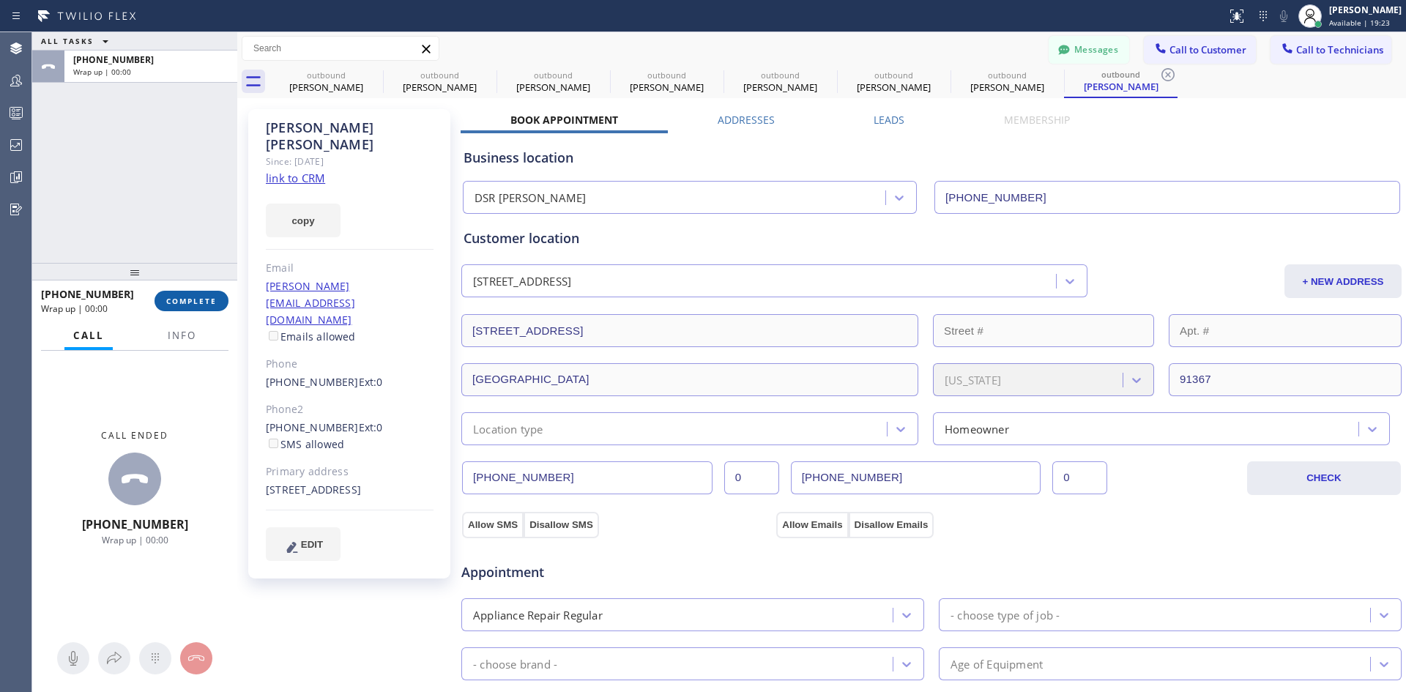
click at [212, 303] on span "COMPLETE" at bounding box center [191, 301] width 51 height 10
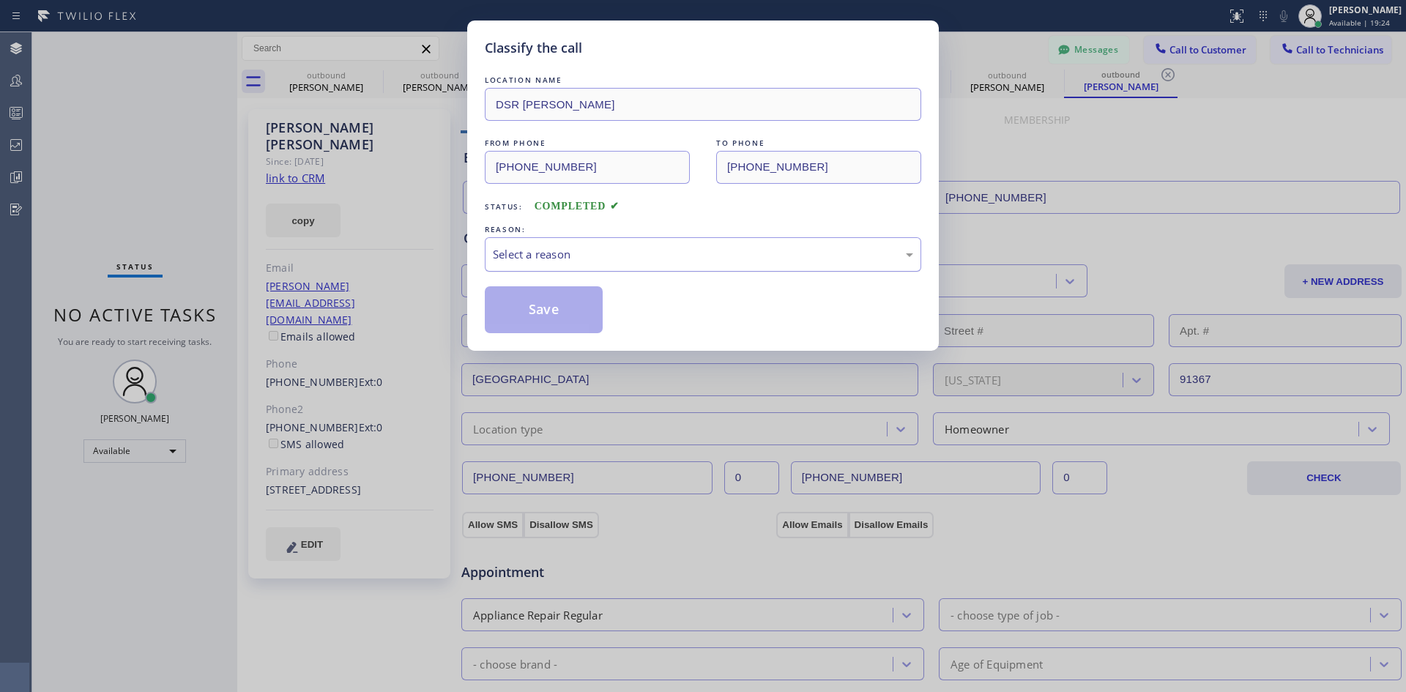
click at [677, 250] on div "Select a reason" at bounding box center [703, 254] width 420 height 17
click at [557, 298] on button "Save" at bounding box center [544, 309] width 118 height 47
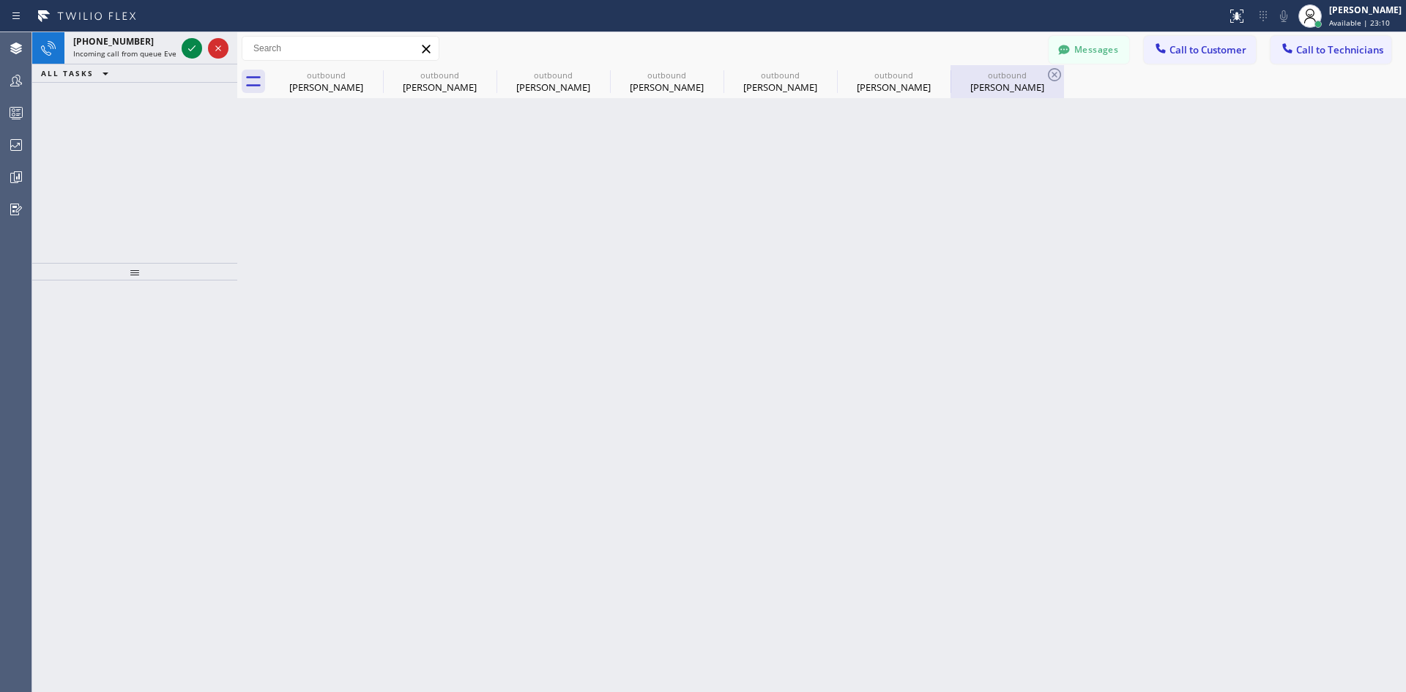
click at [1000, 82] on div "Henry Spitzer" at bounding box center [1007, 87] width 111 height 13
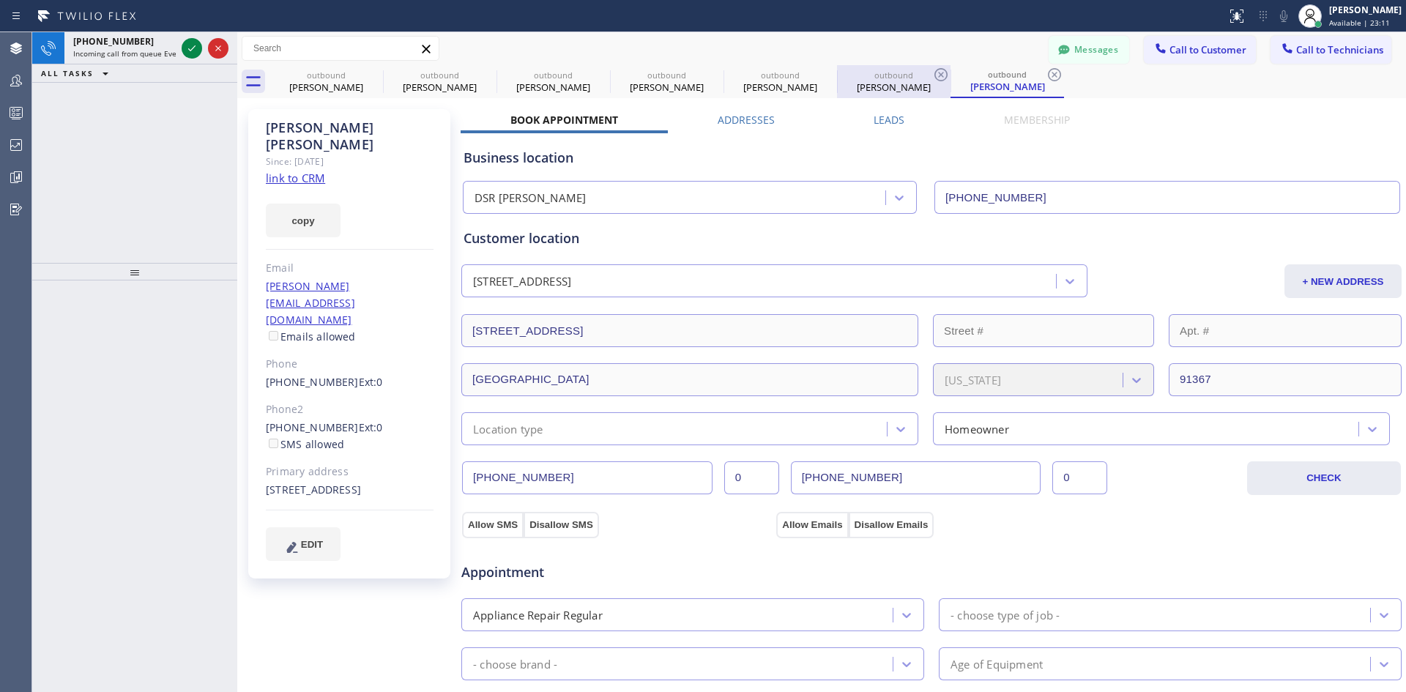
click at [892, 78] on div "outbound" at bounding box center [894, 75] width 111 height 11
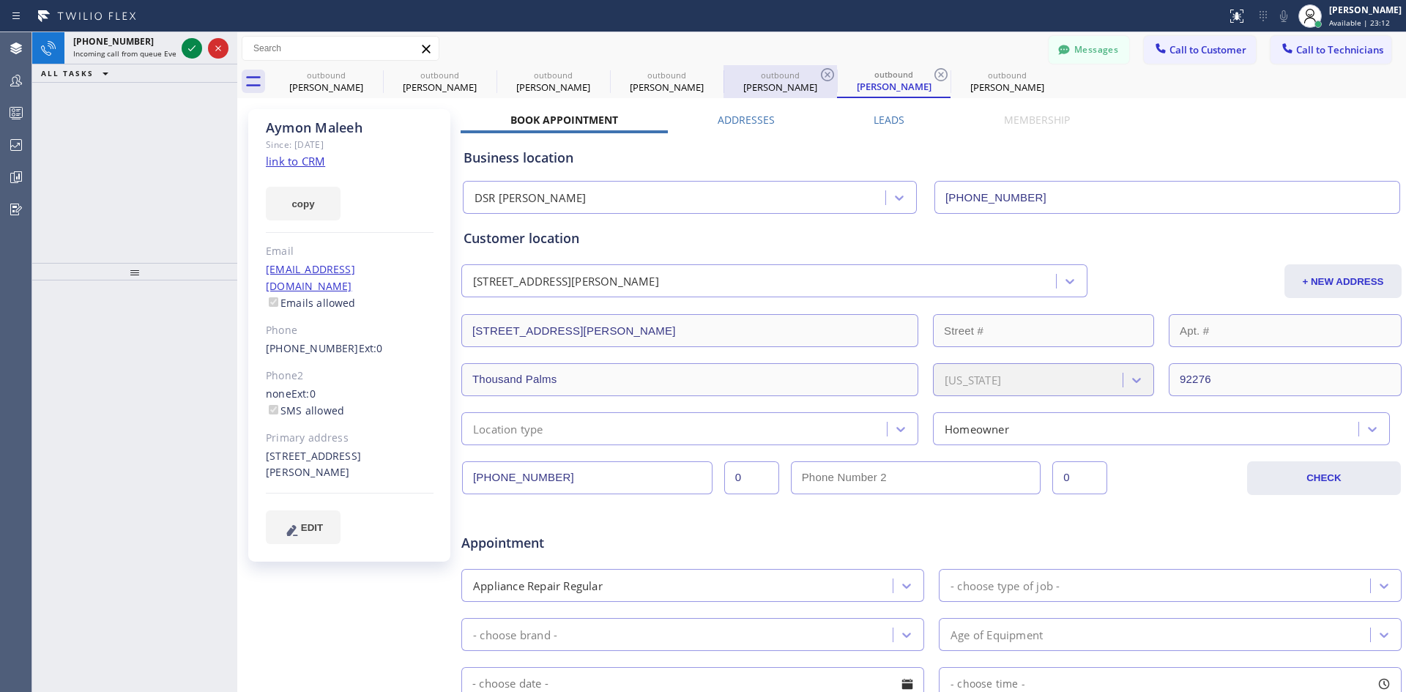
drag, startPoint x: 779, startPoint y: 75, endPoint x: 766, endPoint y: 75, distance: 13.2
click at [779, 75] on div "outbound" at bounding box center [780, 75] width 111 height 11
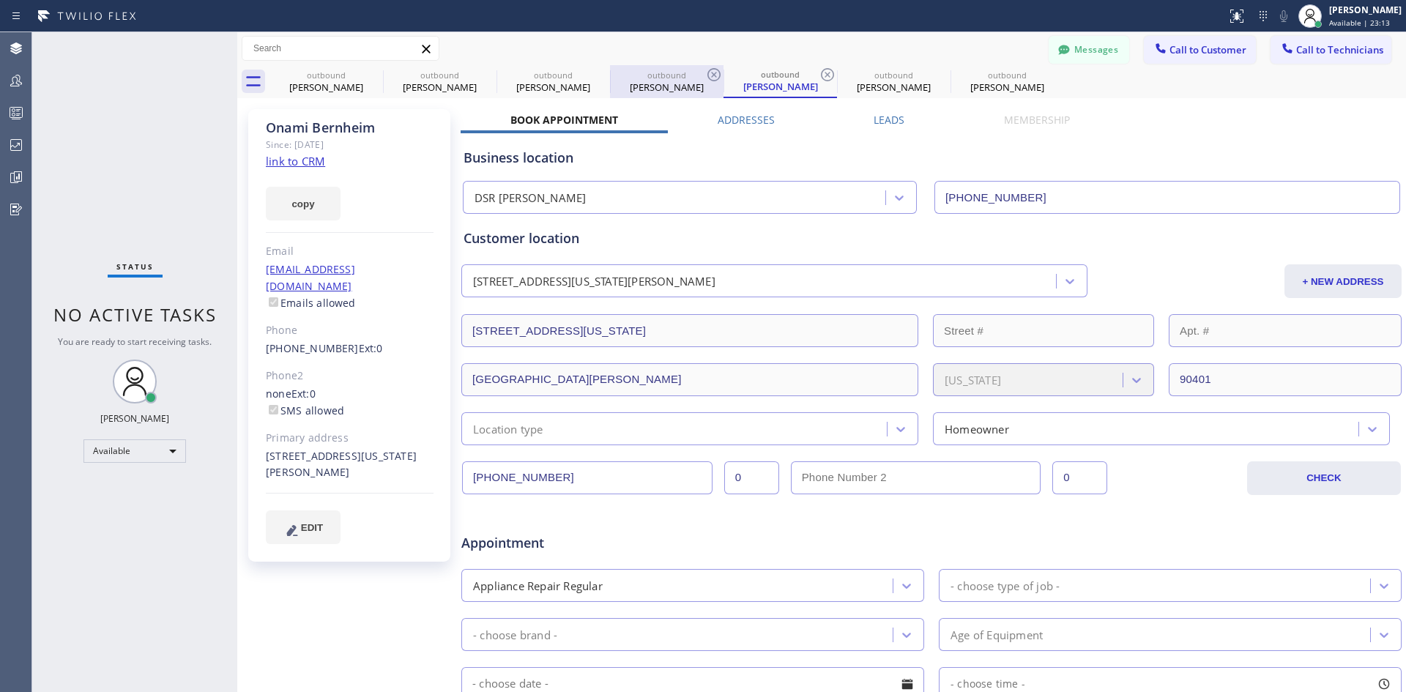
click at [642, 73] on div "outbound" at bounding box center [667, 75] width 111 height 11
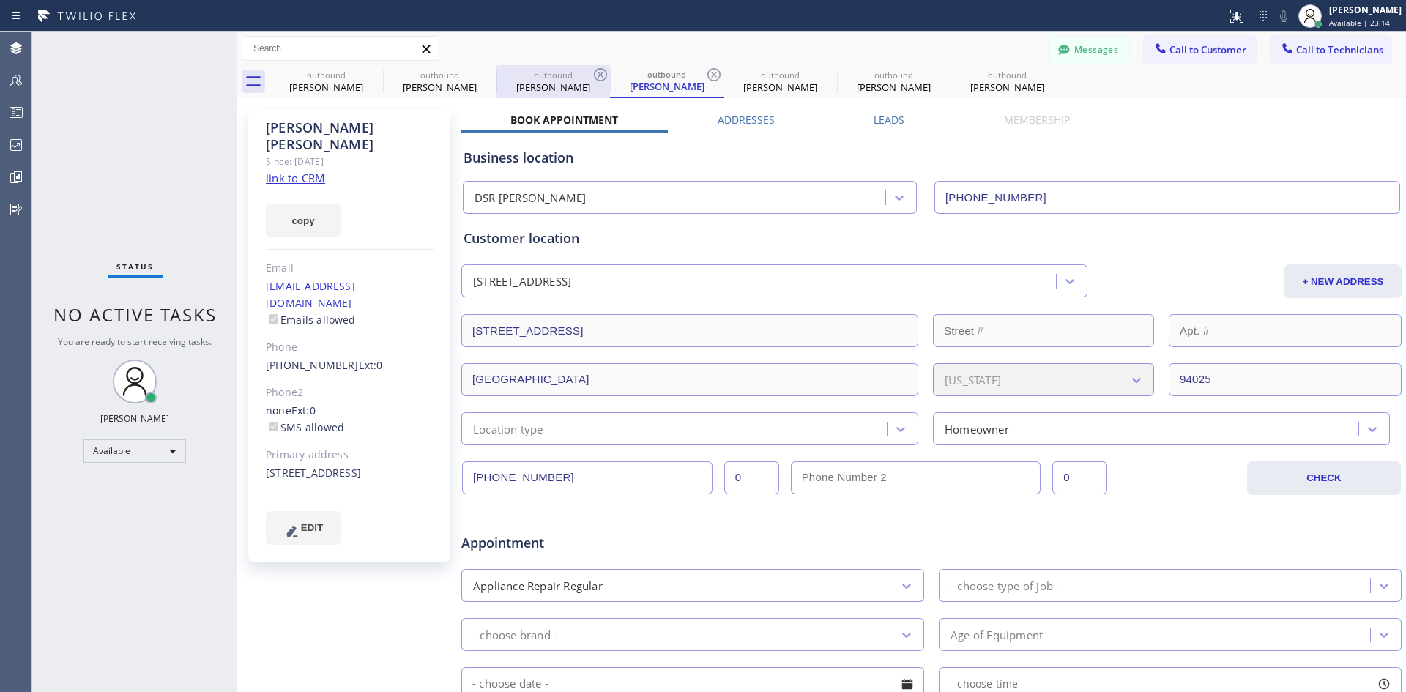
click at [527, 77] on div "outbound" at bounding box center [553, 75] width 111 height 11
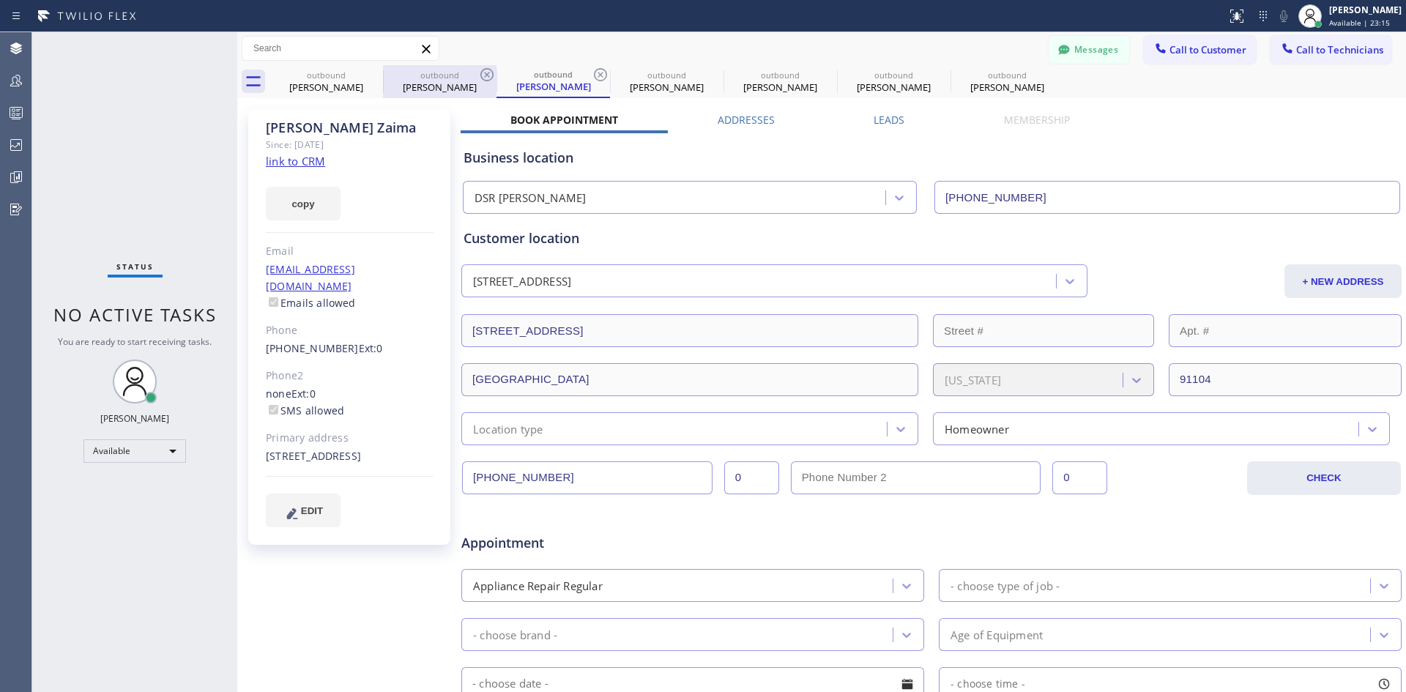
click at [424, 74] on div "outbound" at bounding box center [439, 75] width 111 height 11
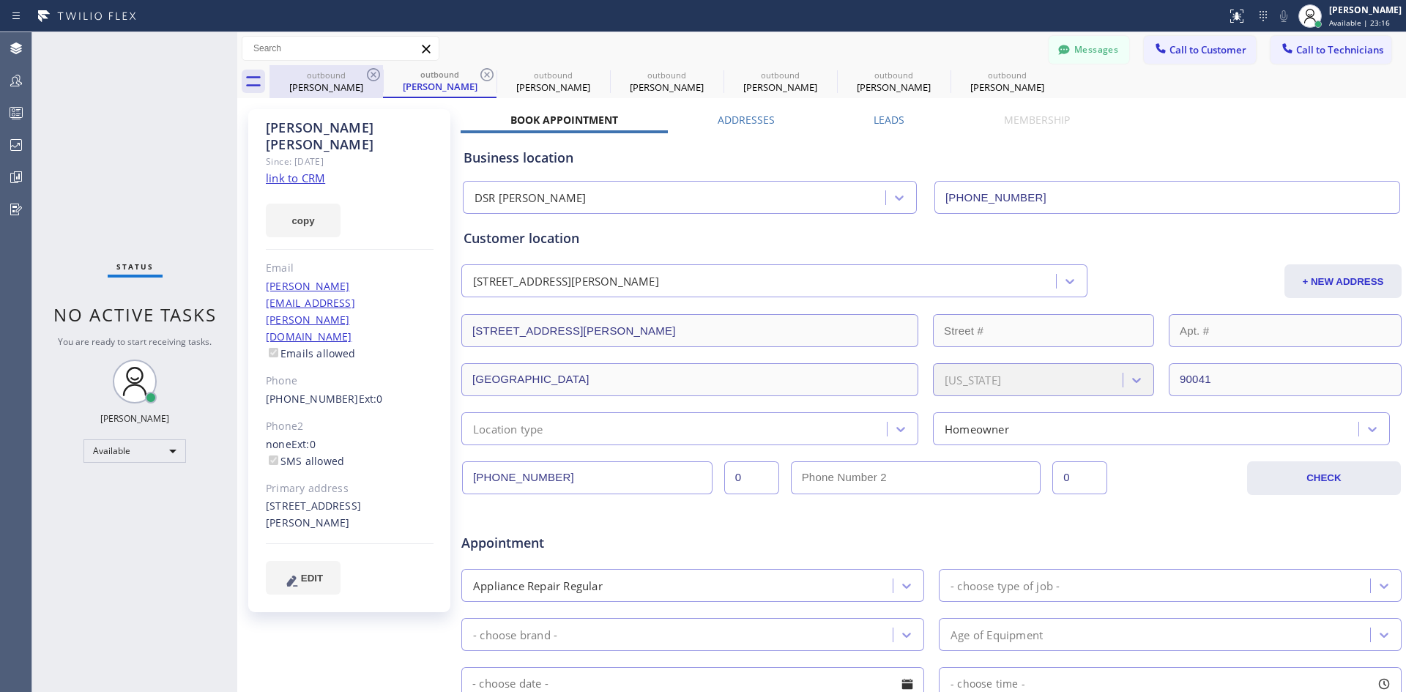
click at [330, 80] on div "outbound" at bounding box center [326, 75] width 111 height 11
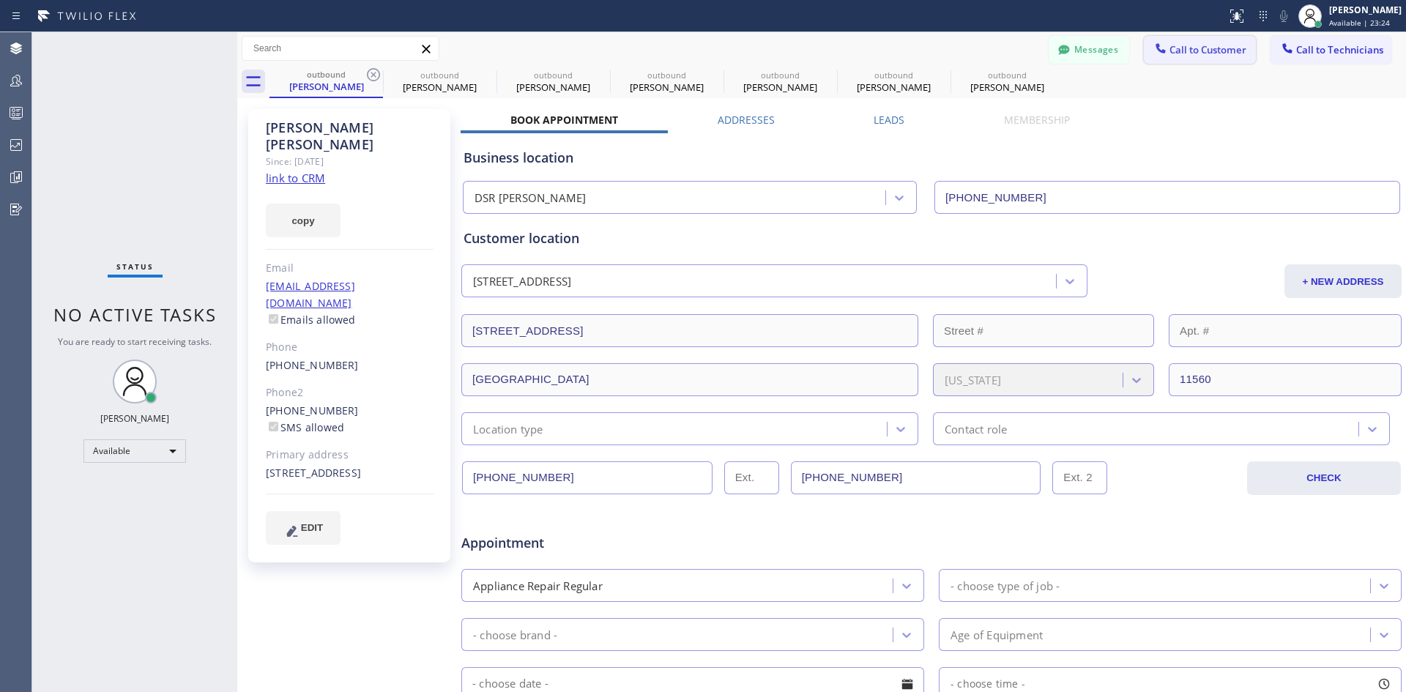
click at [1183, 57] on button "Call to Customer" at bounding box center [1200, 50] width 112 height 28
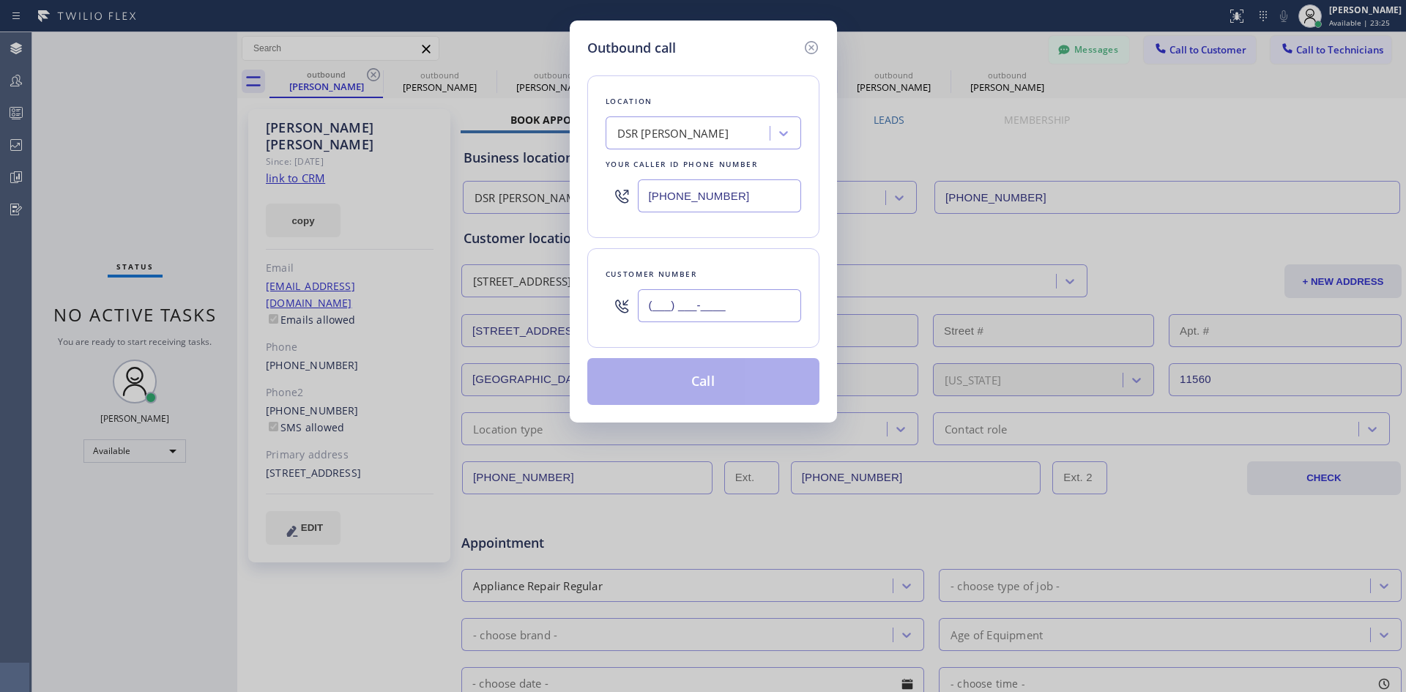
click at [734, 305] on input "(___) ___-____" at bounding box center [719, 305] width 163 height 33
paste input "424) 293-9451"
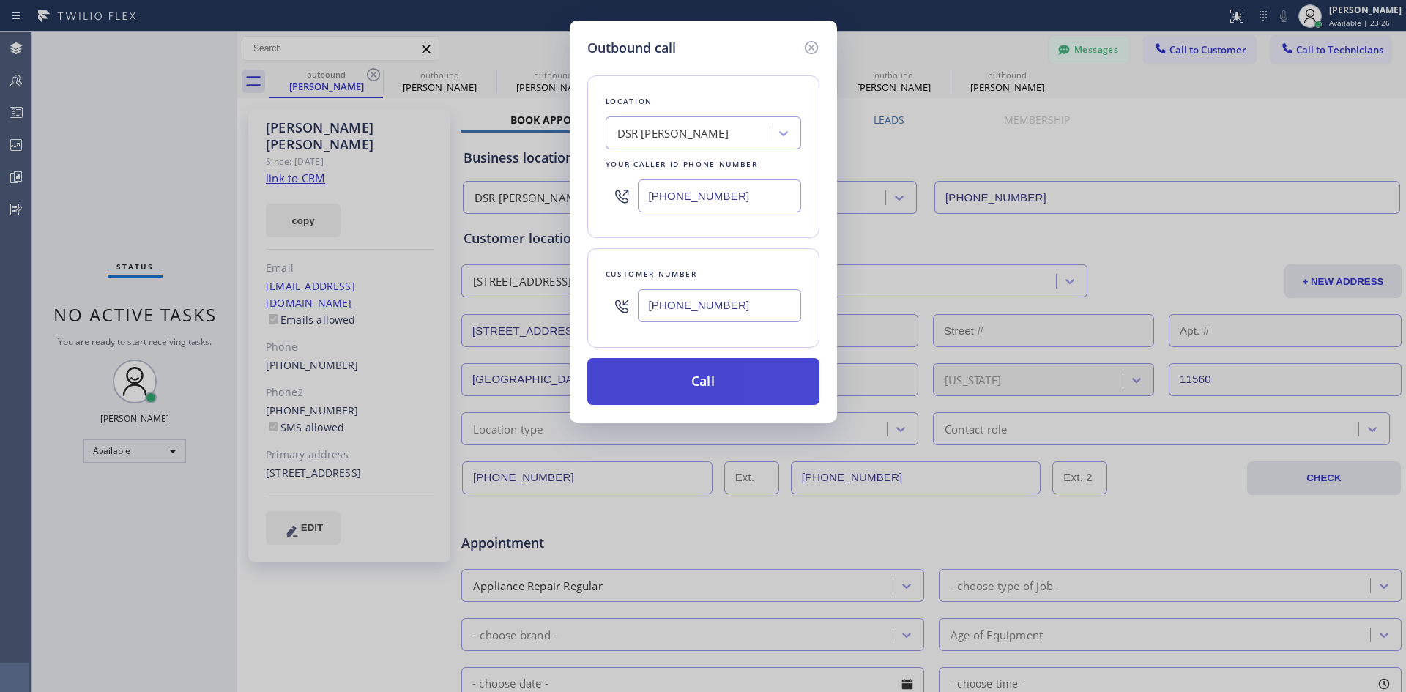
type input "(424) 293-9451"
click at [690, 387] on button "Call" at bounding box center [703, 381] width 232 height 47
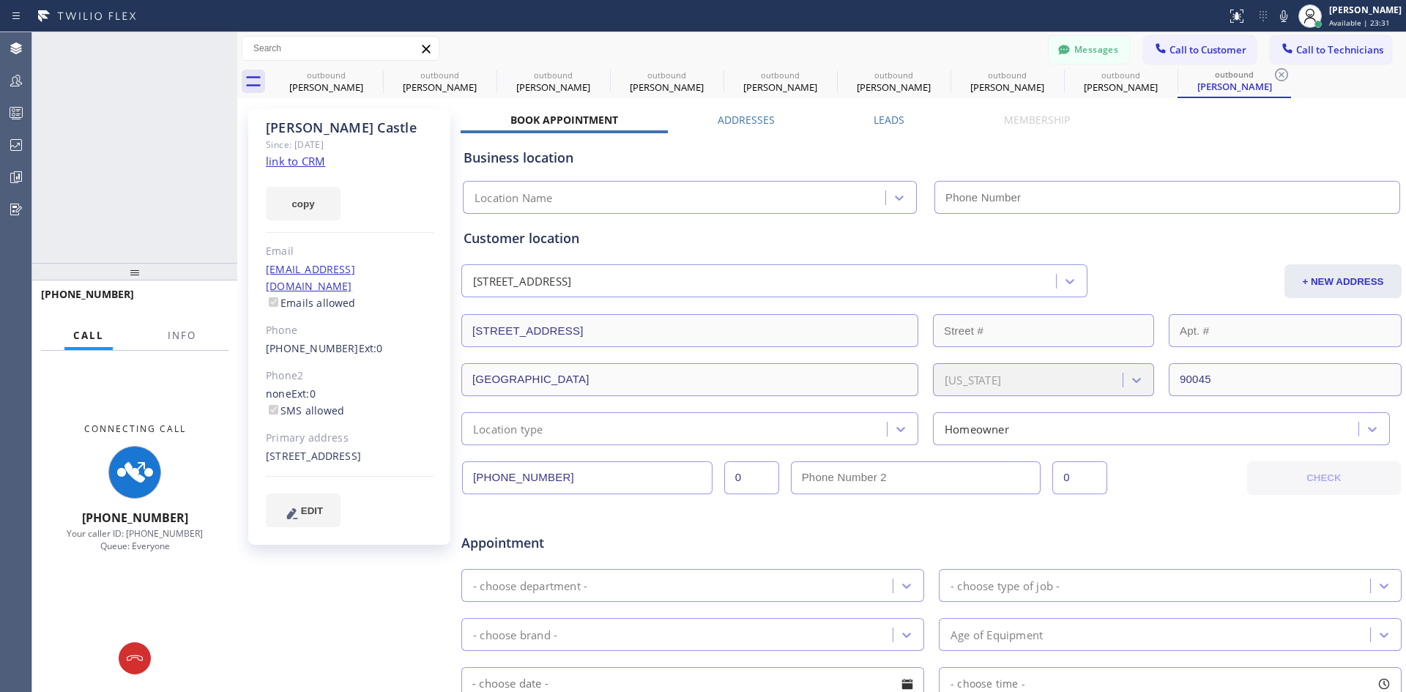
type input "(213) 301-0966"
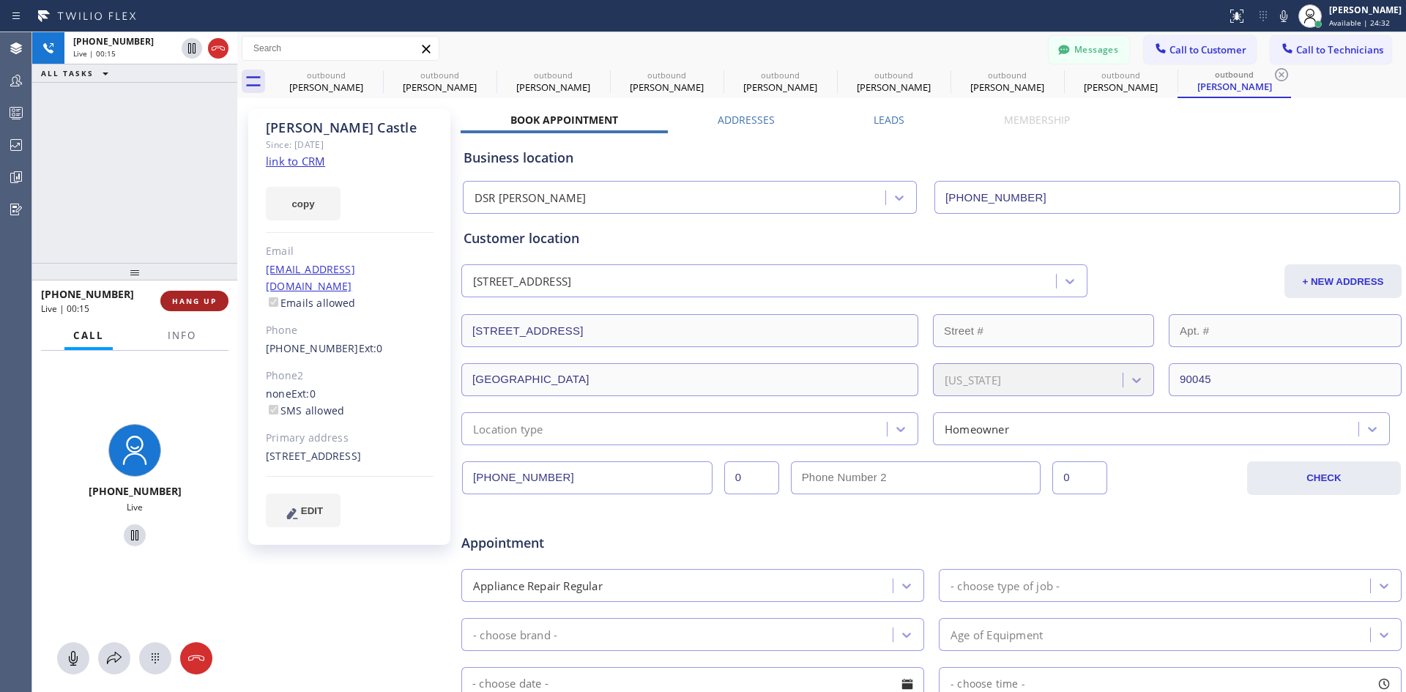
click at [183, 301] on span "HANG UP" at bounding box center [194, 301] width 45 height 10
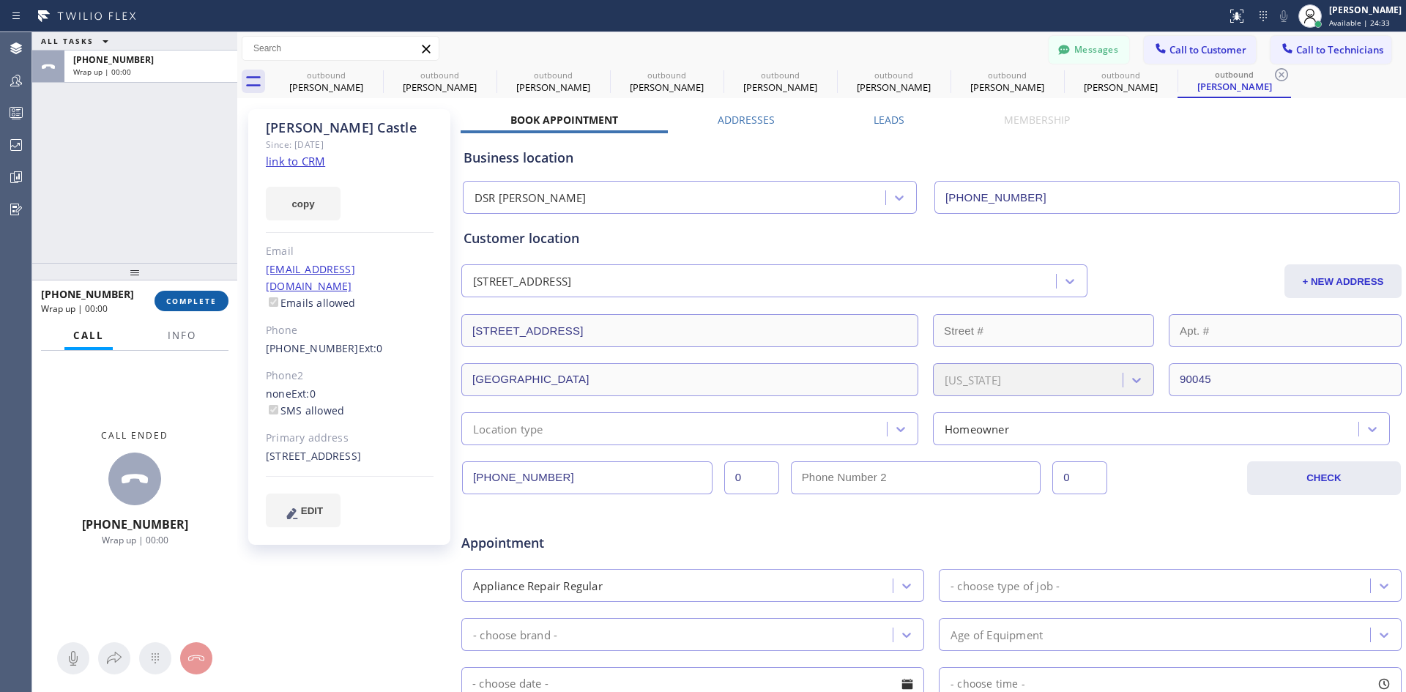
click at [190, 307] on button "COMPLETE" at bounding box center [192, 301] width 74 height 21
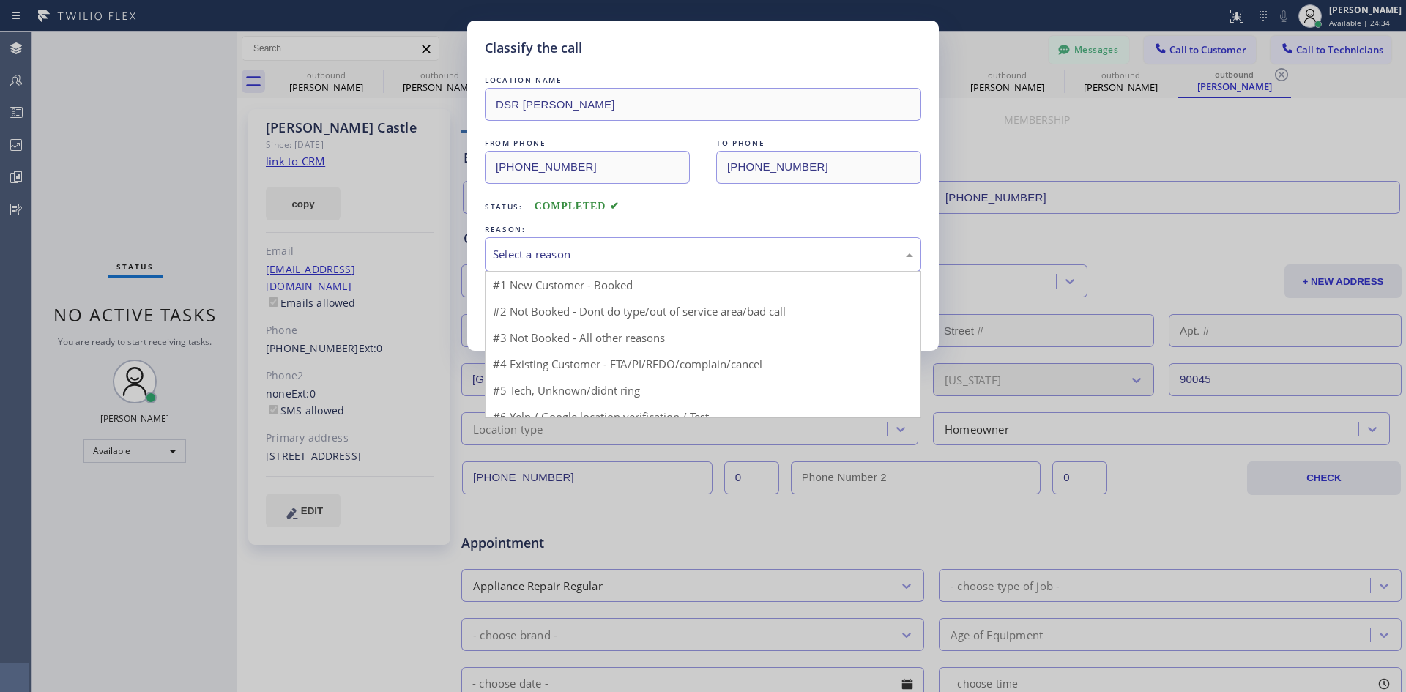
click at [821, 253] on div "Select a reason" at bounding box center [703, 254] width 420 height 17
drag, startPoint x: 776, startPoint y: 329, endPoint x: 767, endPoint y: 330, distance: 8.9
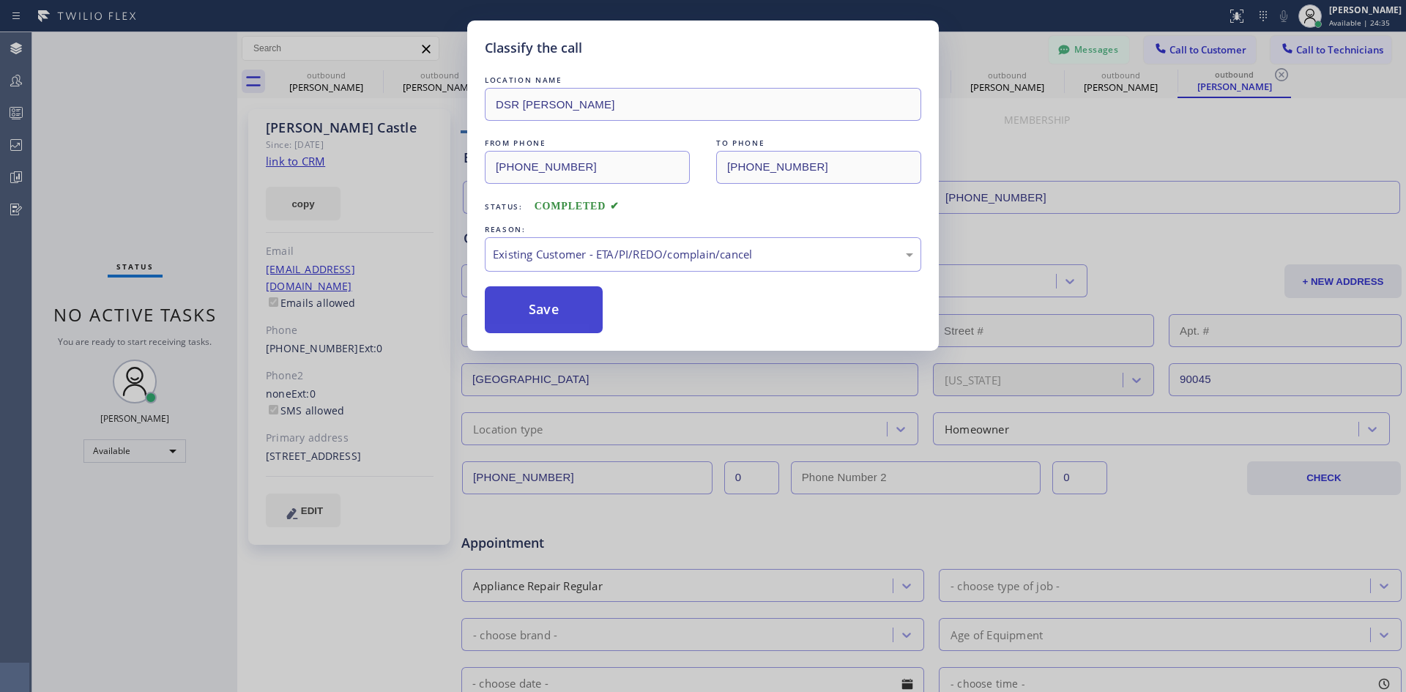
click at [512, 308] on button "Save" at bounding box center [544, 309] width 118 height 47
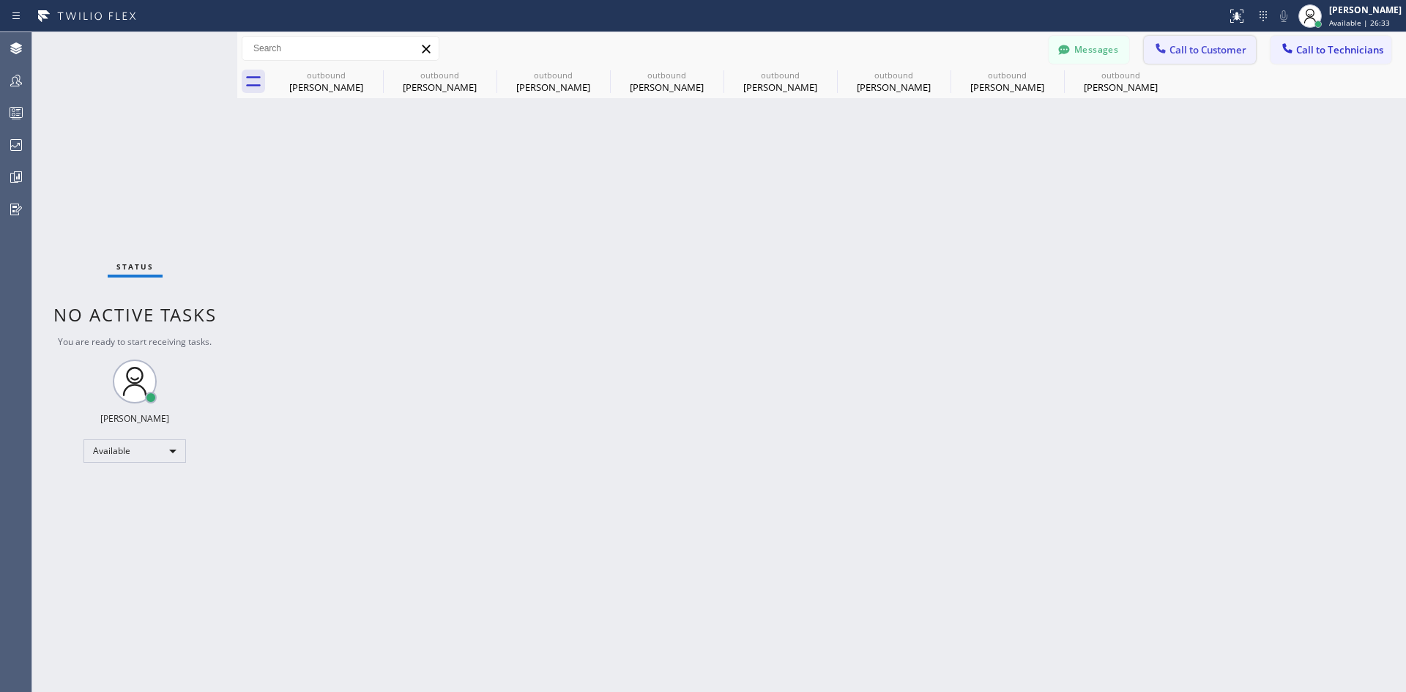
click at [1197, 52] on span "Call to Customer" at bounding box center [1208, 49] width 77 height 13
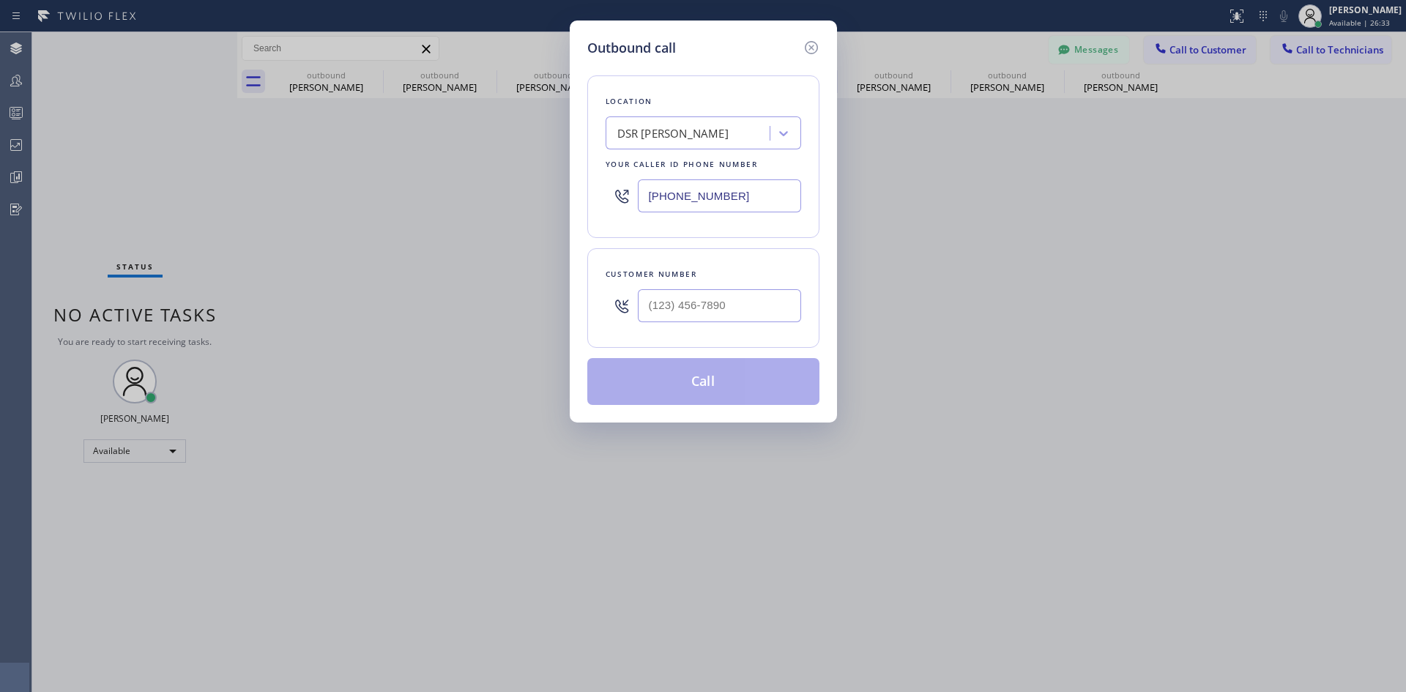
click at [769, 286] on div at bounding box center [719, 306] width 163 height 48
click at [757, 302] on input "(___) ___-____" at bounding box center [719, 305] width 163 height 33
paste input "310) 283-1952"
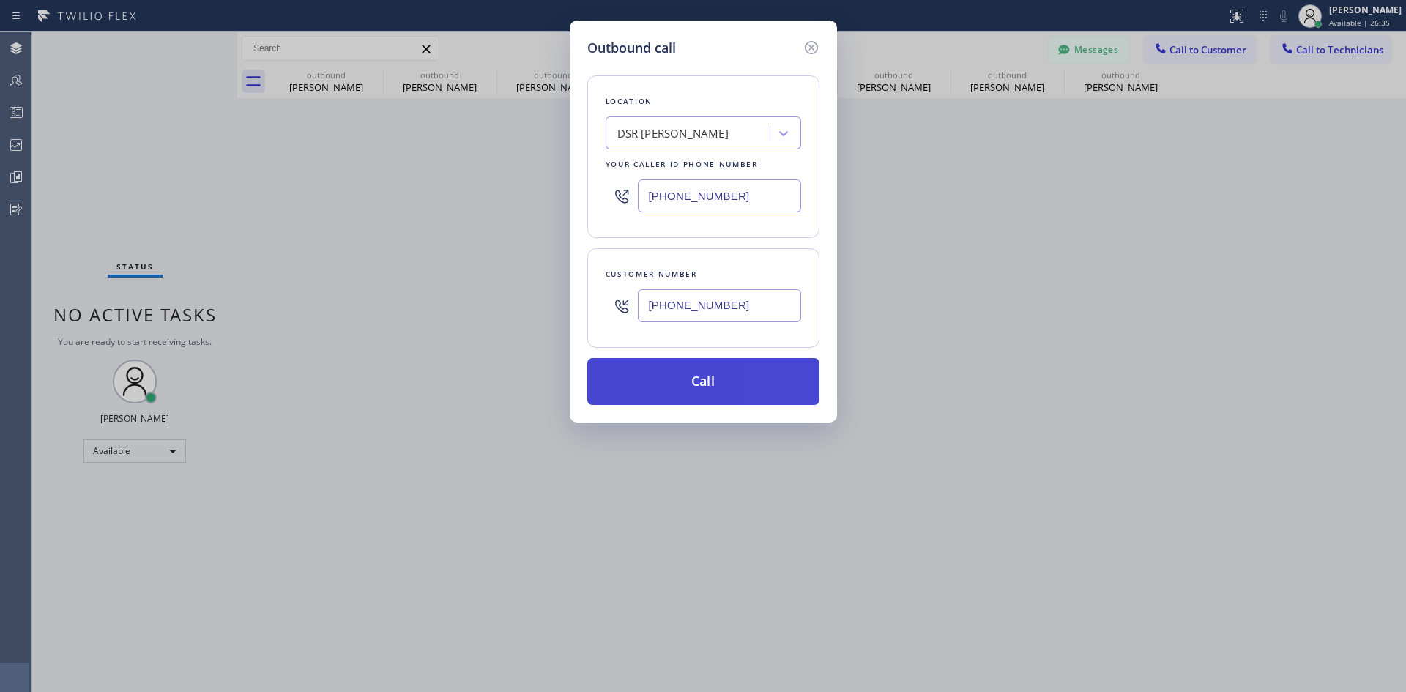
type input "(310) 283-1952"
click at [739, 389] on button "Call" at bounding box center [703, 381] width 232 height 47
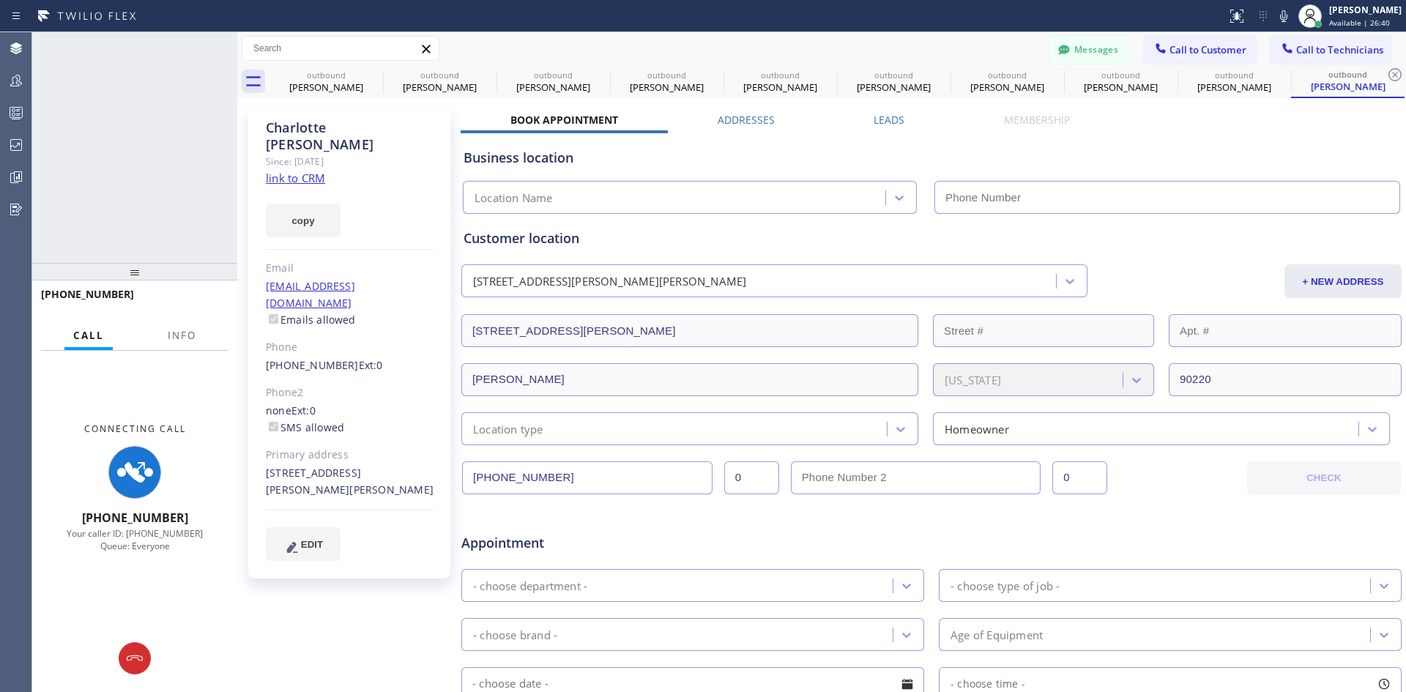
type input "(213) 301-0966"
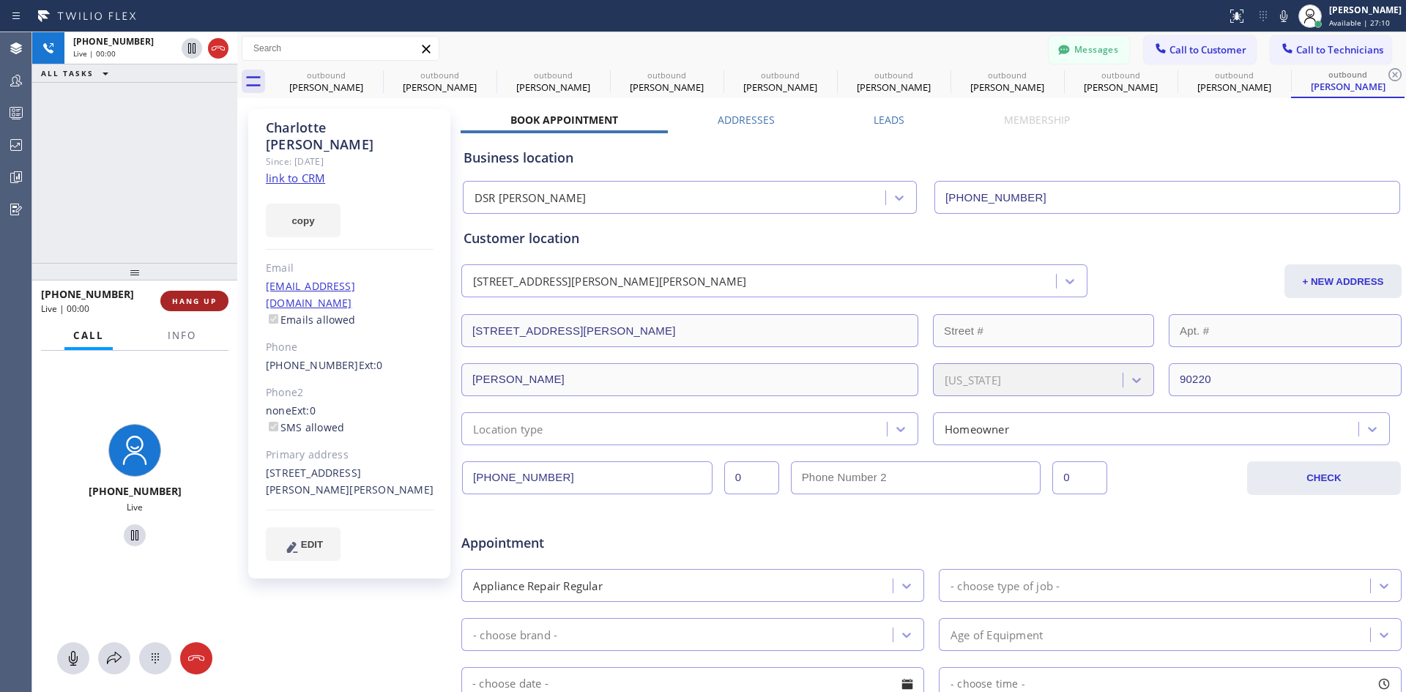
click at [221, 300] on button "HANG UP" at bounding box center [194, 301] width 68 height 21
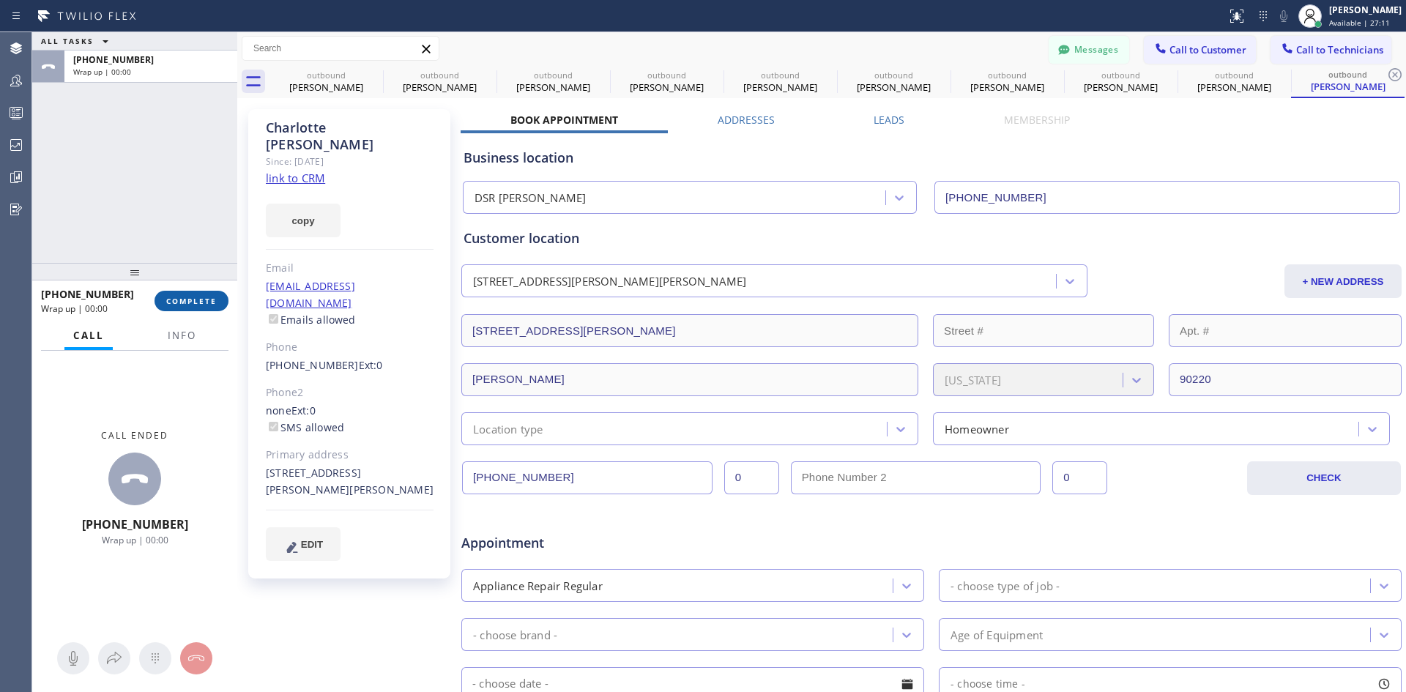
click at [206, 304] on span "COMPLETE" at bounding box center [191, 301] width 51 height 10
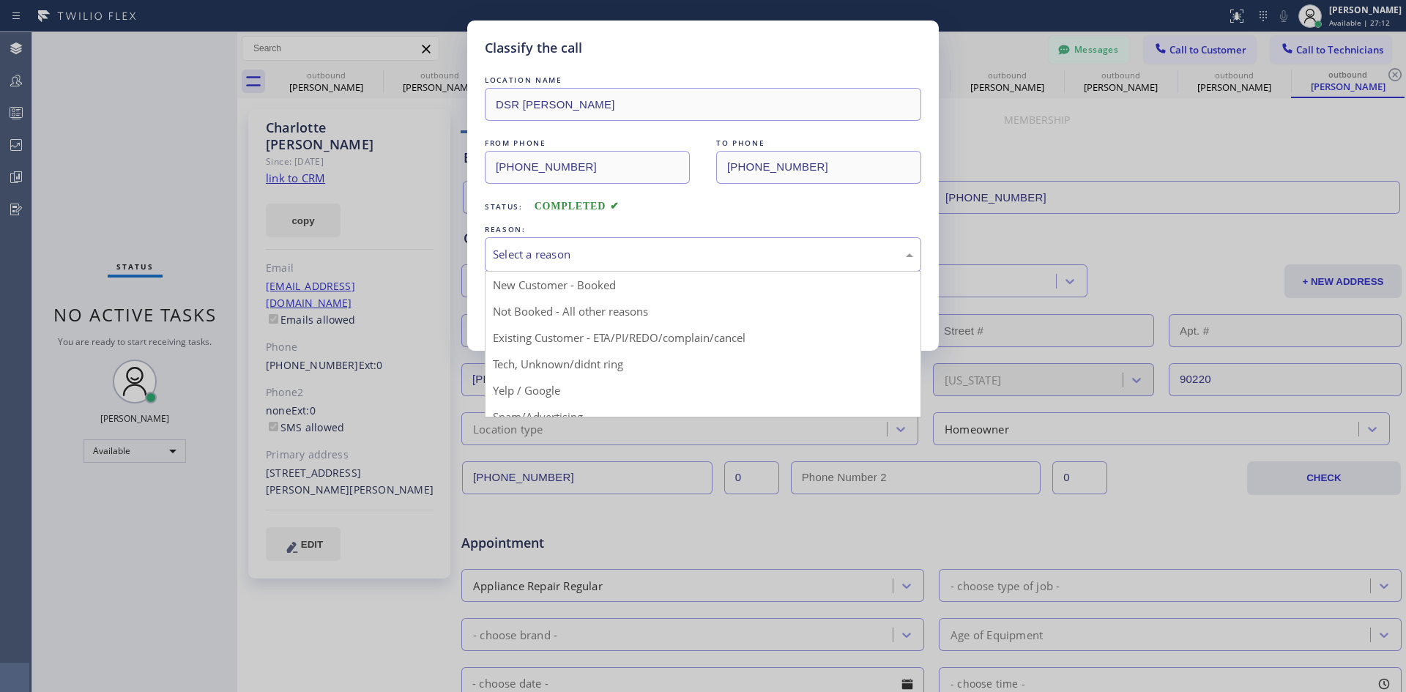
click at [736, 253] on div "Select a reason" at bounding box center [703, 254] width 420 height 17
drag, startPoint x: 758, startPoint y: 338, endPoint x: 540, endPoint y: 331, distance: 218.3
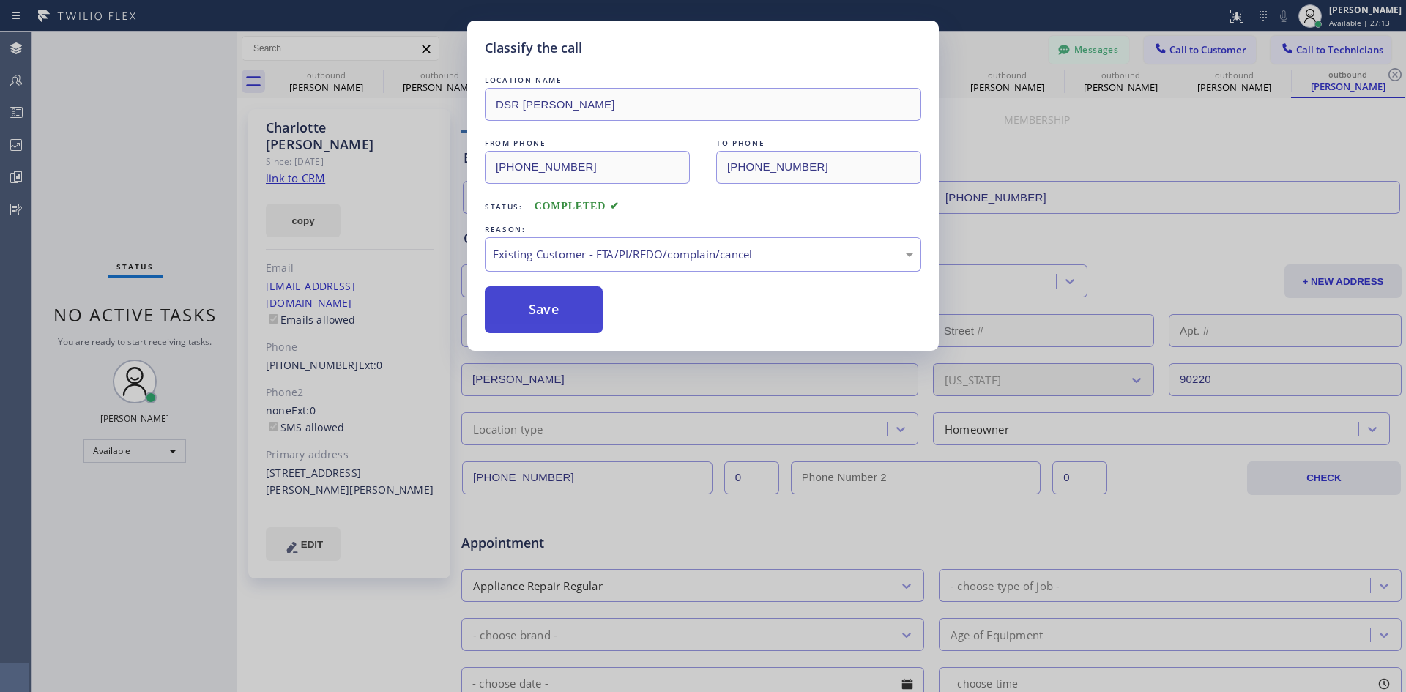
click at [545, 315] on button "Save" at bounding box center [544, 309] width 118 height 47
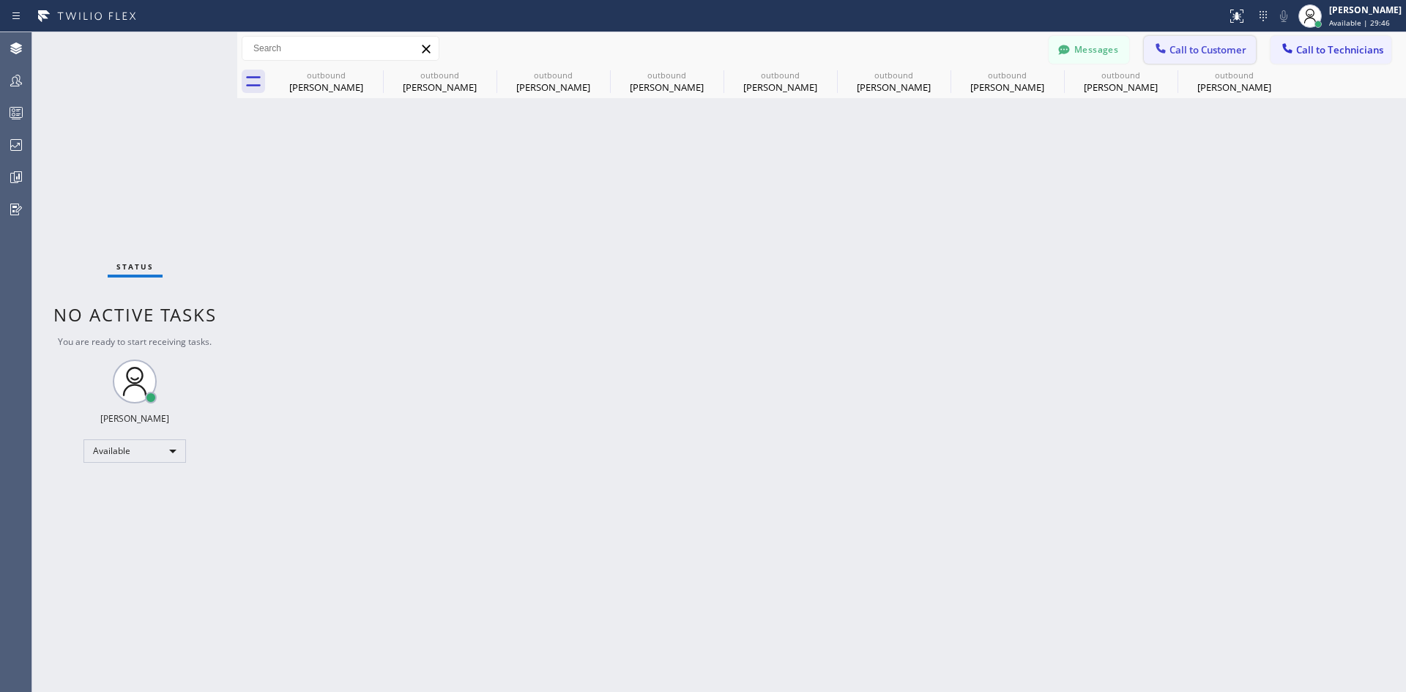
click at [1214, 53] on span "Call to Customer" at bounding box center [1208, 49] width 77 height 13
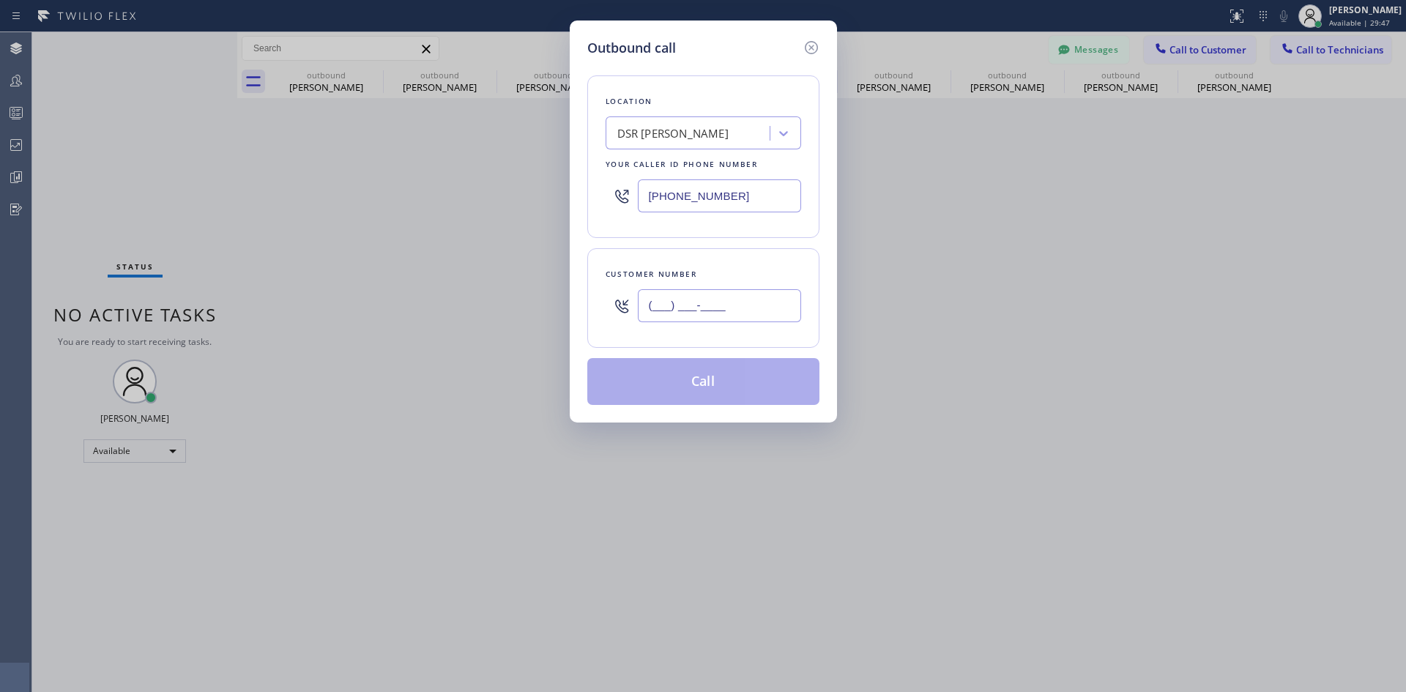
click at [746, 299] on input "(___) ___-____" at bounding box center [719, 305] width 163 height 33
paste input "310) 751-4754"
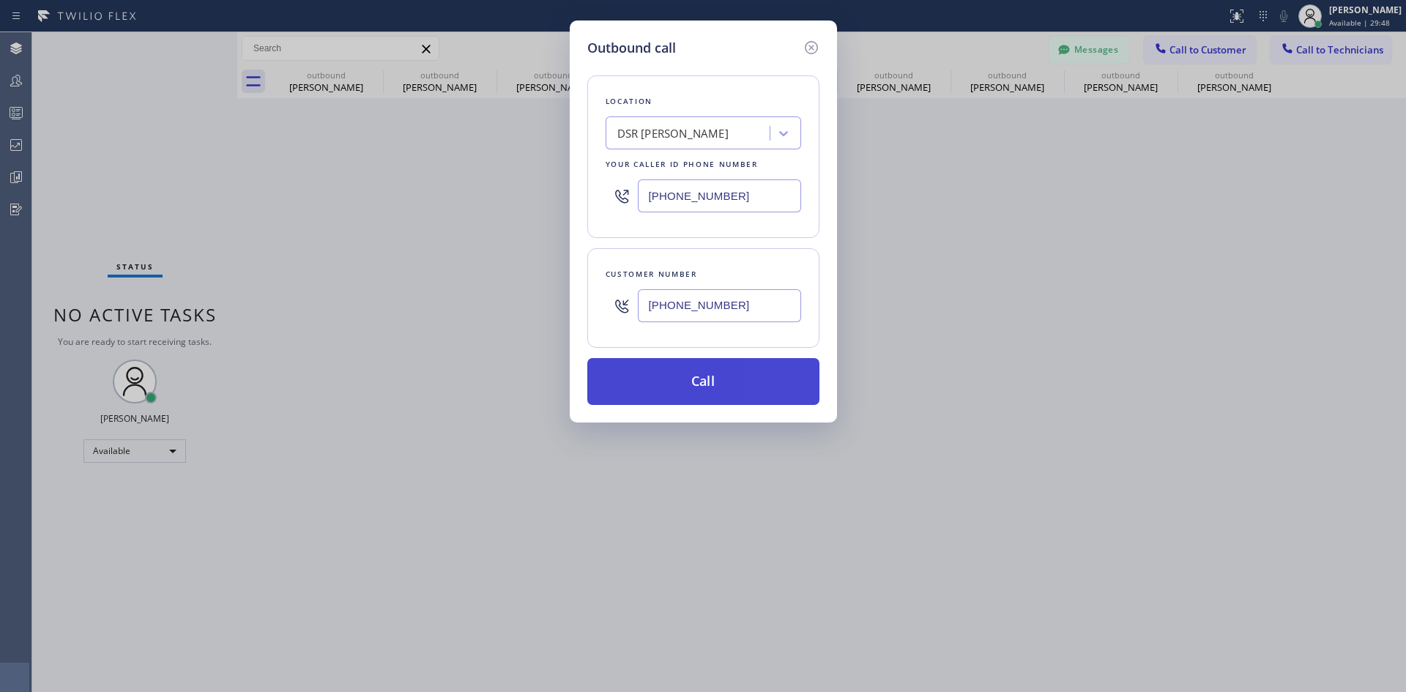
type input "(310) 751-4754"
click at [740, 376] on button "Call" at bounding box center [703, 381] width 232 height 47
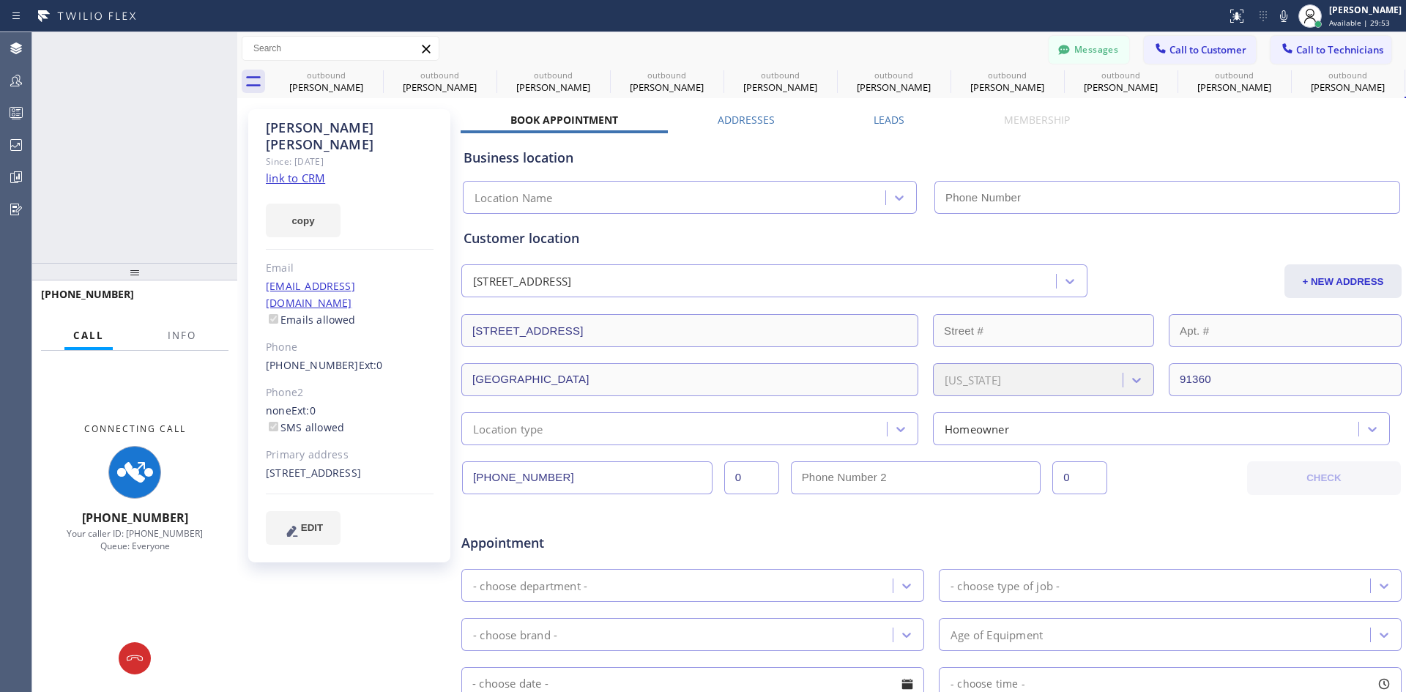
type input "(213) 301-0966"
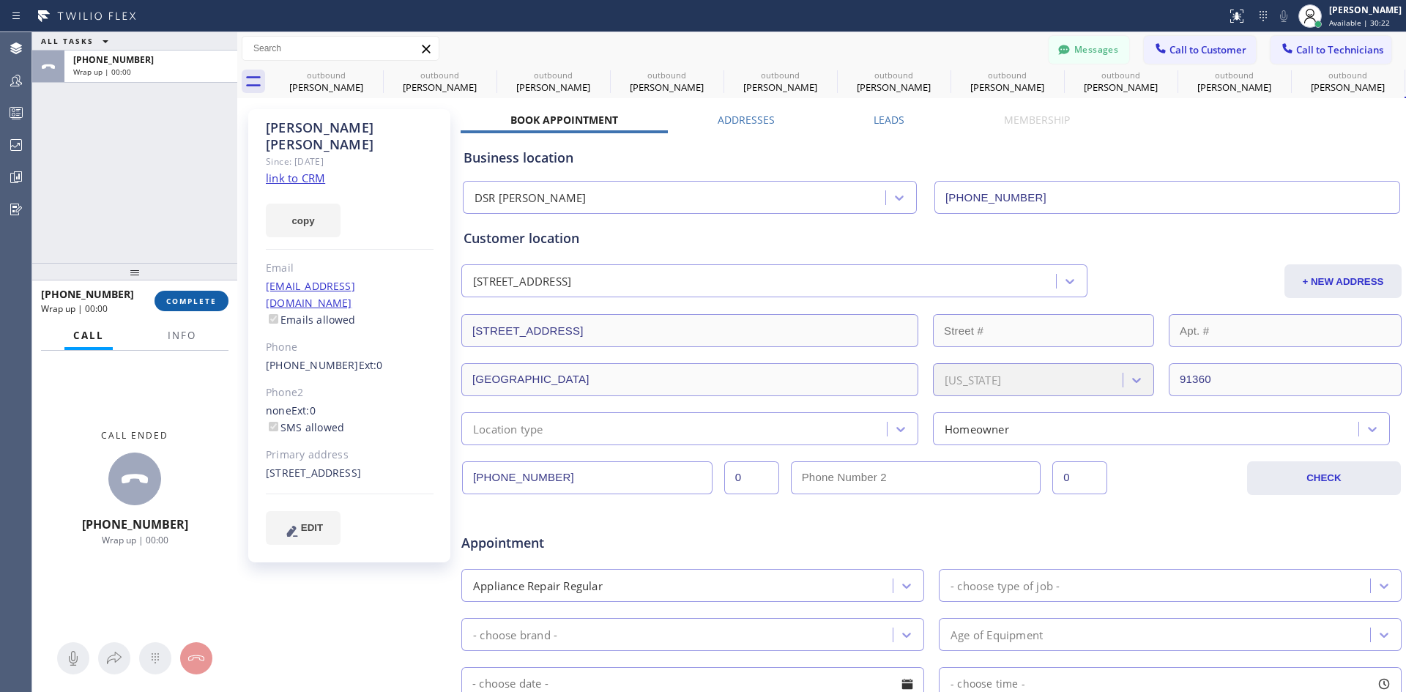
click at [201, 305] on span "COMPLETE" at bounding box center [191, 301] width 51 height 10
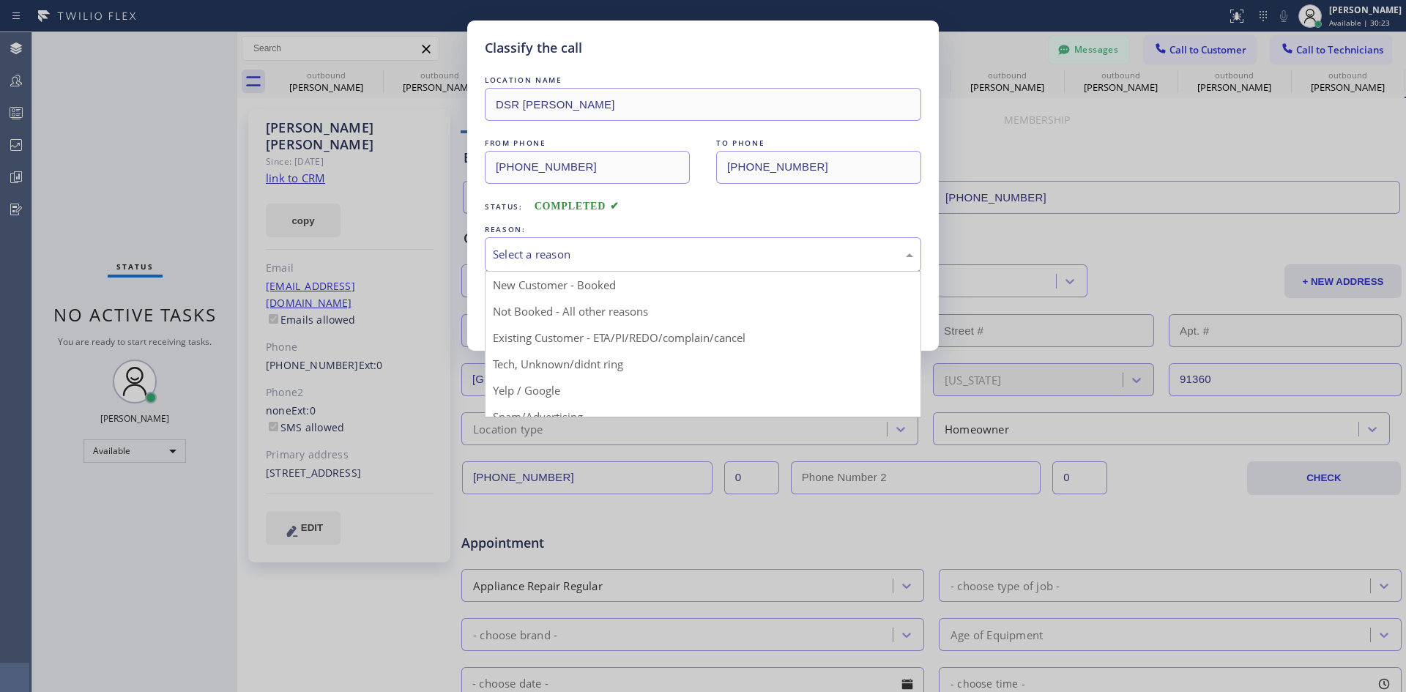
click at [584, 261] on div "Select a reason" at bounding box center [703, 254] width 420 height 17
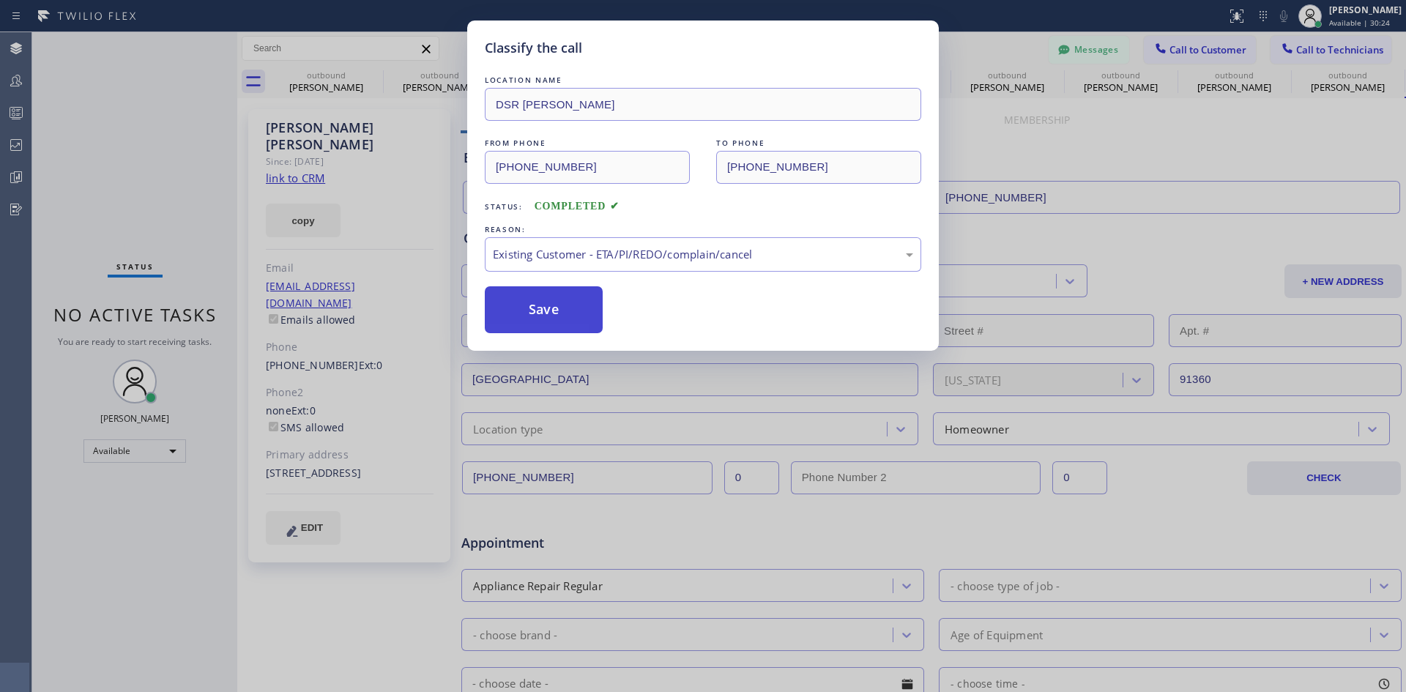
click at [571, 321] on button "Save" at bounding box center [544, 309] width 118 height 47
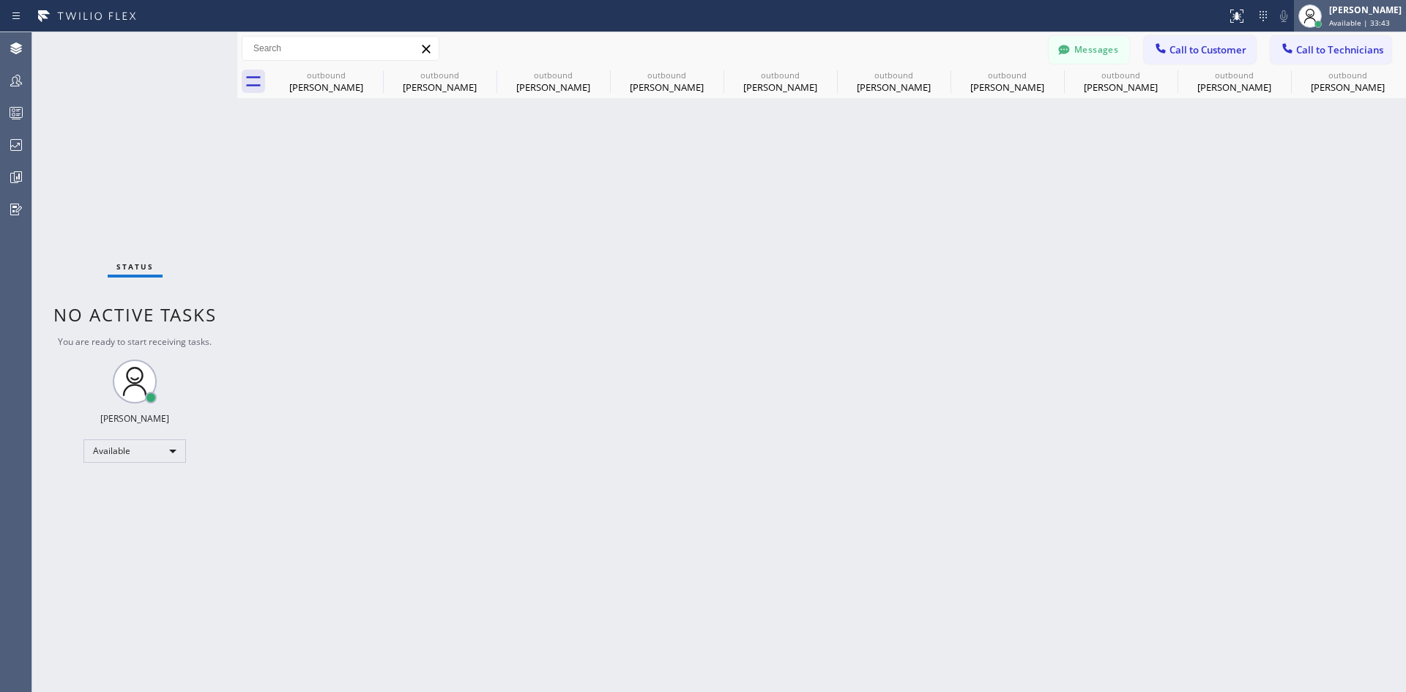
click at [1363, 13] on div "Iverson Maala Ipapo" at bounding box center [1365, 10] width 73 height 12
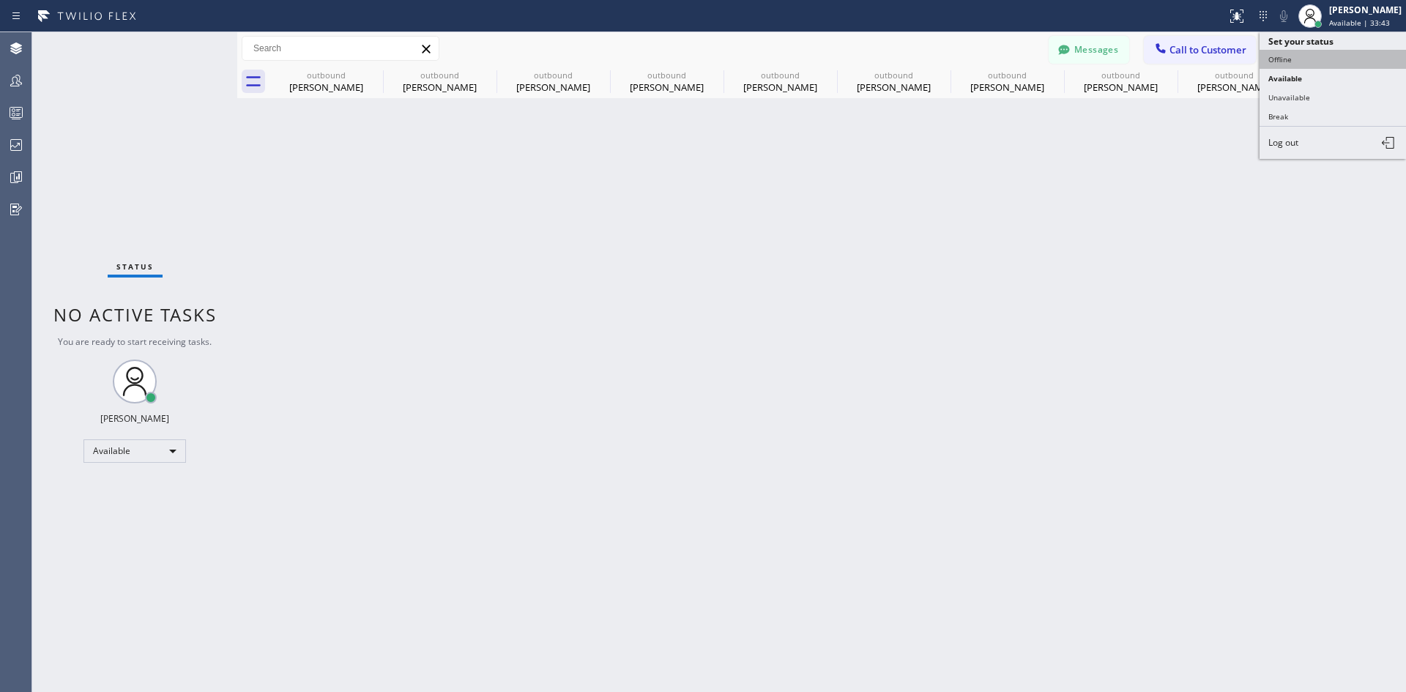
click at [1350, 63] on button "Offline" at bounding box center [1333, 59] width 146 height 19
